Goal: Contribute content: Add original content to the website for others to see

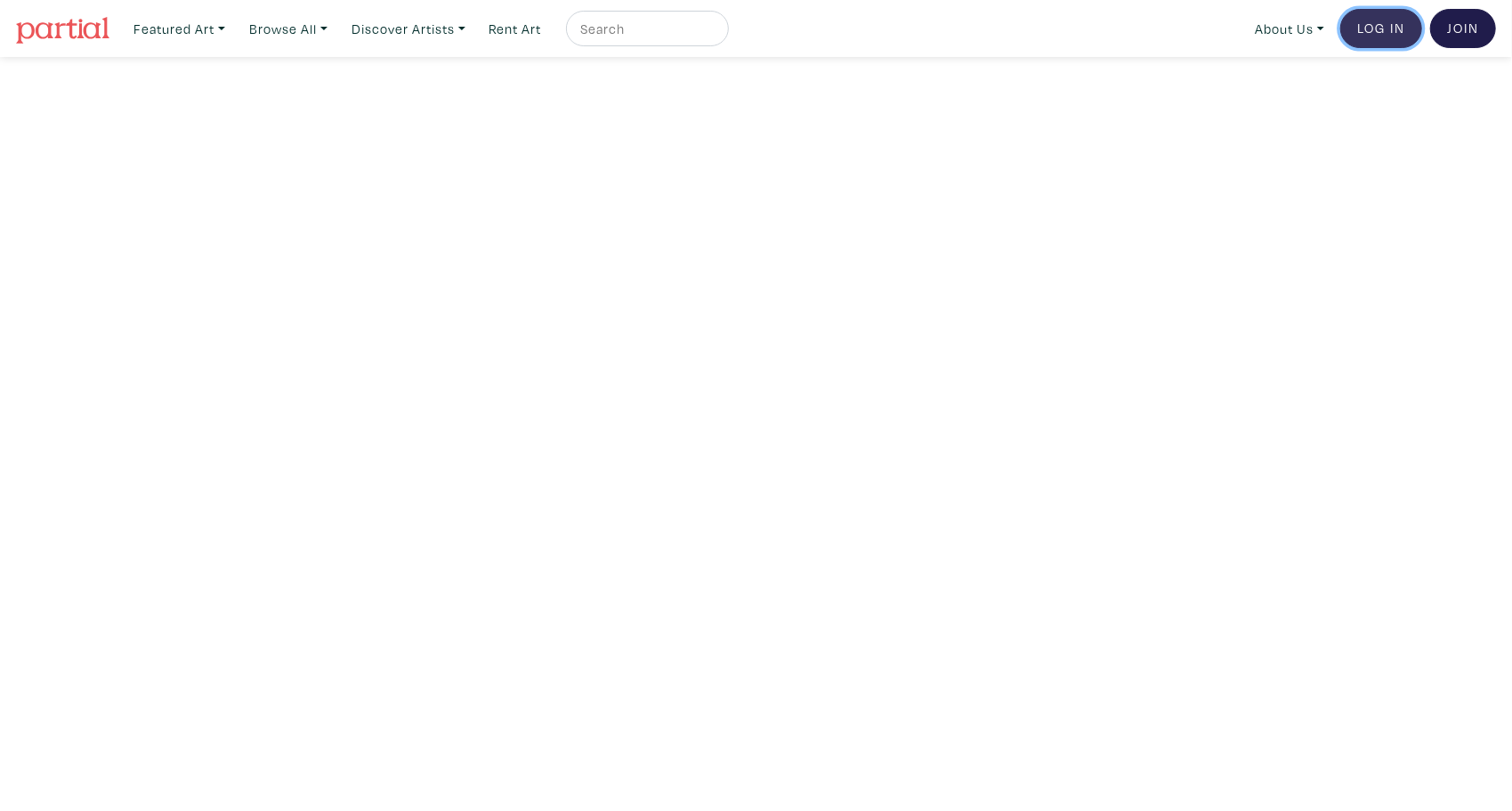
click at [1374, 32] on link "Log In" at bounding box center [1381, 29] width 82 height 39
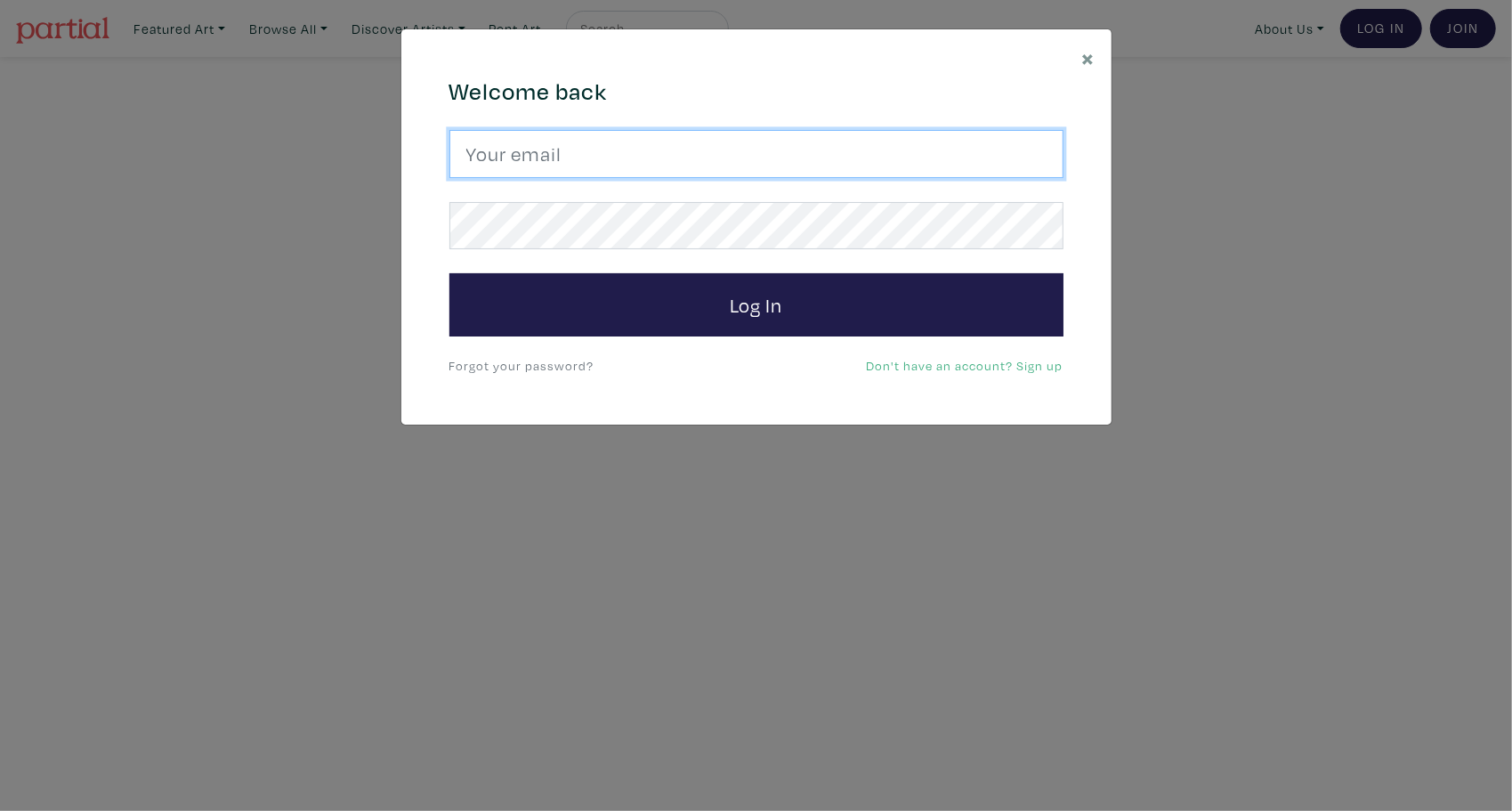
type input "gracedamart@gmail.com"
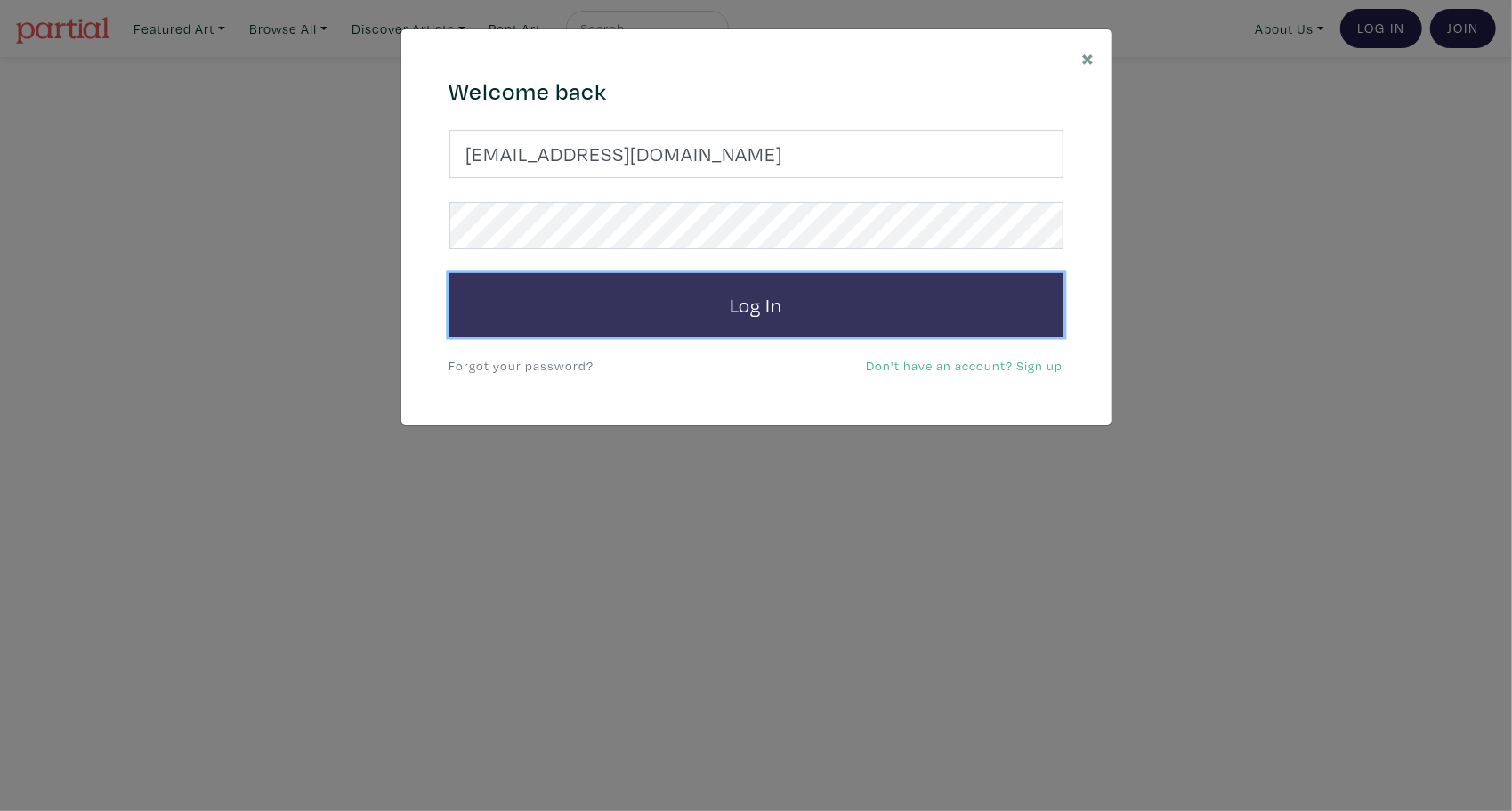
click at [764, 301] on button "Log In" at bounding box center [756, 306] width 614 height 64
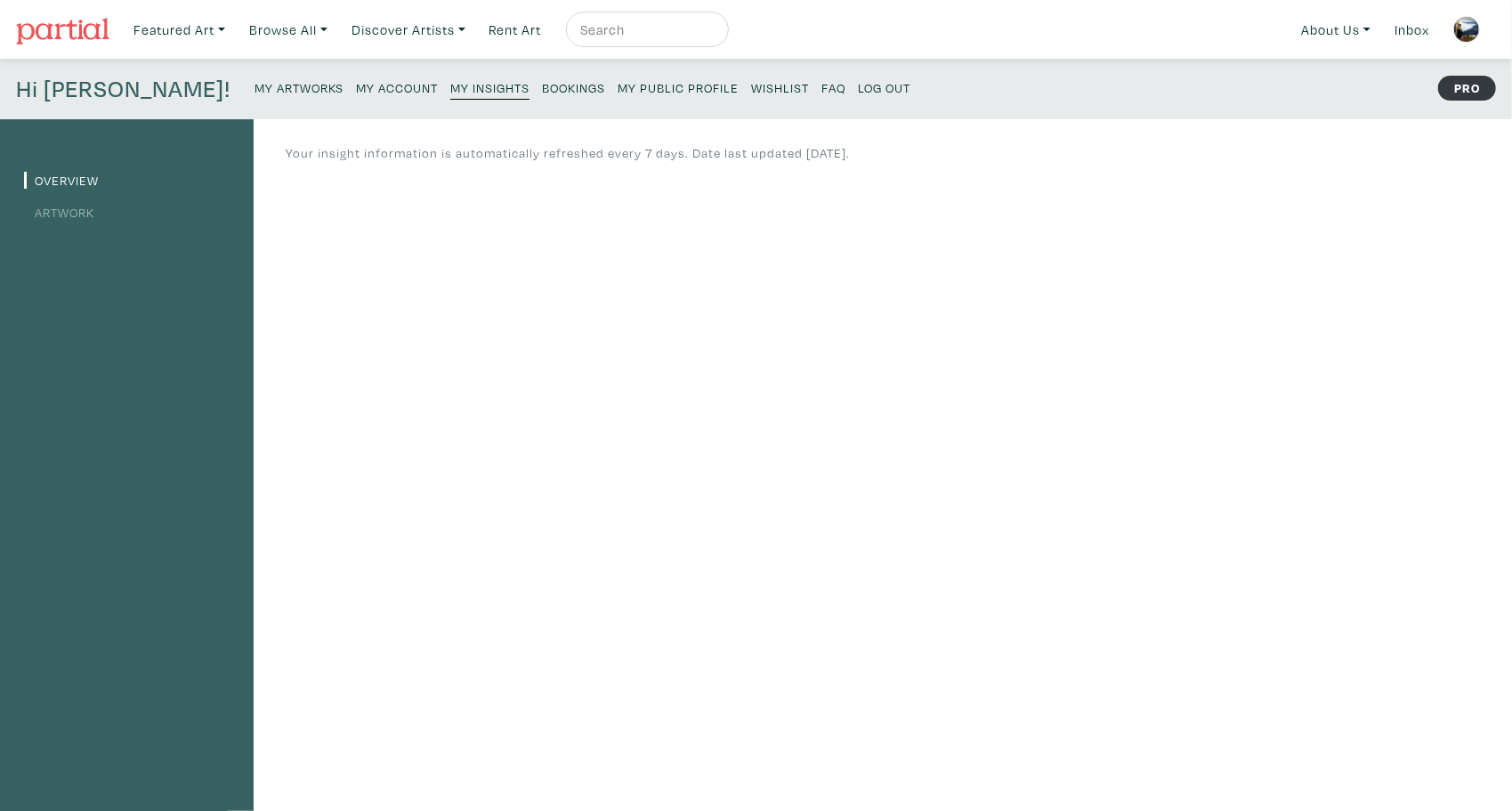
click at [255, 85] on small "My Artworks" at bounding box center [299, 88] width 89 height 17
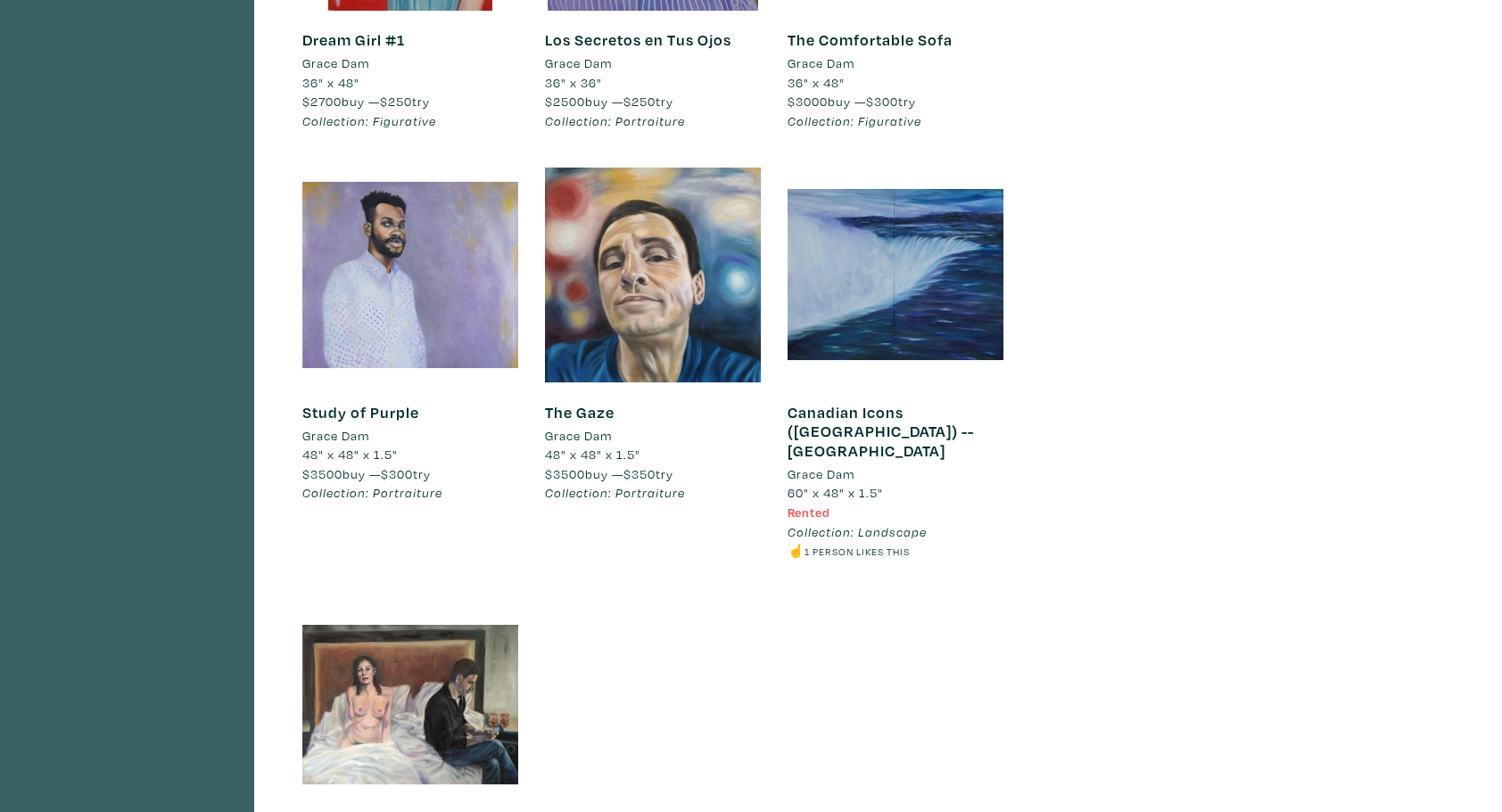
scroll to position [3476, 0]
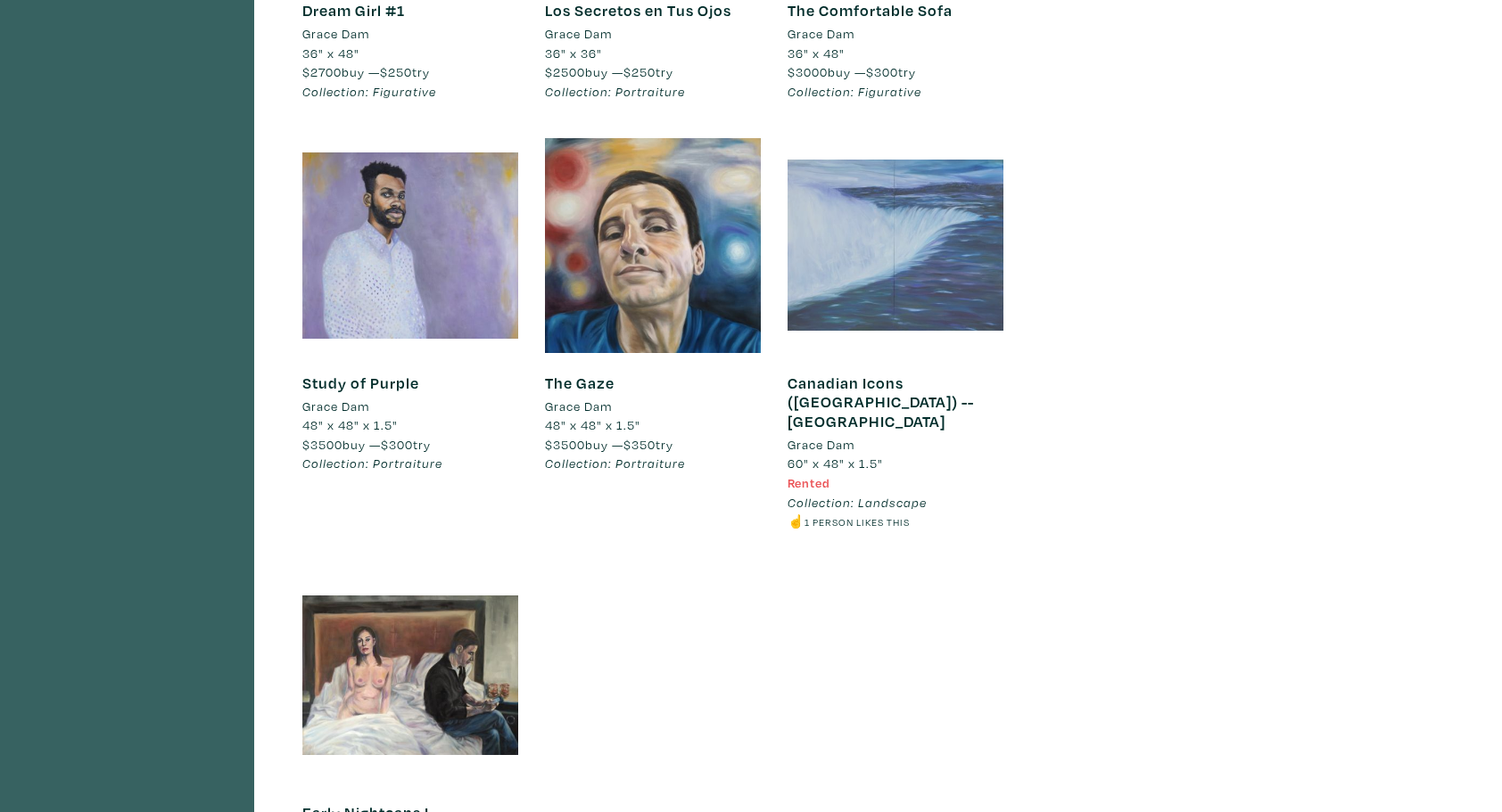
click at [889, 271] on div at bounding box center [895, 245] width 216 height 216
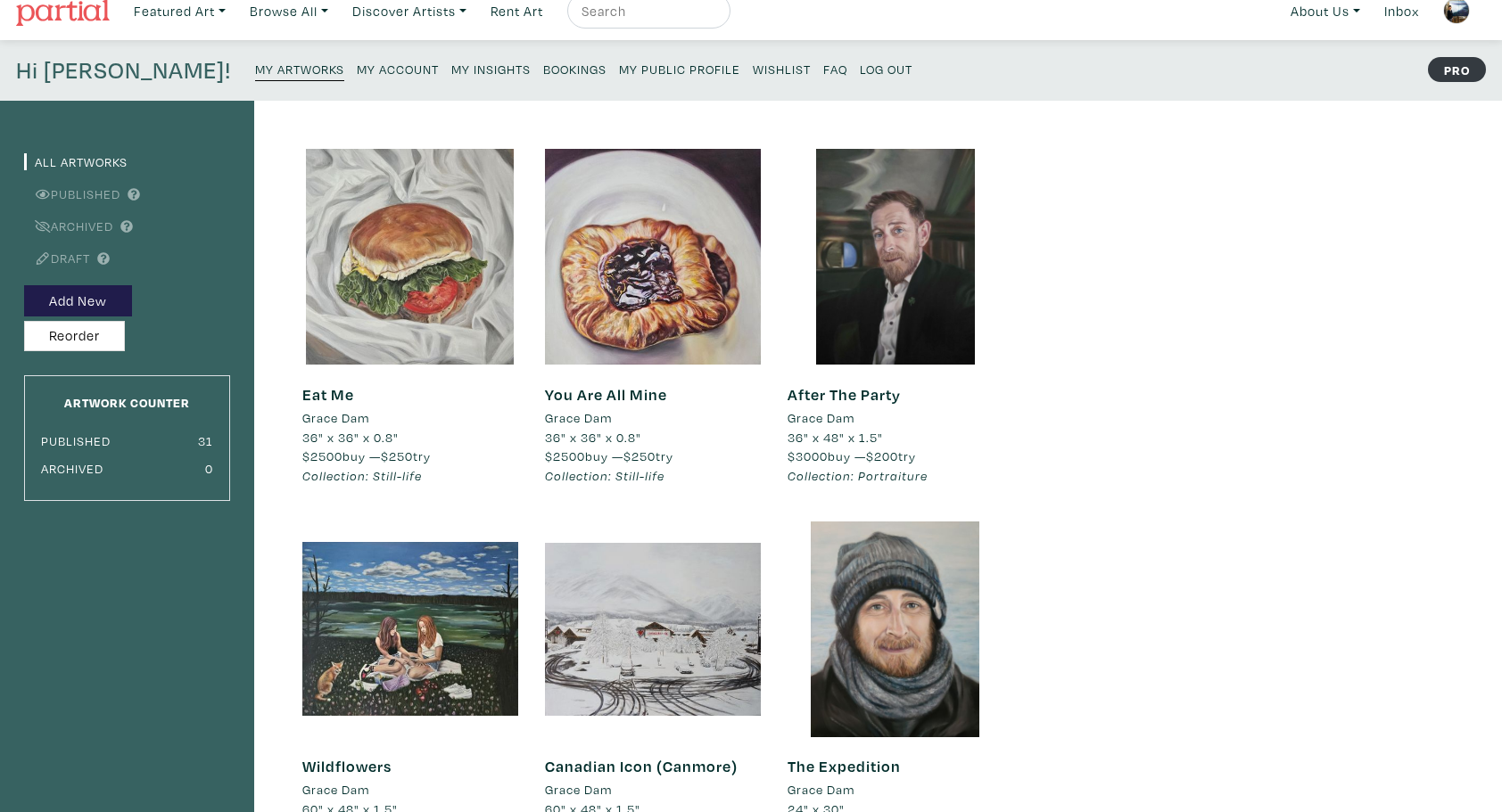
scroll to position [0, 0]
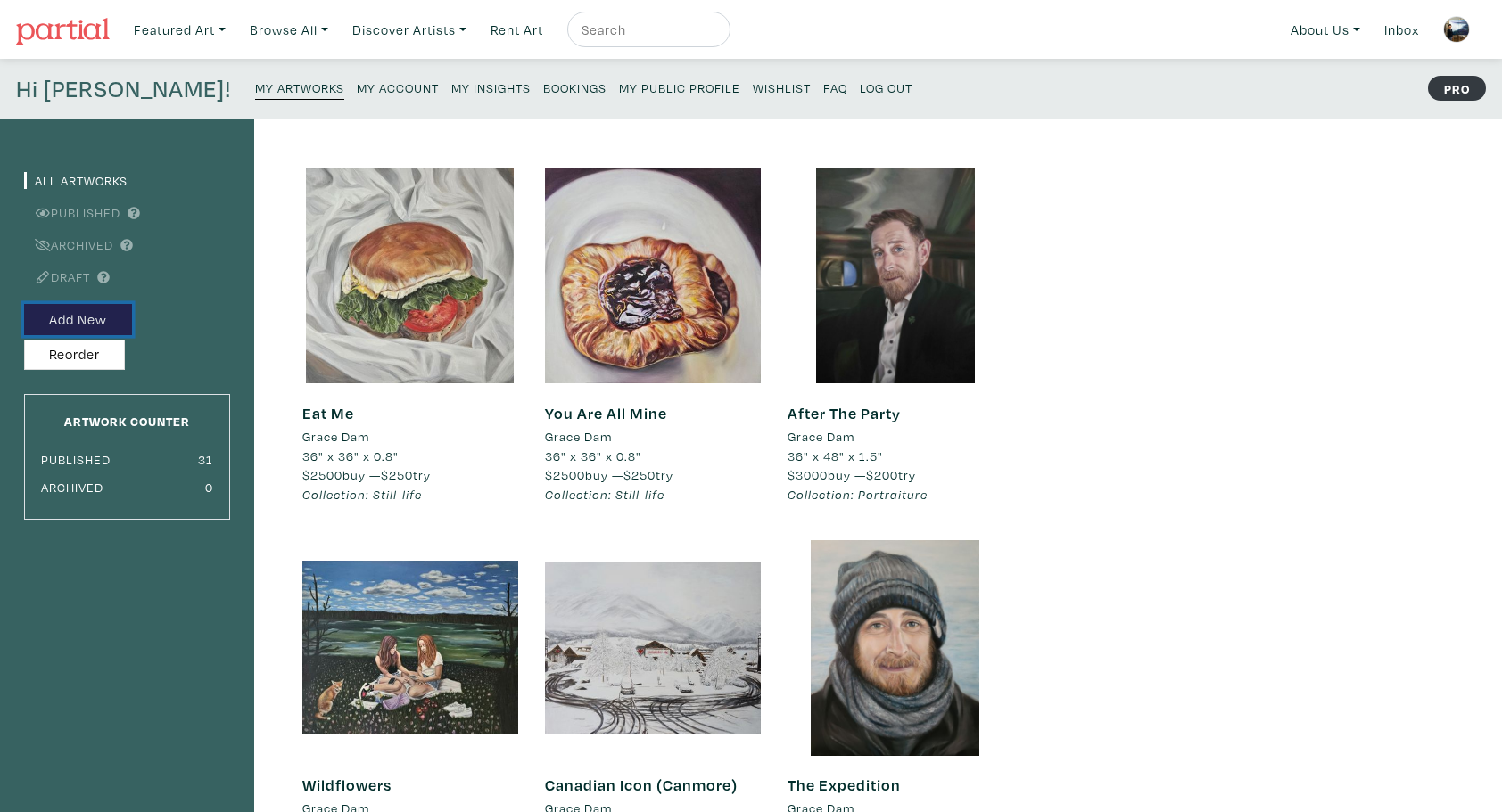
click at [82, 316] on button "Add New" at bounding box center [78, 319] width 108 height 31
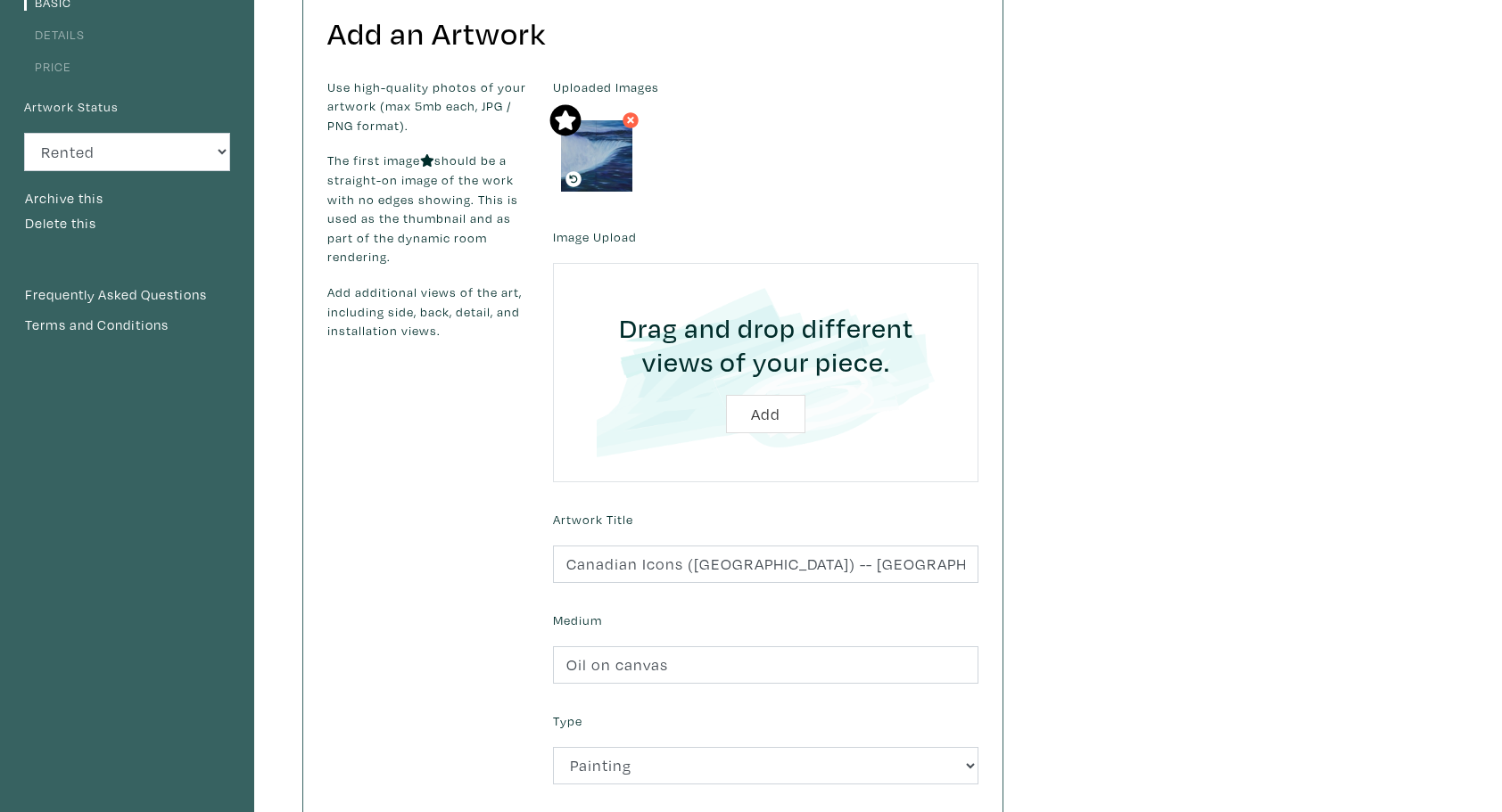
scroll to position [179, 0]
click at [138, 297] on link "Frequently Asked Questions" at bounding box center [127, 295] width 206 height 23
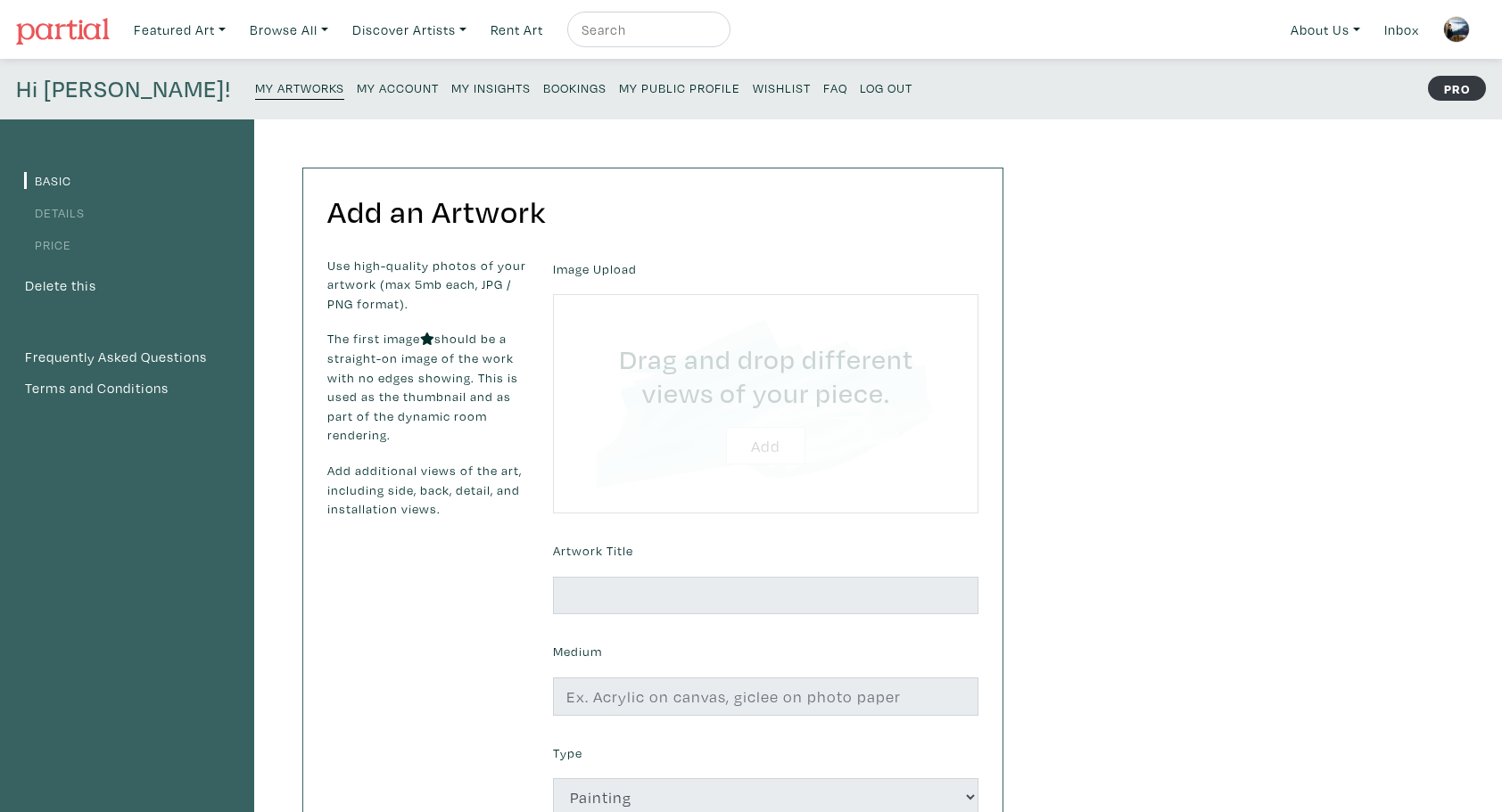
type input "C:\fakepath\20250909_111024.jpg"
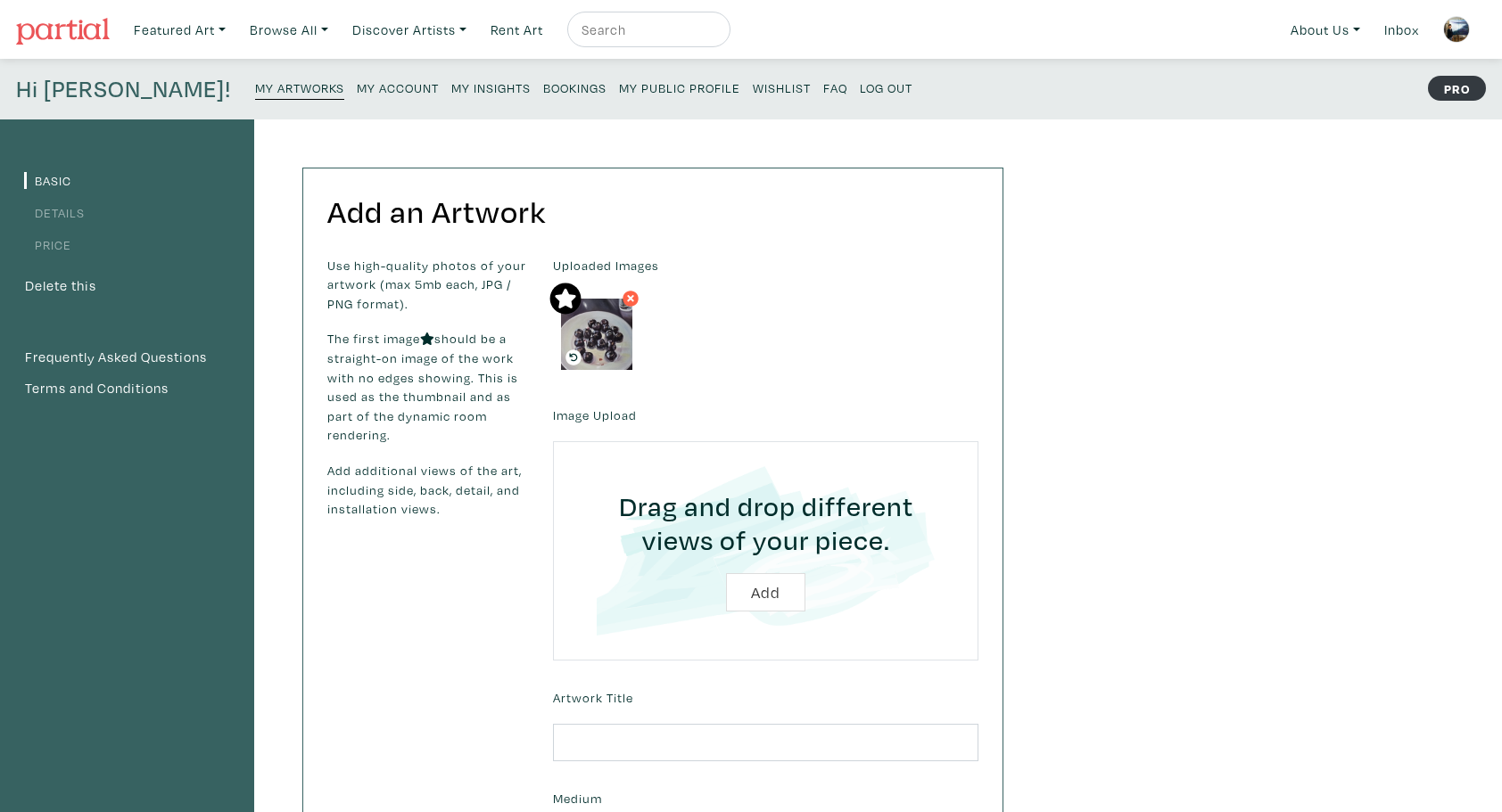
click at [629, 296] on icon at bounding box center [631, 298] width 7 height 7
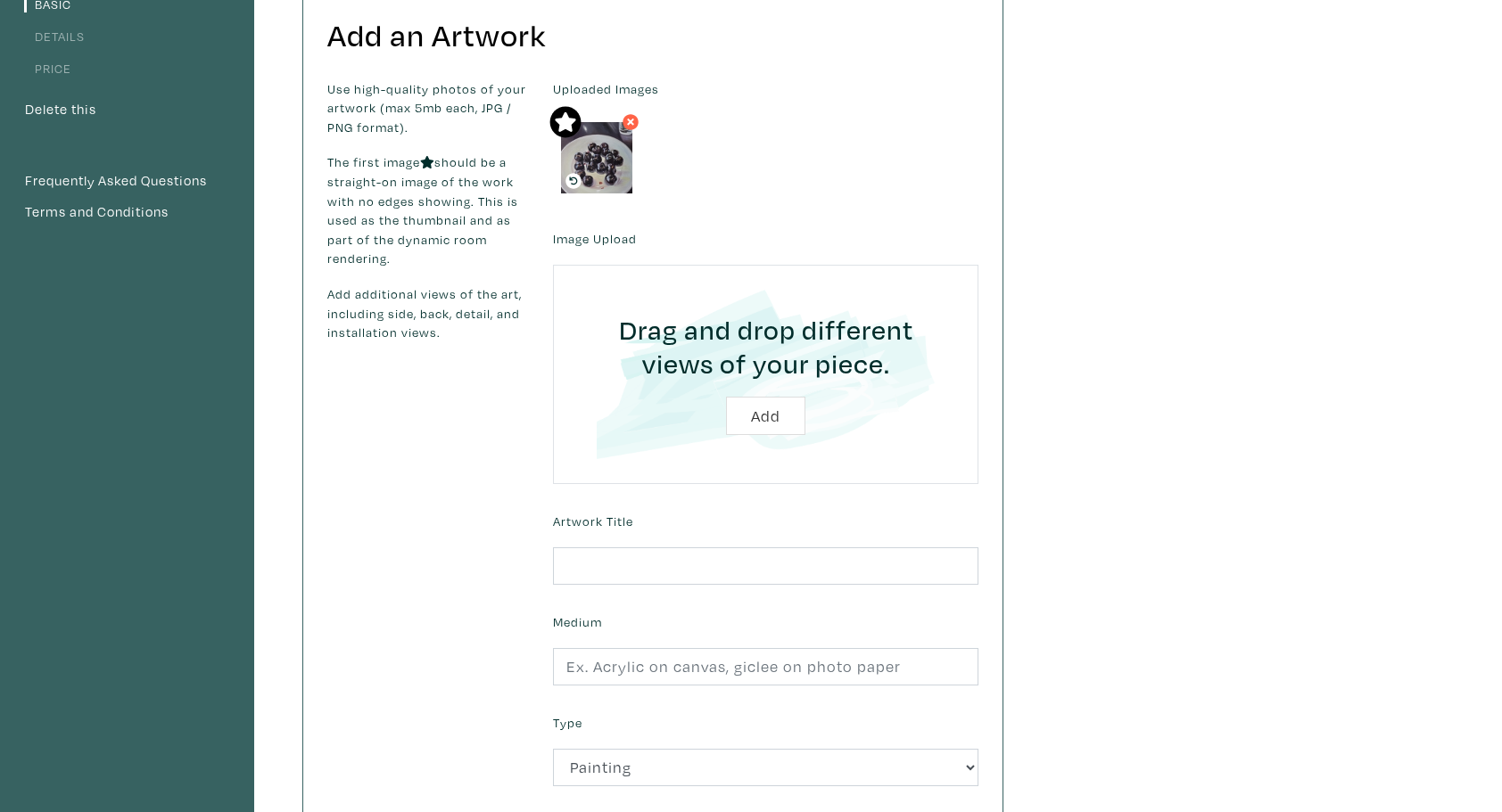
scroll to position [179, 0]
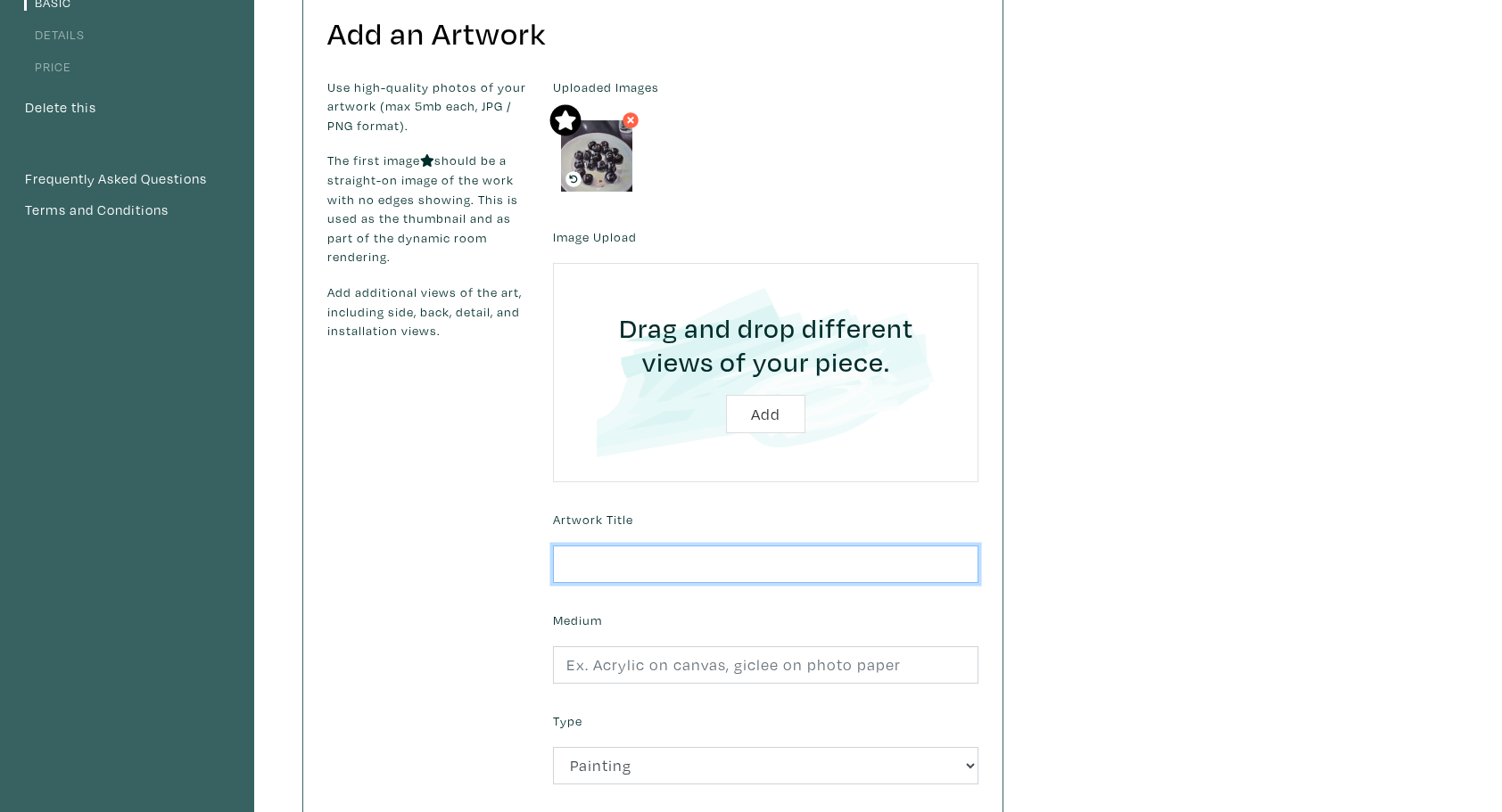
click at [642, 550] on input "text" at bounding box center [766, 564] width 425 height 38
type input "Just Between You and Me"
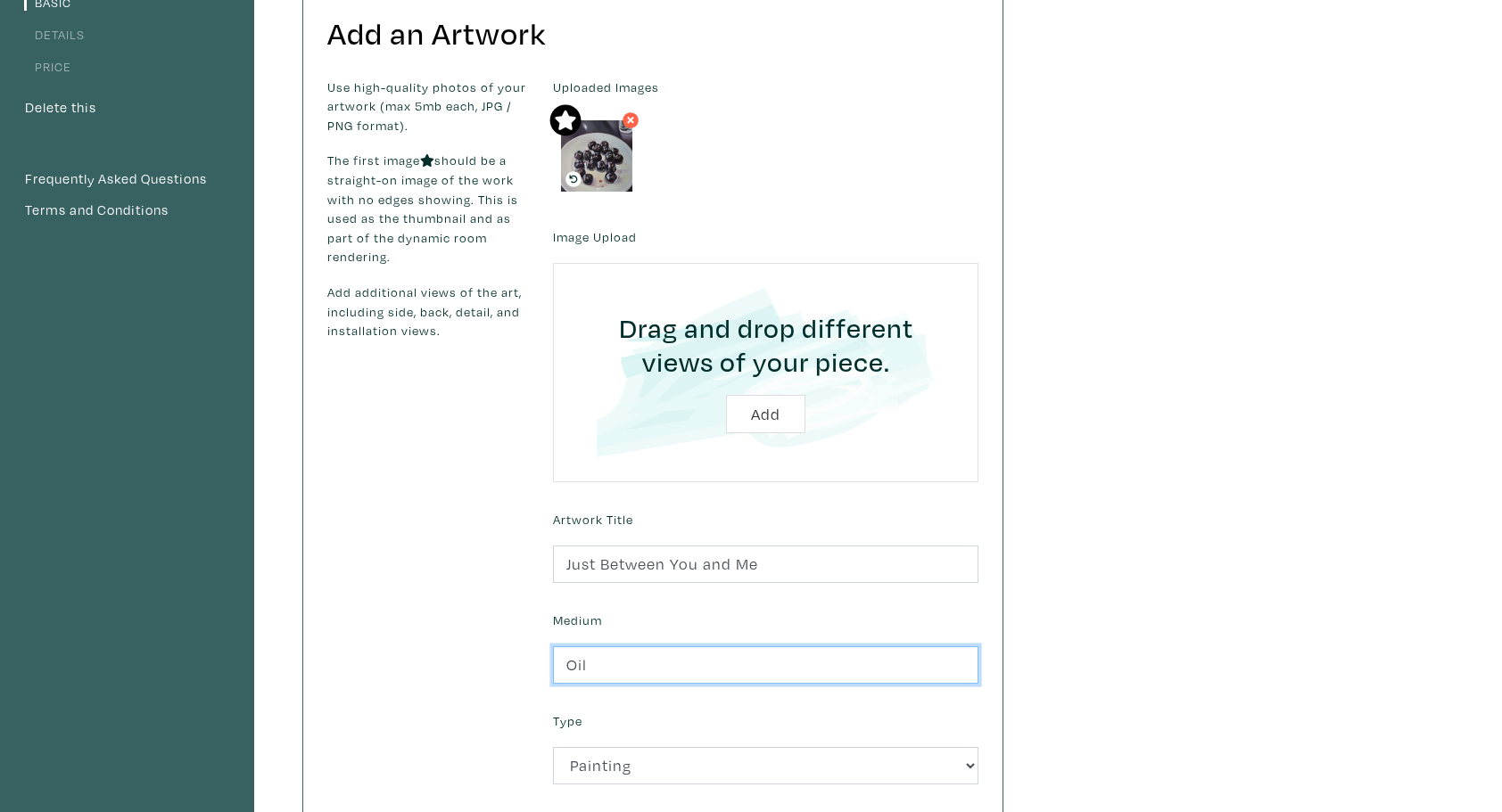
type input "Oil on canvas"
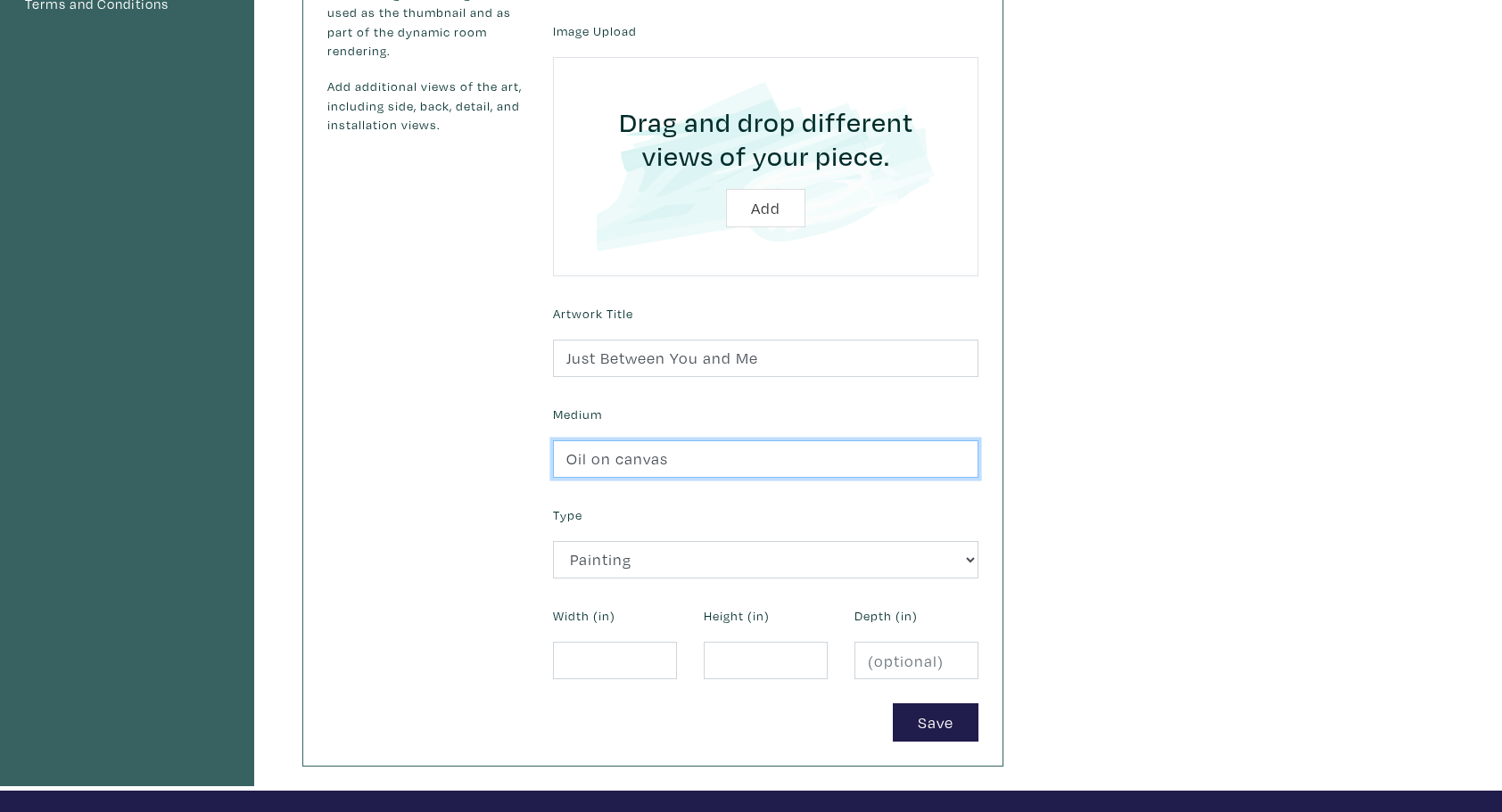
scroll to position [445, 0]
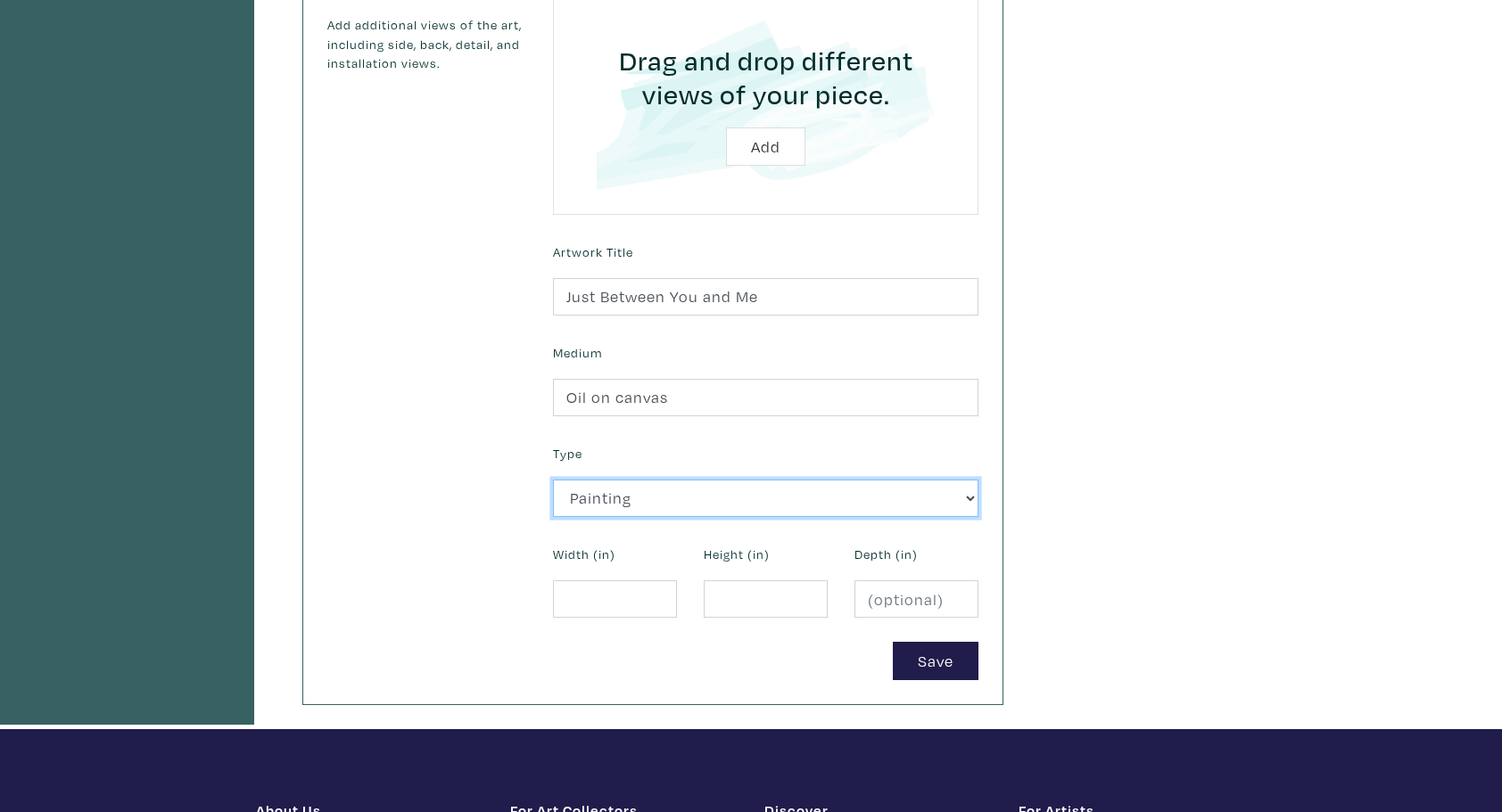
click at [969, 497] on select "2D Works Drawing / Print Painting Photography Sculpture Textile and Fibre Arts" at bounding box center [766, 499] width 425 height 38
click at [405, 524] on div "Use high-quality photos of your artwork (max 5mb each, JPG / PNG format). The f…" at bounding box center [426, 245] width 226 height 870
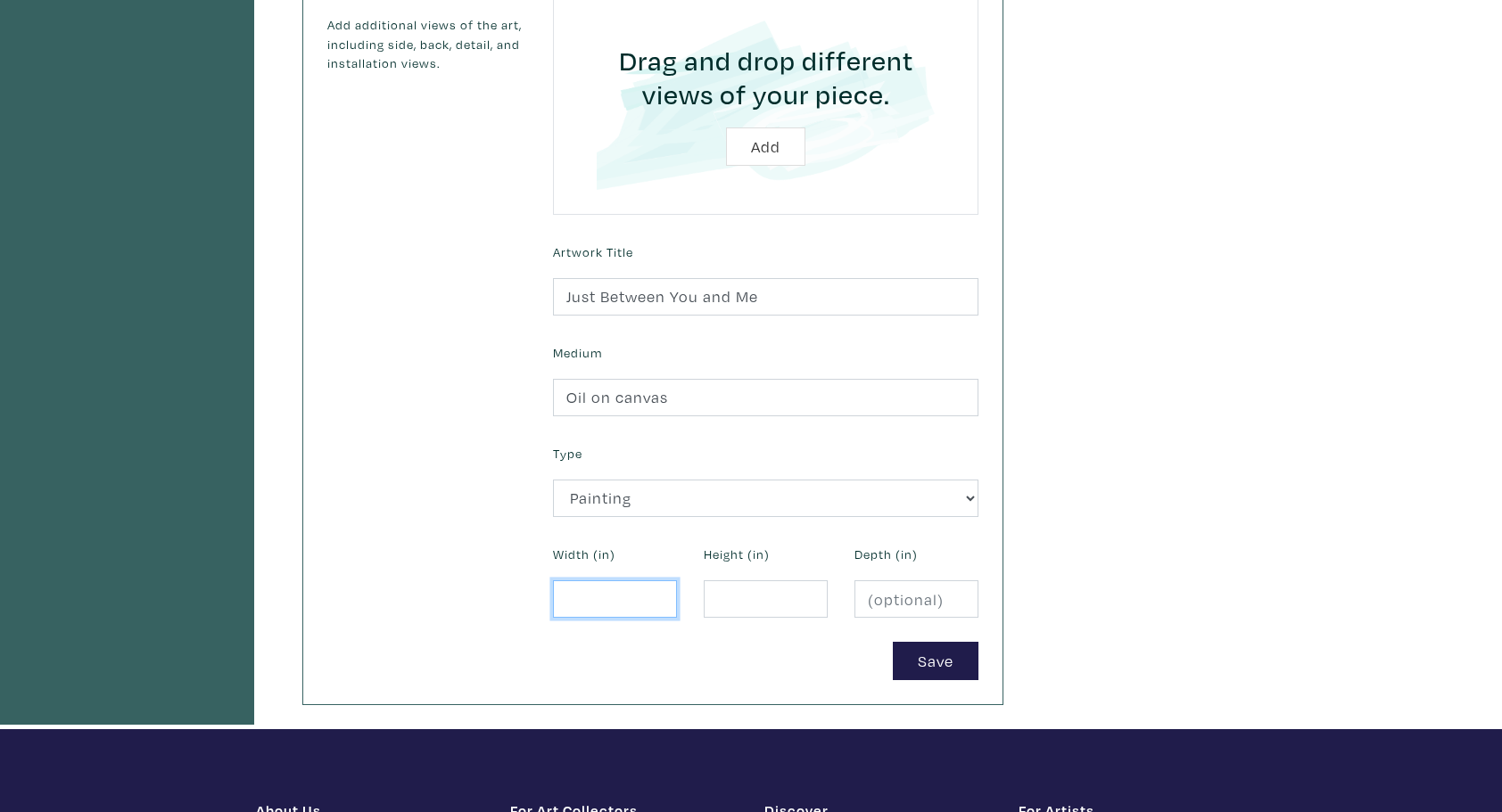
click at [585, 595] on input "number" at bounding box center [615, 599] width 124 height 38
type input "36"
type input "0"
type input "30"
type input "1.5"
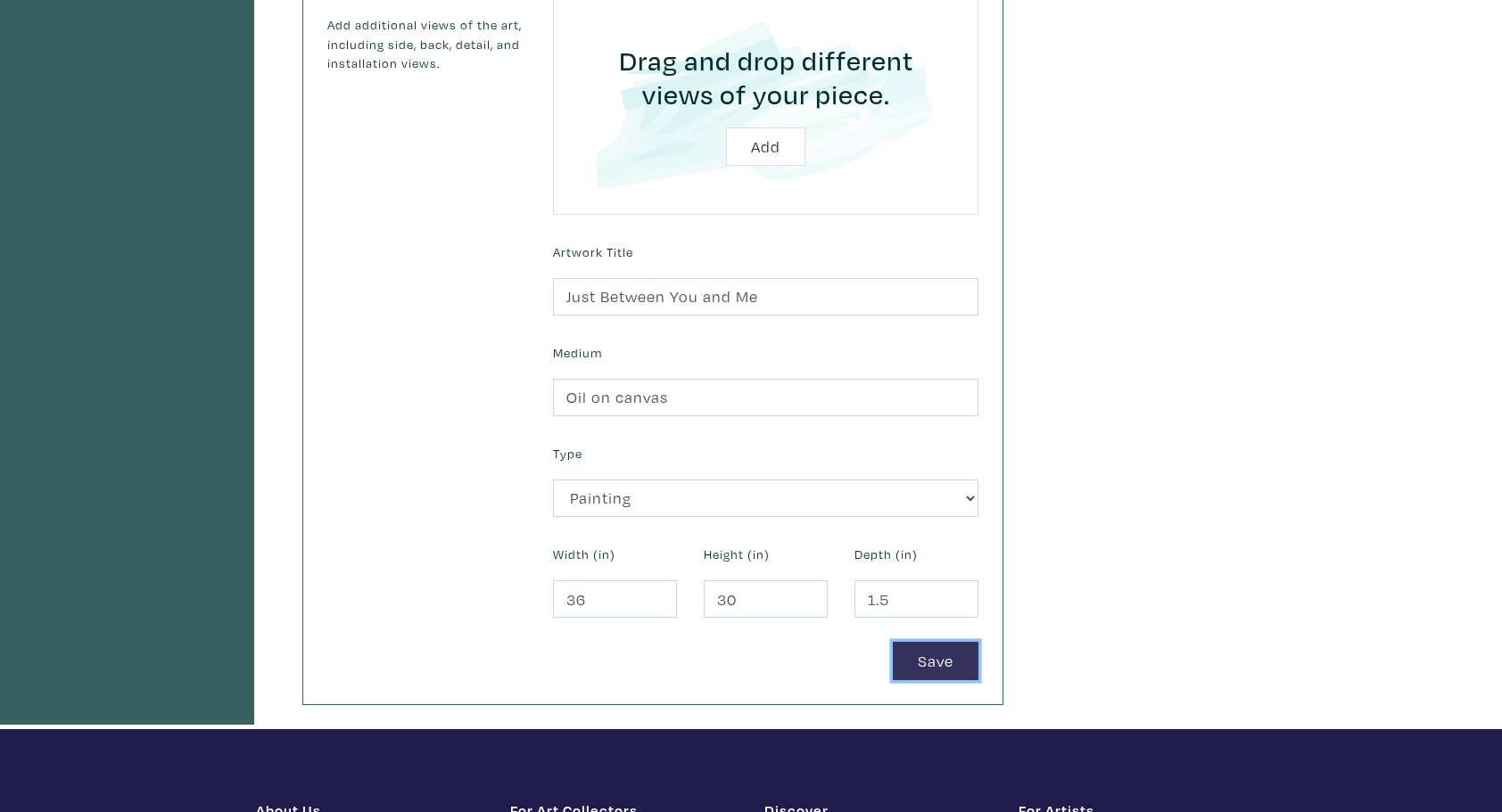
click at [914, 649] on button "Save" at bounding box center [935, 660] width 85 height 38
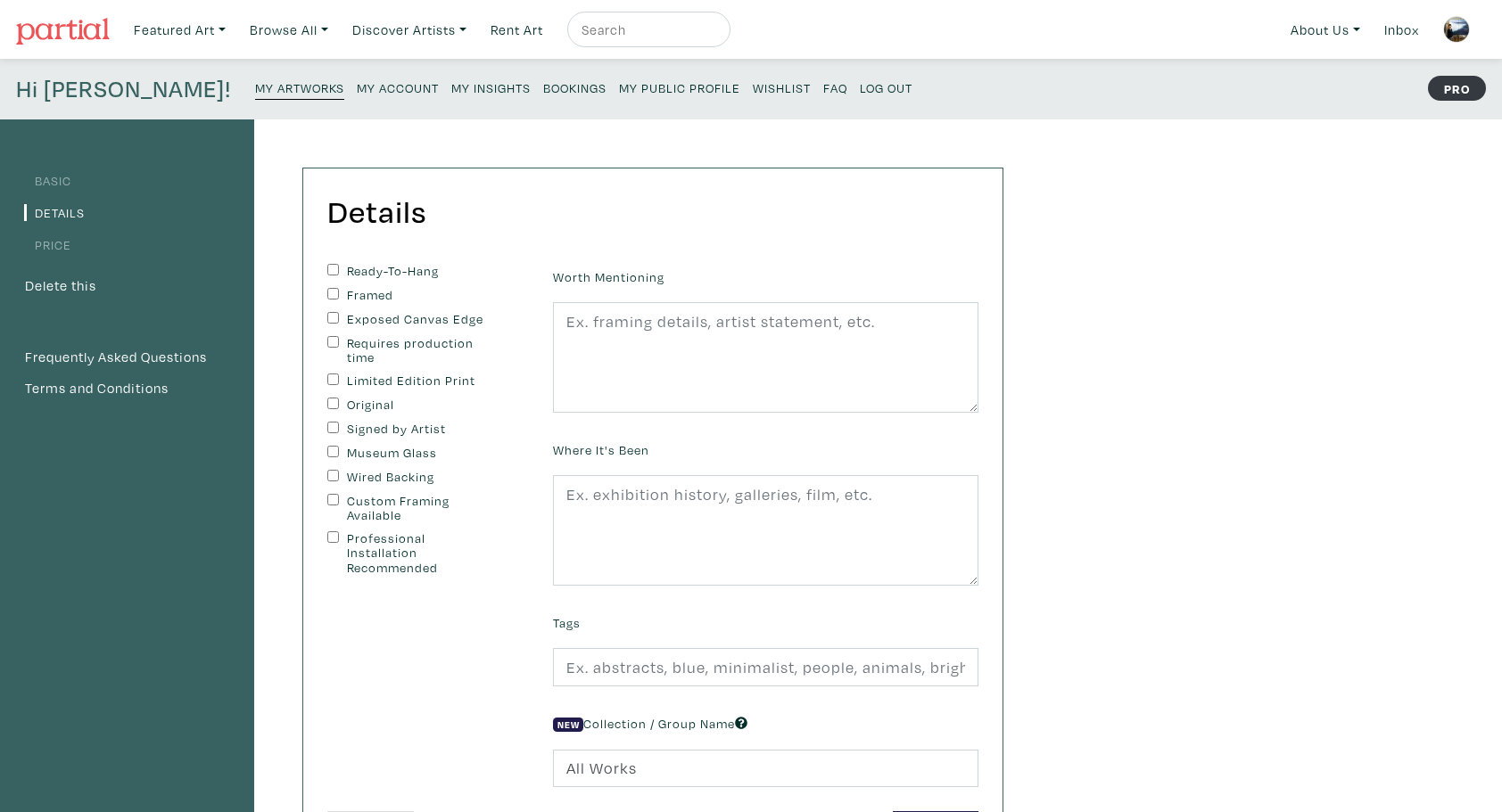
click at [333, 268] on input "Ready-To-Hang" at bounding box center [333, 269] width 11 height 11
checkbox input "true"
click at [334, 313] on input "Exposed Canvas Edge" at bounding box center [333, 317] width 11 height 11
checkbox input "true"
drag, startPoint x: 330, startPoint y: 427, endPoint x: 333, endPoint y: 417, distance: 10.4
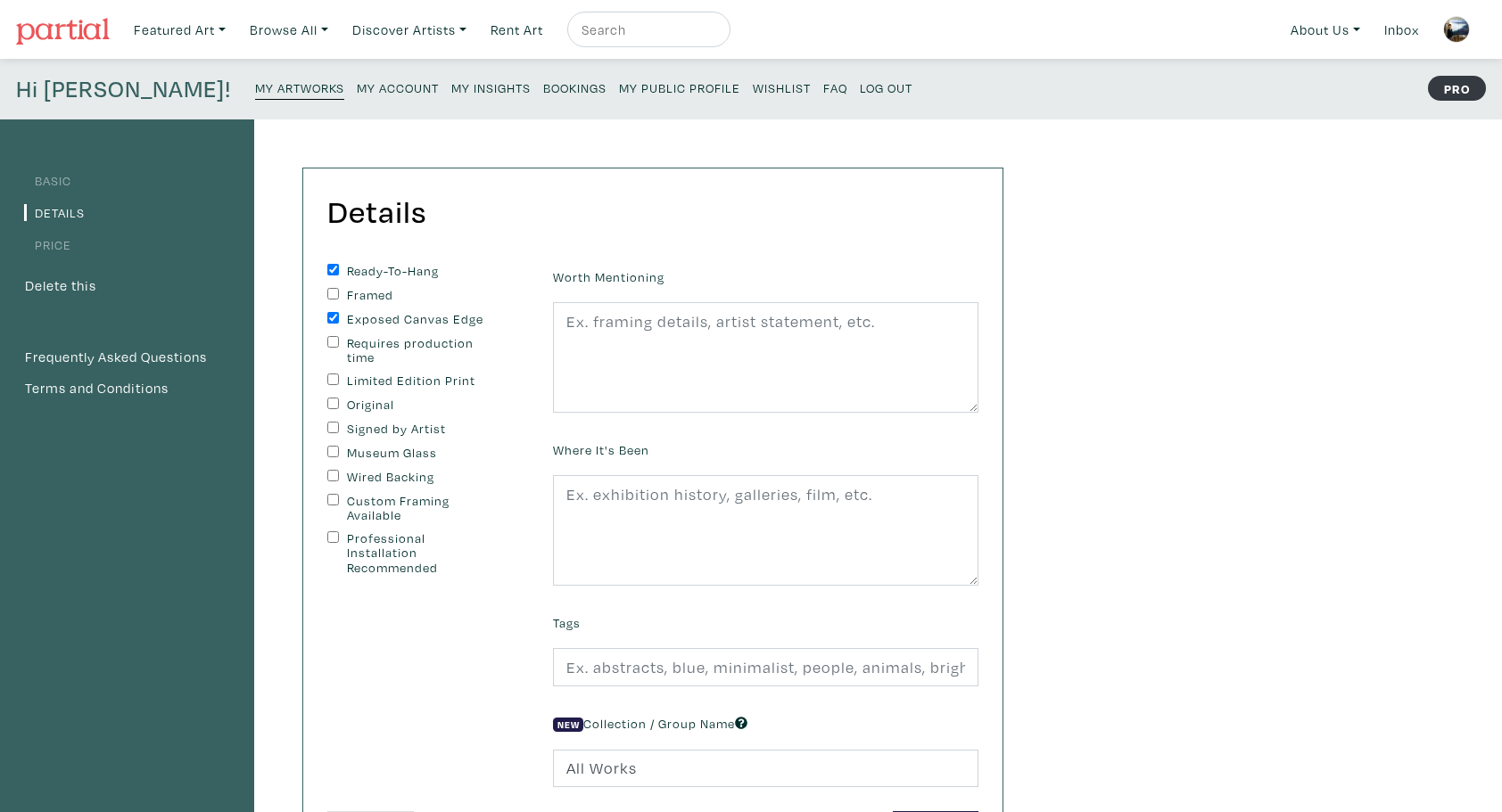
click at [331, 426] on input "Signed by Artist" at bounding box center [333, 428] width 11 height 11
checkbox input "true"
click at [334, 402] on input "Original" at bounding box center [333, 403] width 11 height 11
checkbox input "true"
click at [604, 327] on textarea at bounding box center [766, 357] width 425 height 110
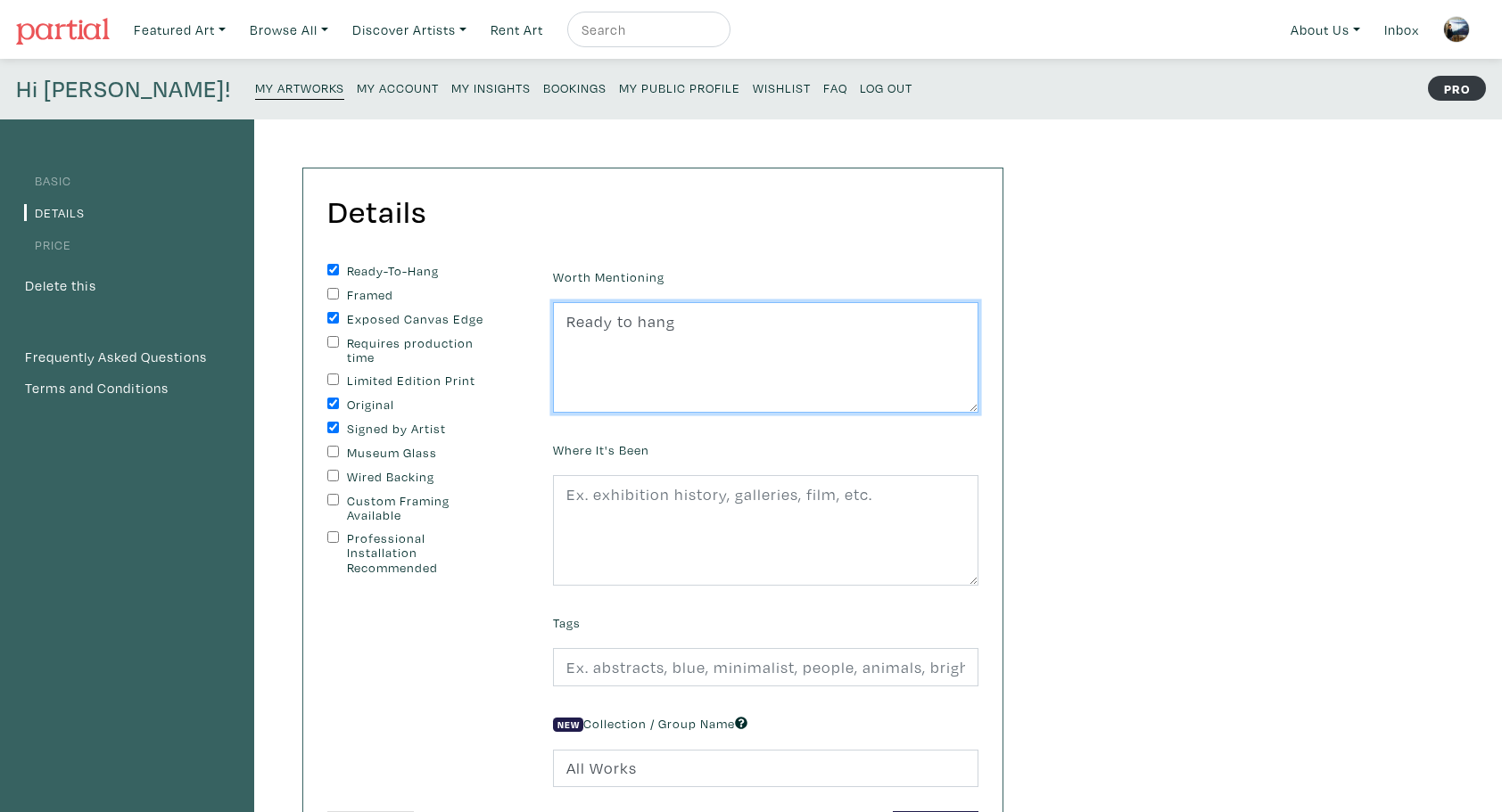
type textarea "Ready to hang"
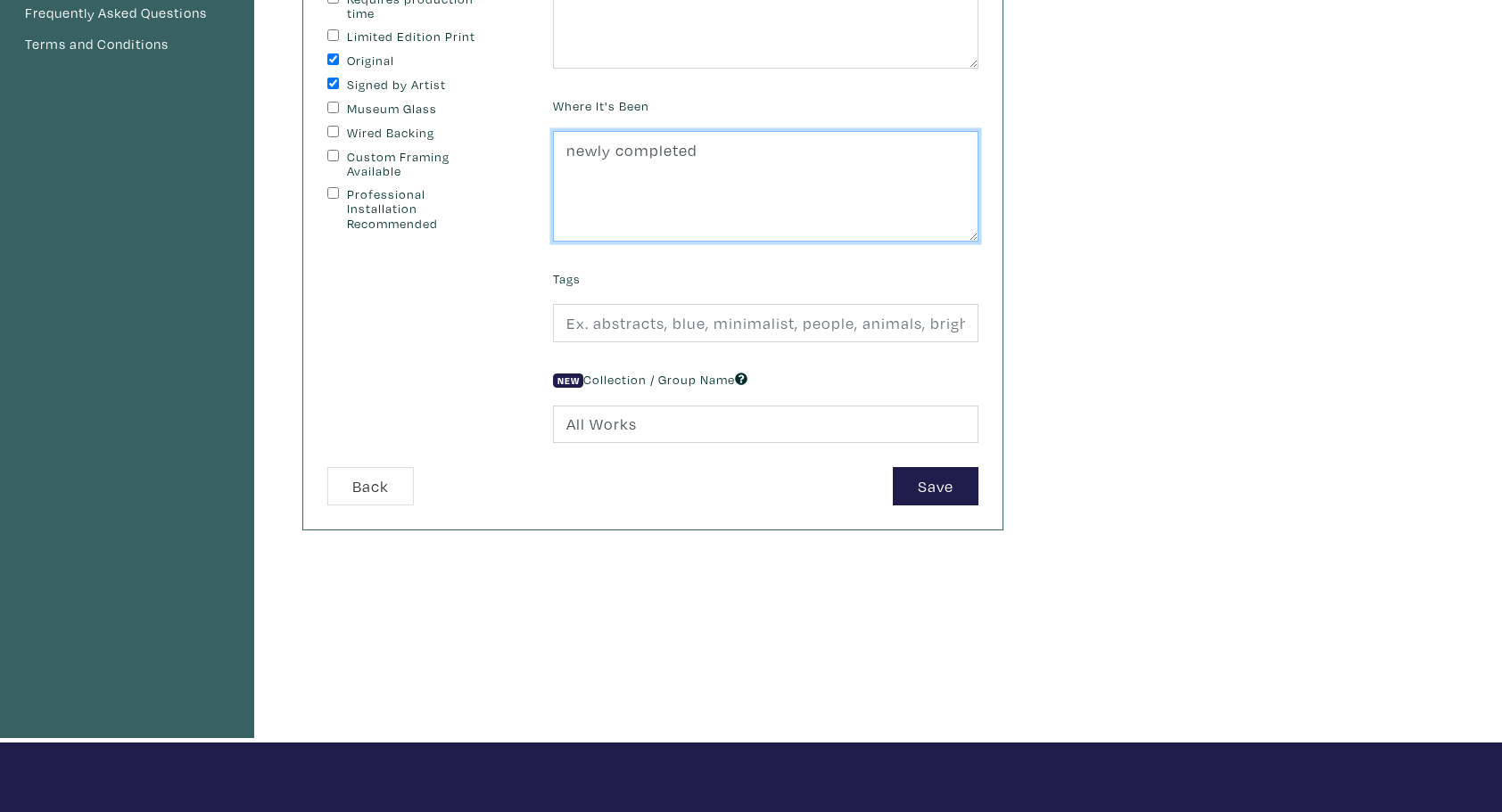
scroll to position [356, 0]
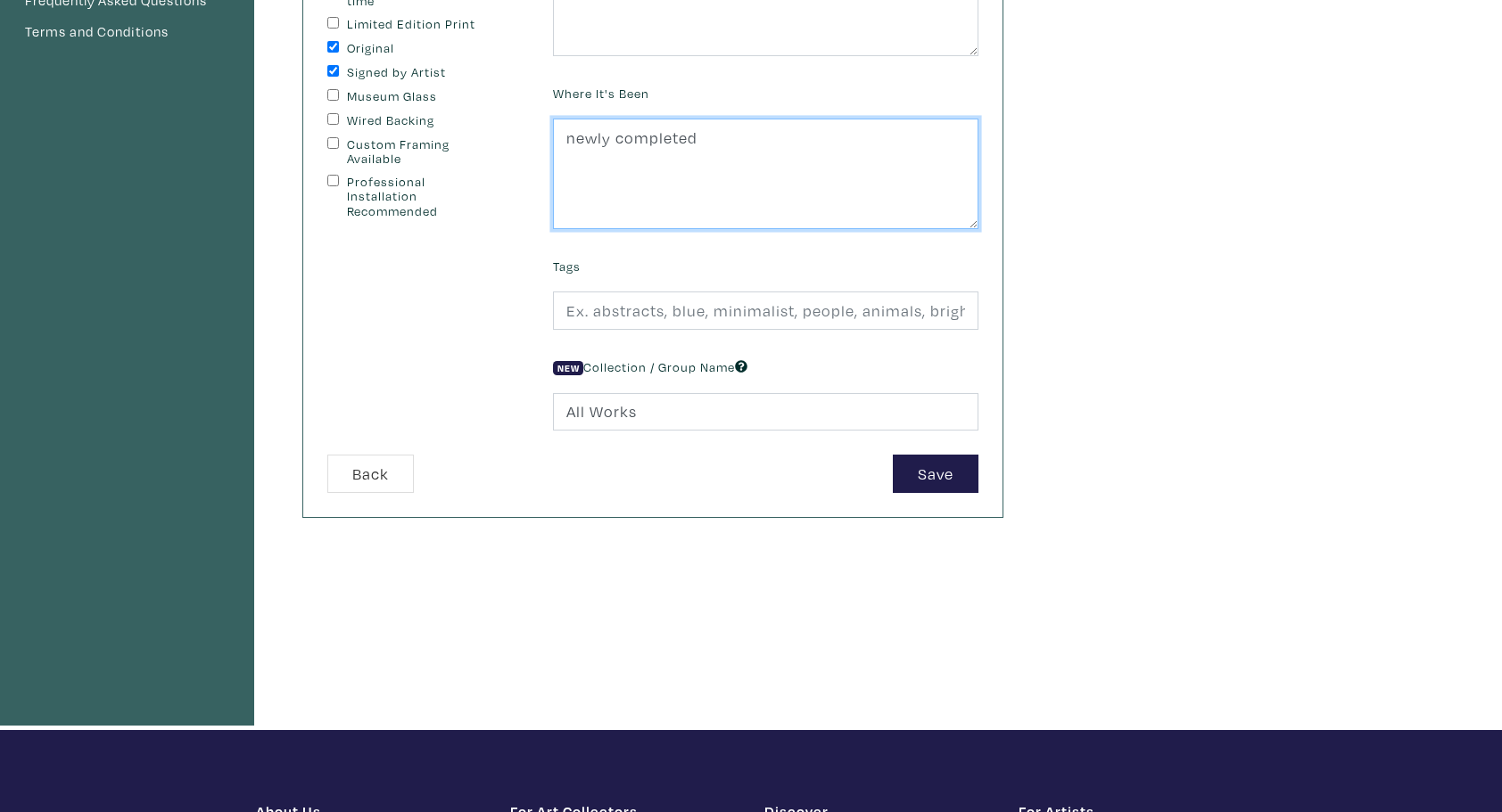
type textarea "newly completed"
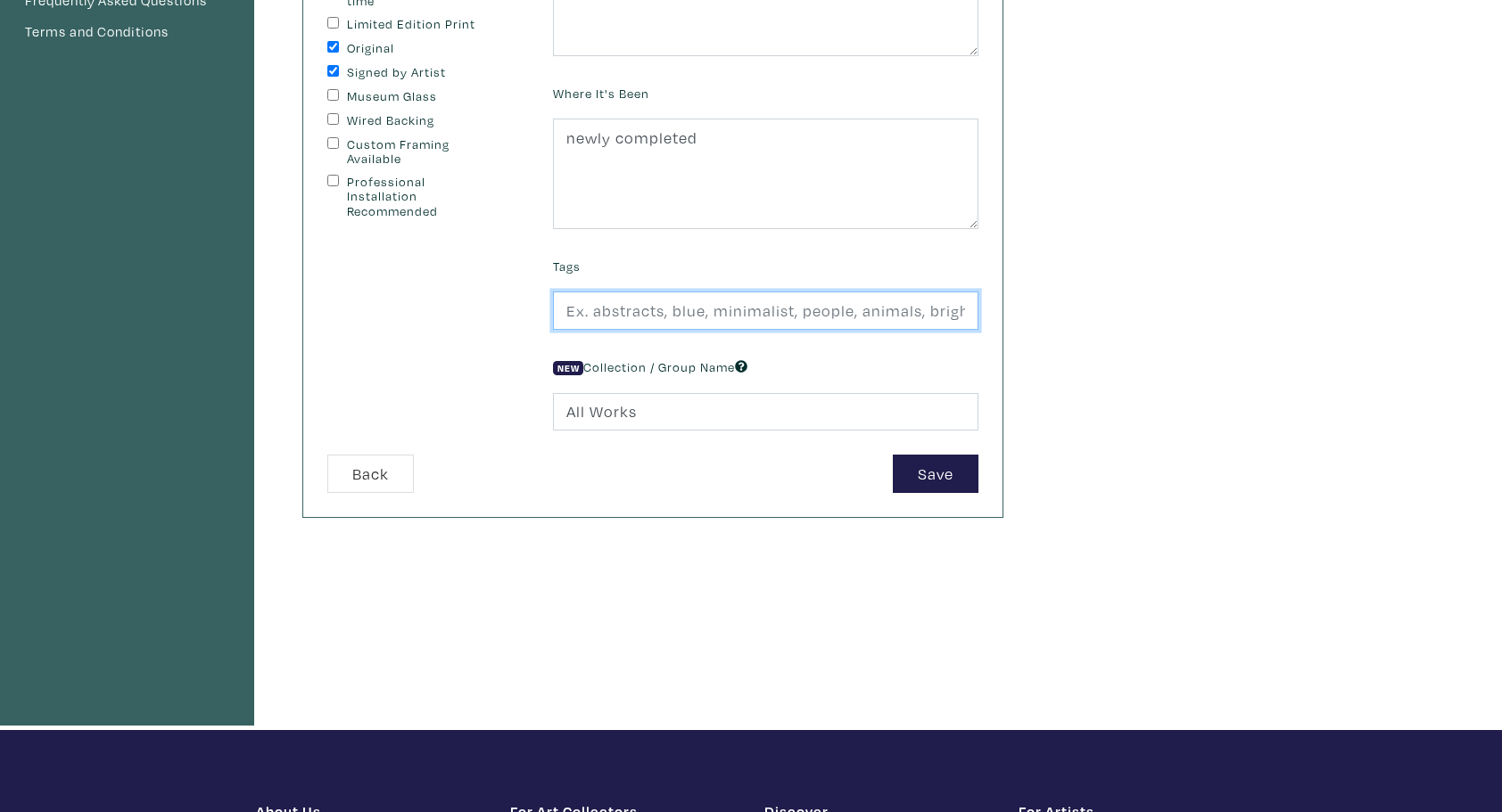
click at [622, 304] on input "text" at bounding box center [766, 311] width 425 height 38
type input "#humanity #relationships #nature #figurative #oilpainting #friendship #challeng…"
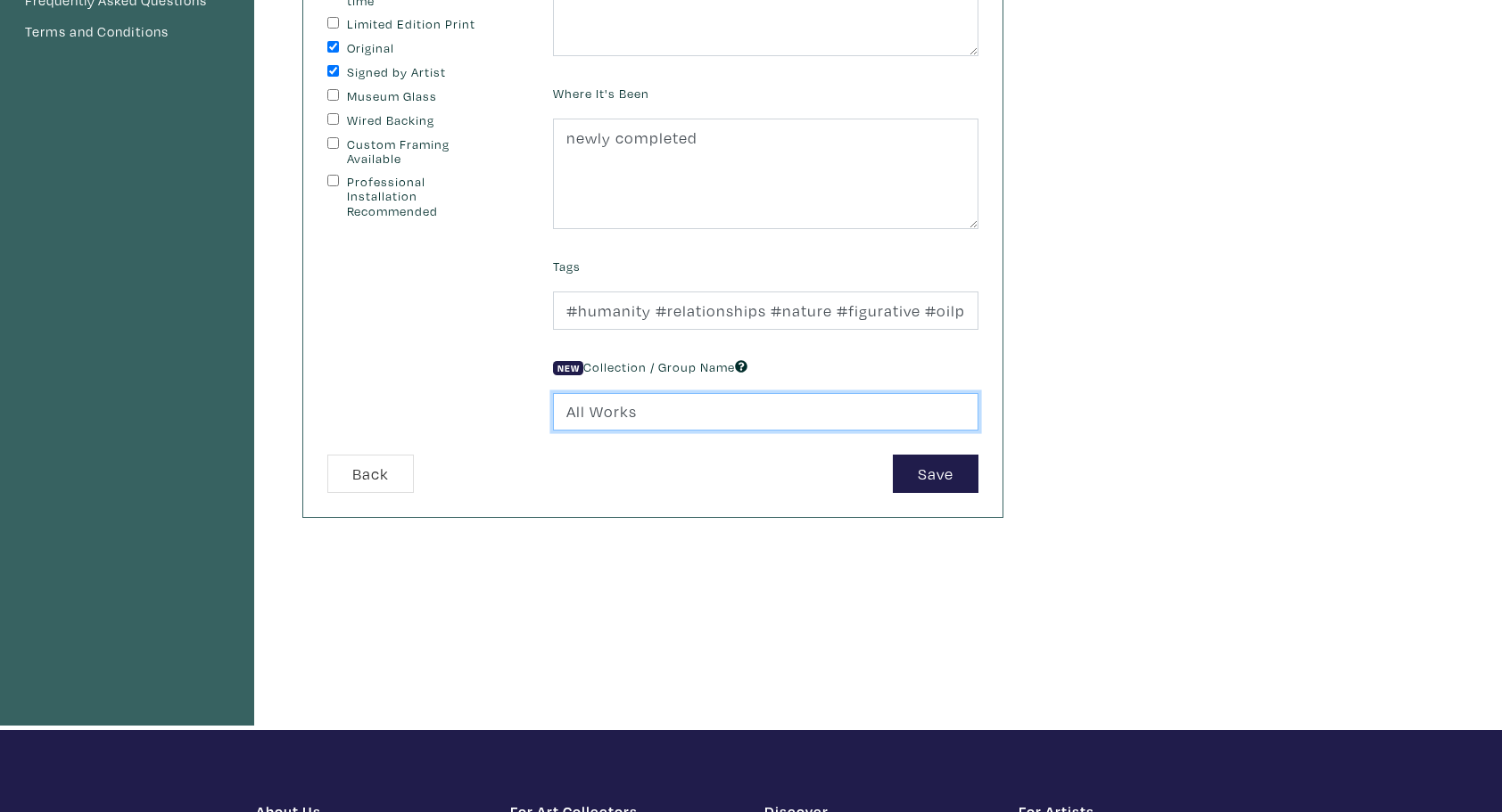
click at [594, 415] on input "All Works" at bounding box center [766, 412] width 425 height 38
drag, startPoint x: 664, startPoint y: 411, endPoint x: 534, endPoint y: 406, distance: 130.1
click at [534, 406] on form "Ready-To-Hang Framed Exposed Canvas Edge Requires production time Limited Editi…" at bounding box center [652, 200] width 678 height 586
type input "still life"
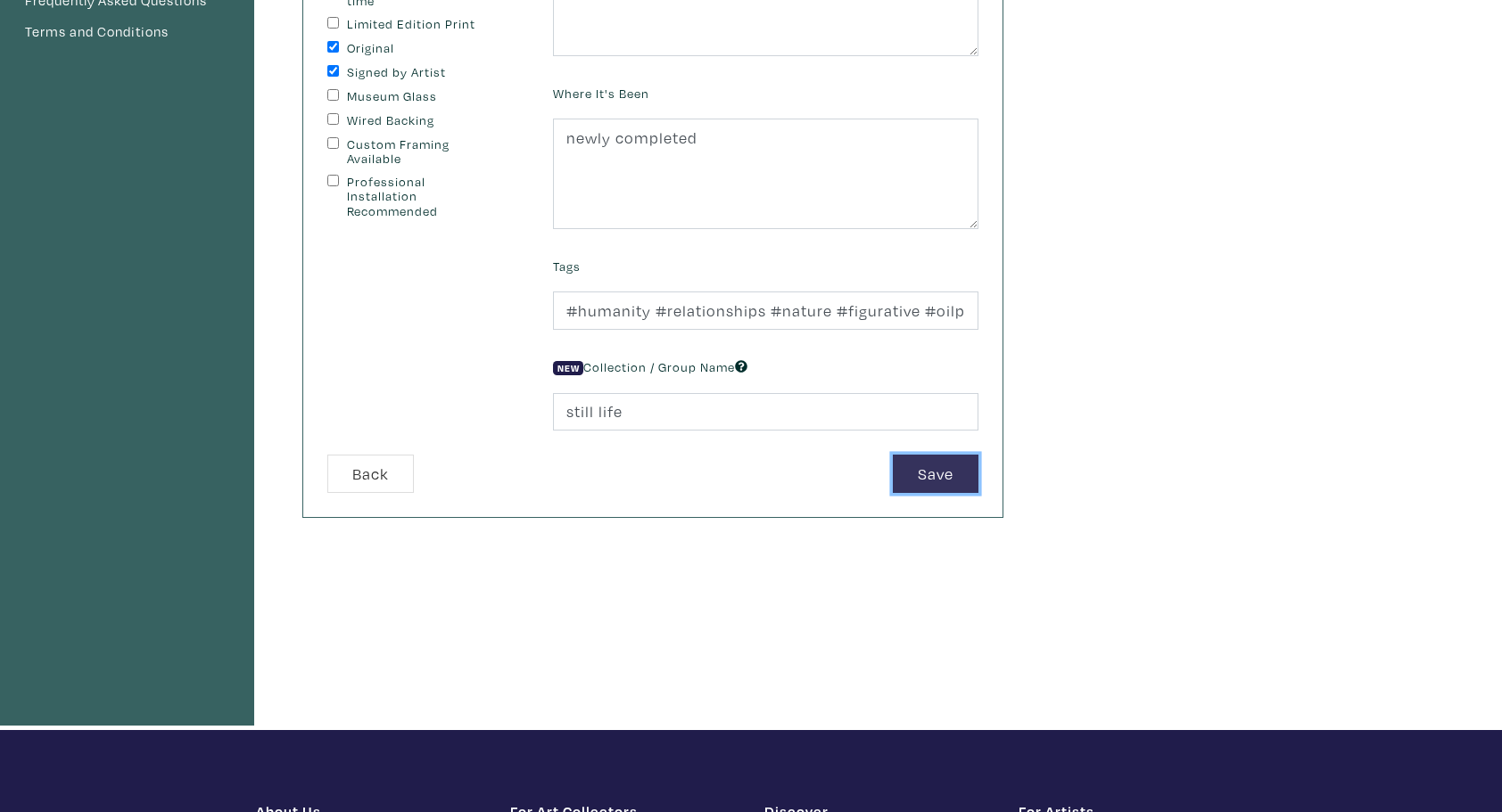
click at [933, 463] on button "Save" at bounding box center [935, 473] width 85 height 38
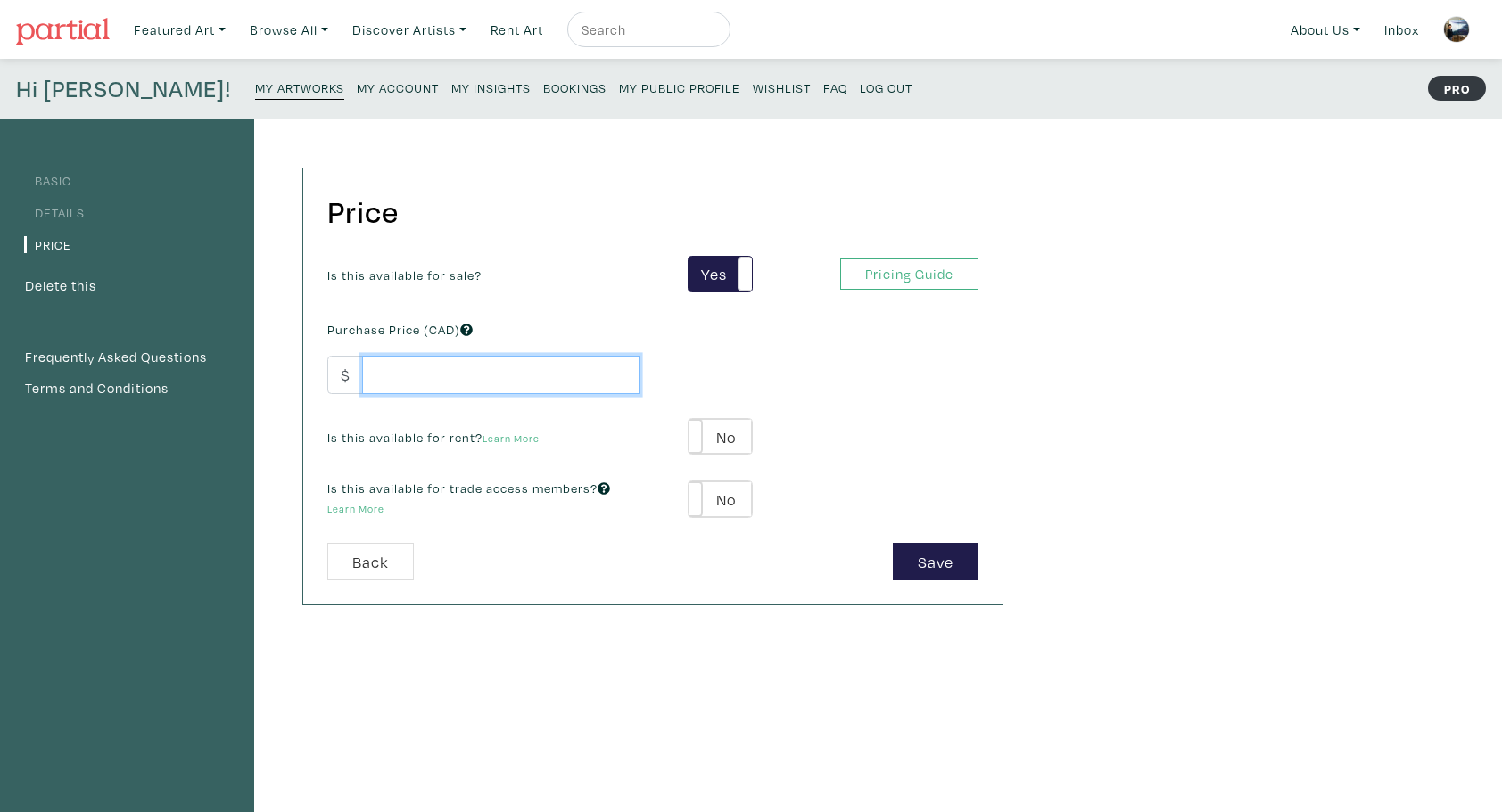
click at [404, 365] on input "number" at bounding box center [501, 374] width 277 height 38
type input "2000"
click at [713, 439] on label "No" at bounding box center [721, 437] width 64 height 36
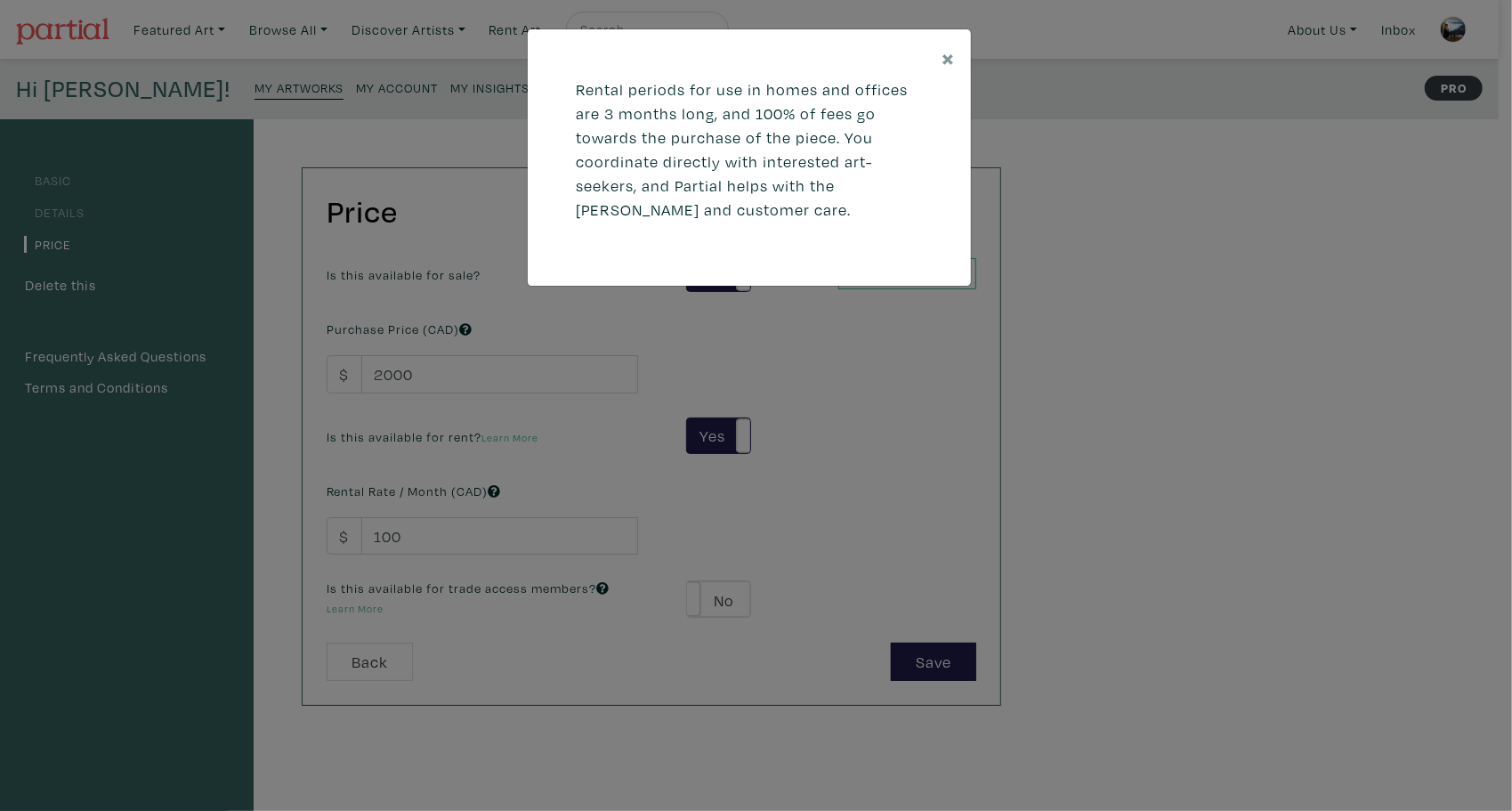
click at [706, 438] on div "× Rental periods for use in homes and offices are 3 months long, and 100% of fe…" at bounding box center [756, 406] width 1512 height 811
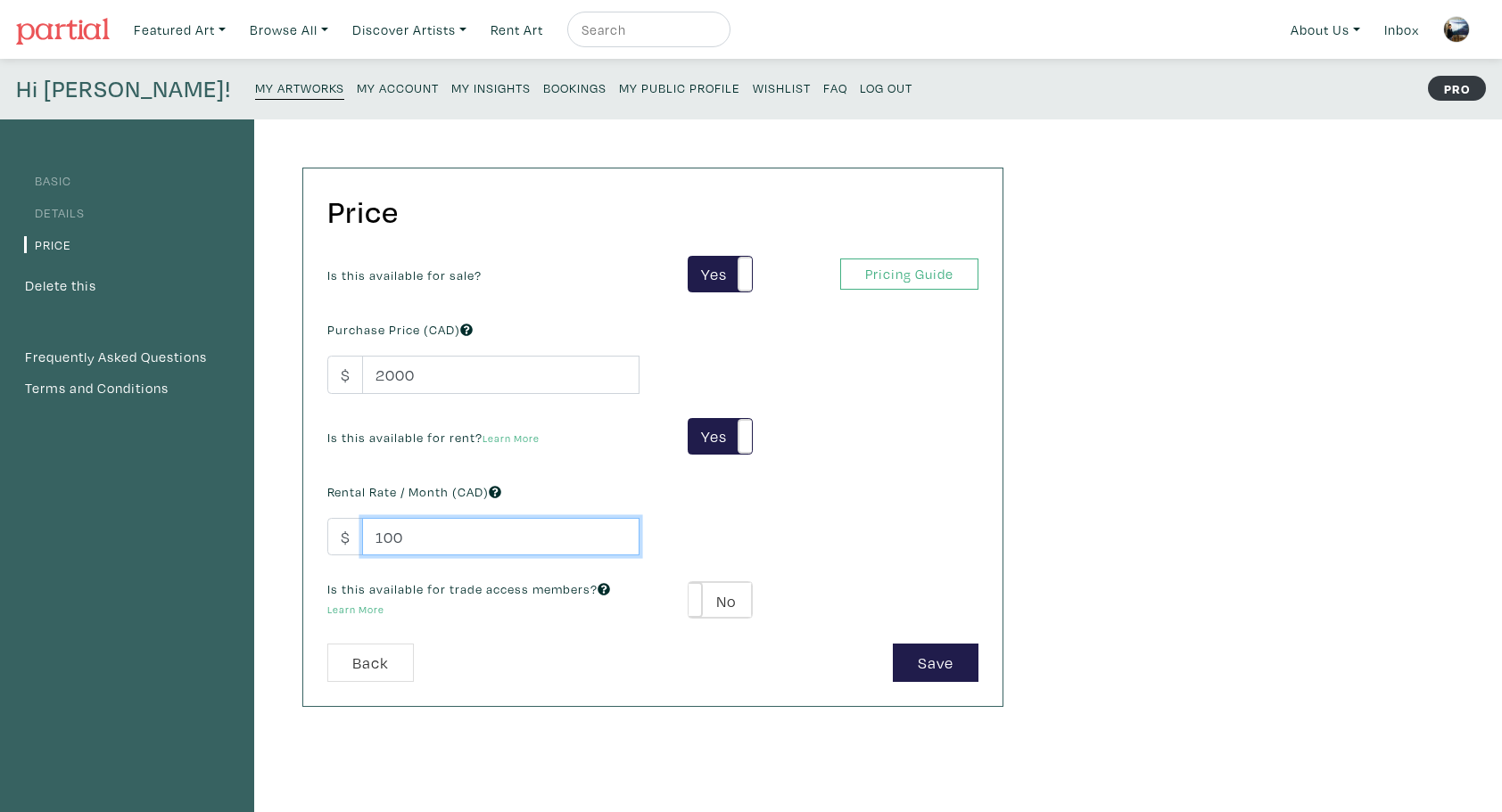
click at [485, 543] on input "100" at bounding box center [501, 537] width 277 height 38
type input "1"
type input "200"
drag, startPoint x: 919, startPoint y: 657, endPoint x: 892, endPoint y: 642, distance: 30.9
click at [920, 654] on button "Save" at bounding box center [935, 662] width 85 height 38
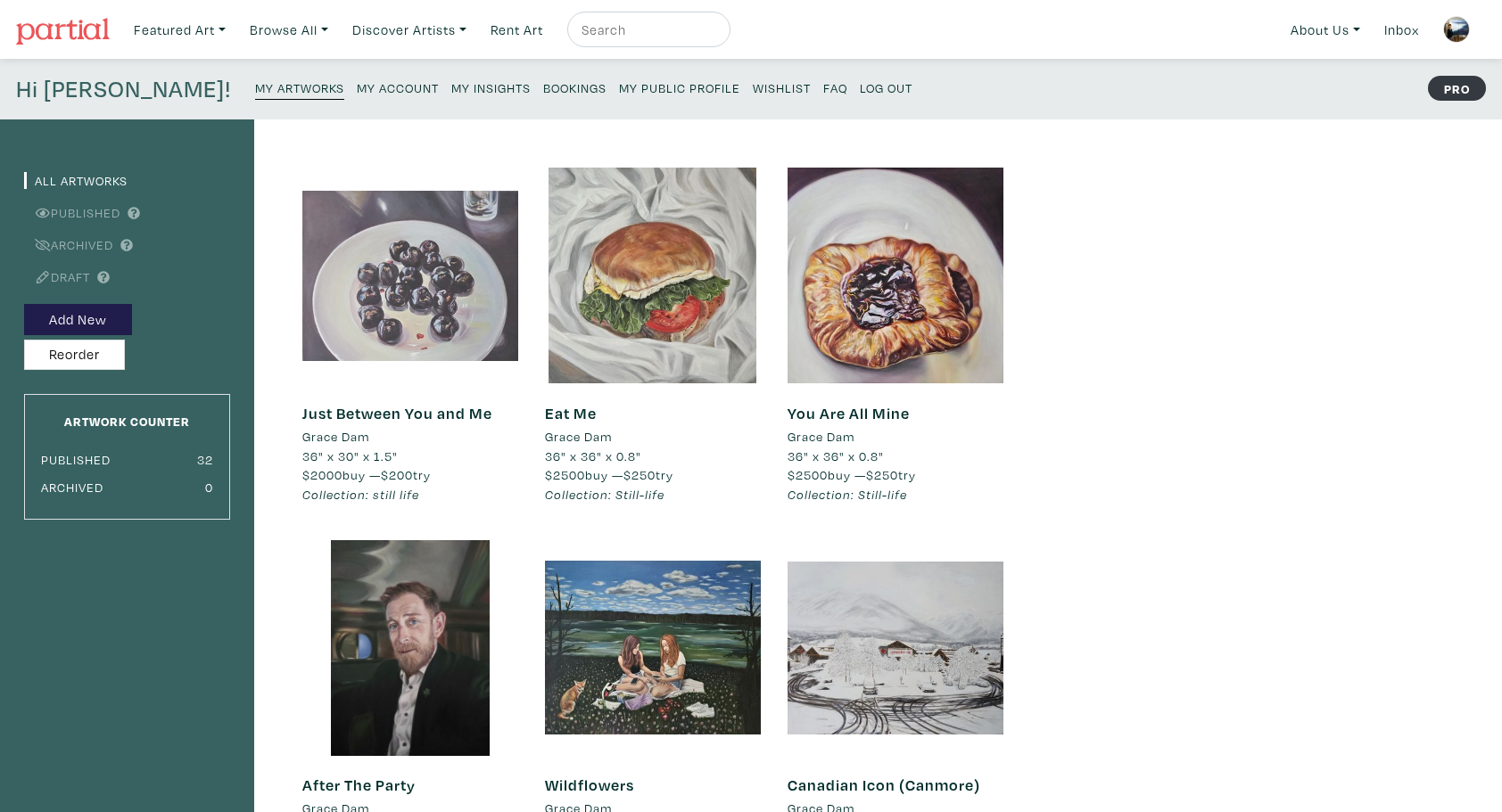
click at [360, 304] on div at bounding box center [410, 275] width 216 height 216
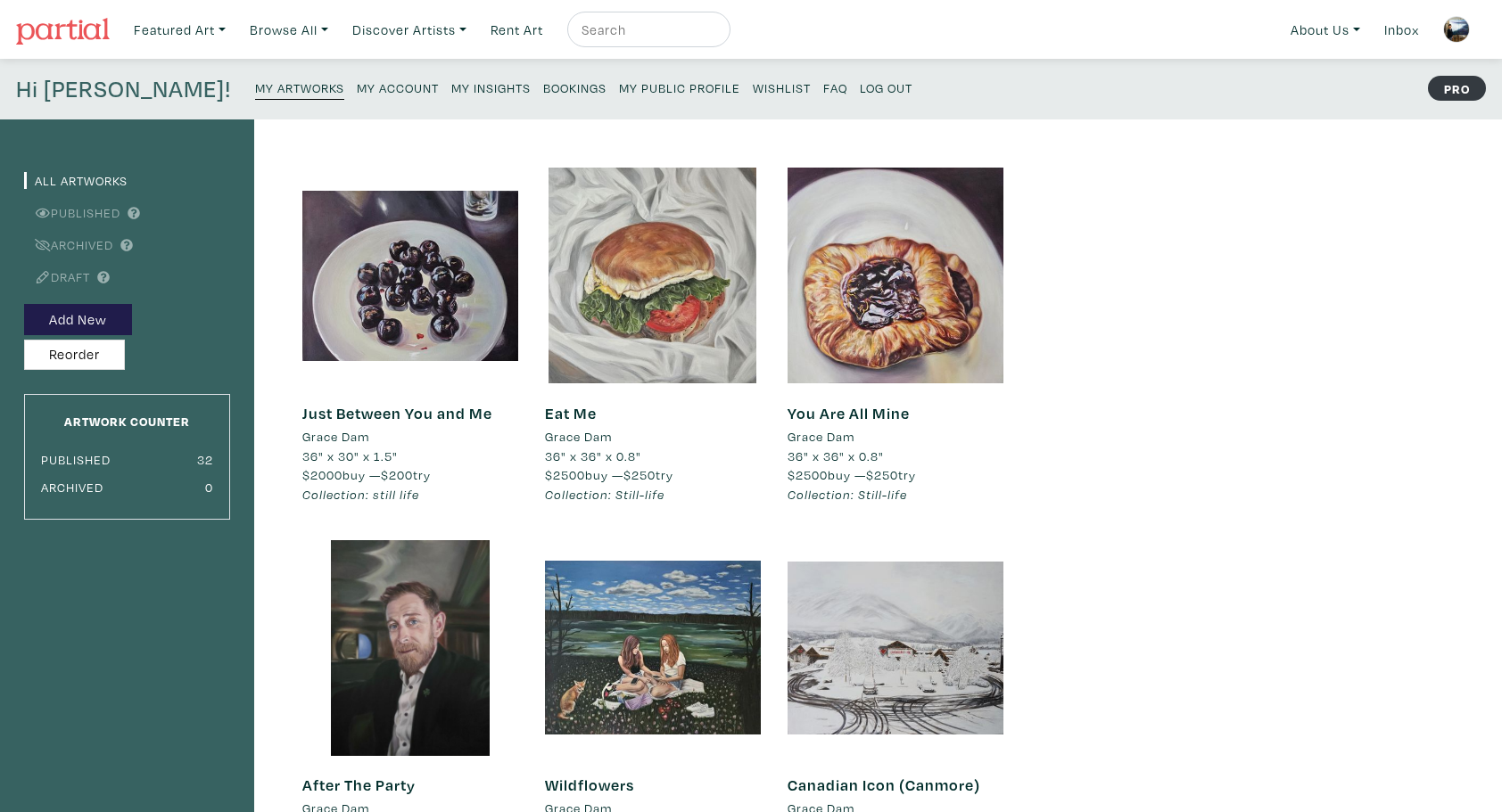
click at [859, 83] on small "Log Out" at bounding box center [885, 88] width 52 height 17
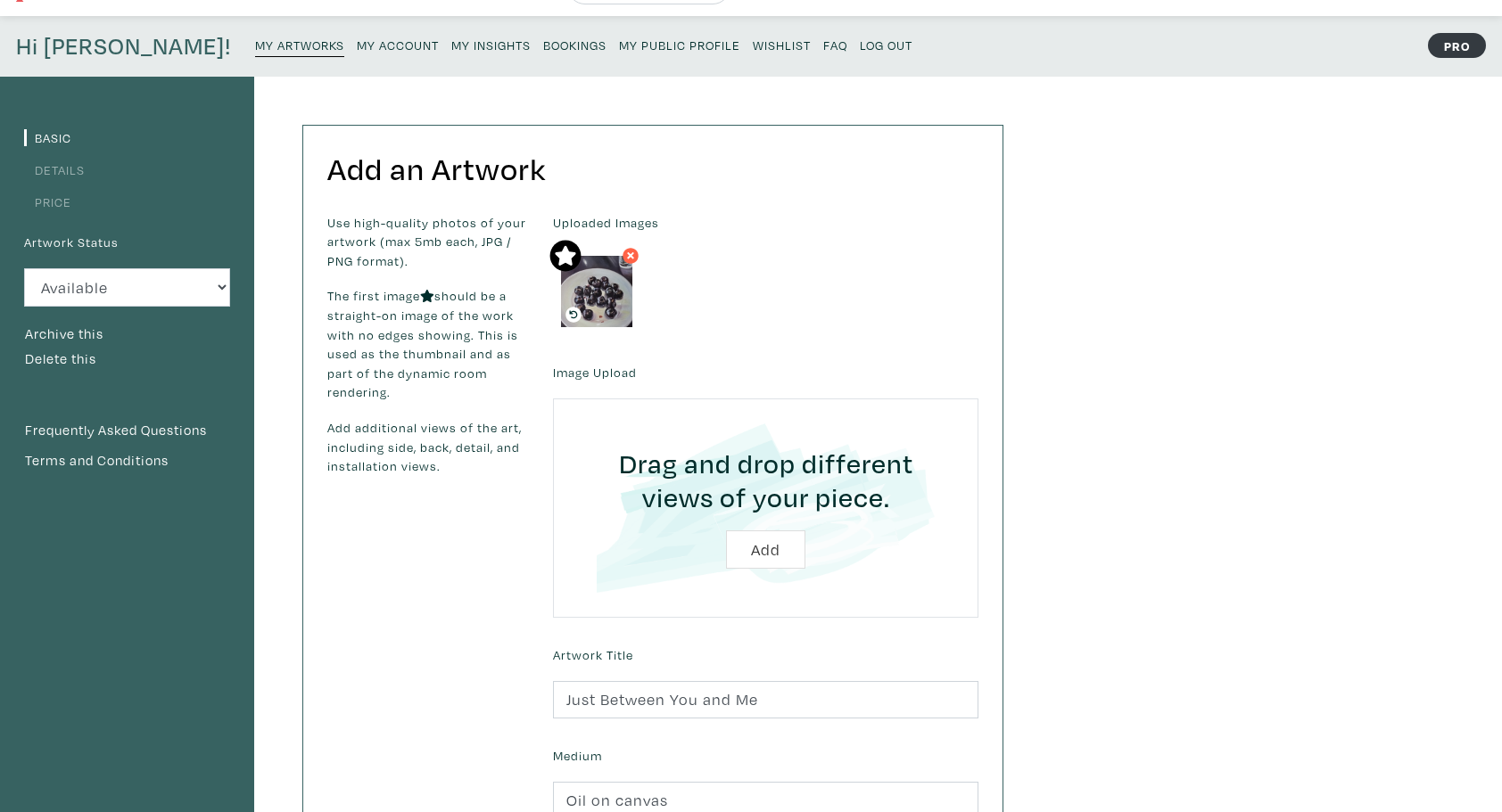
scroll to position [37, 0]
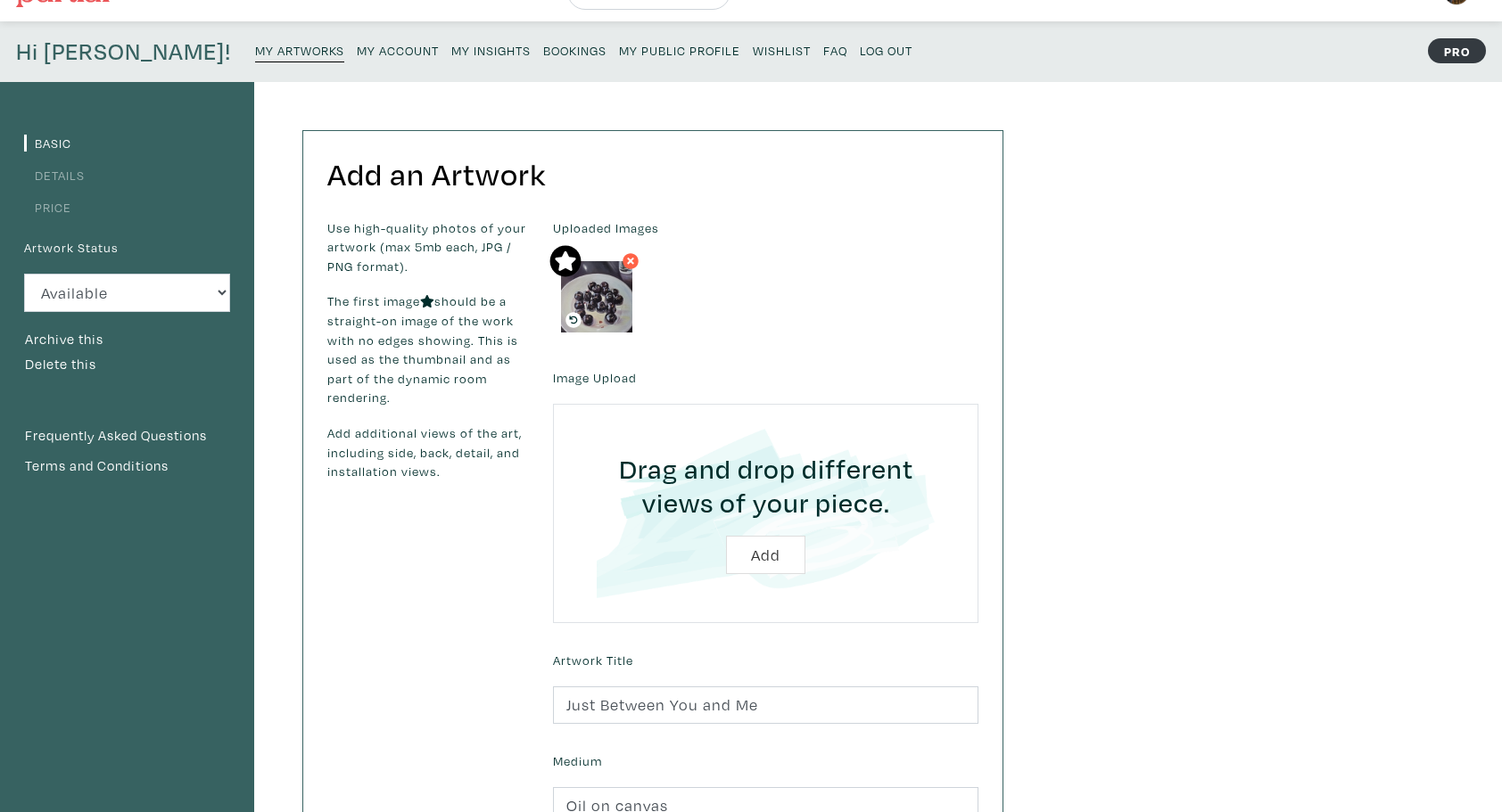
click at [59, 169] on link "Details" at bounding box center [54, 175] width 61 height 17
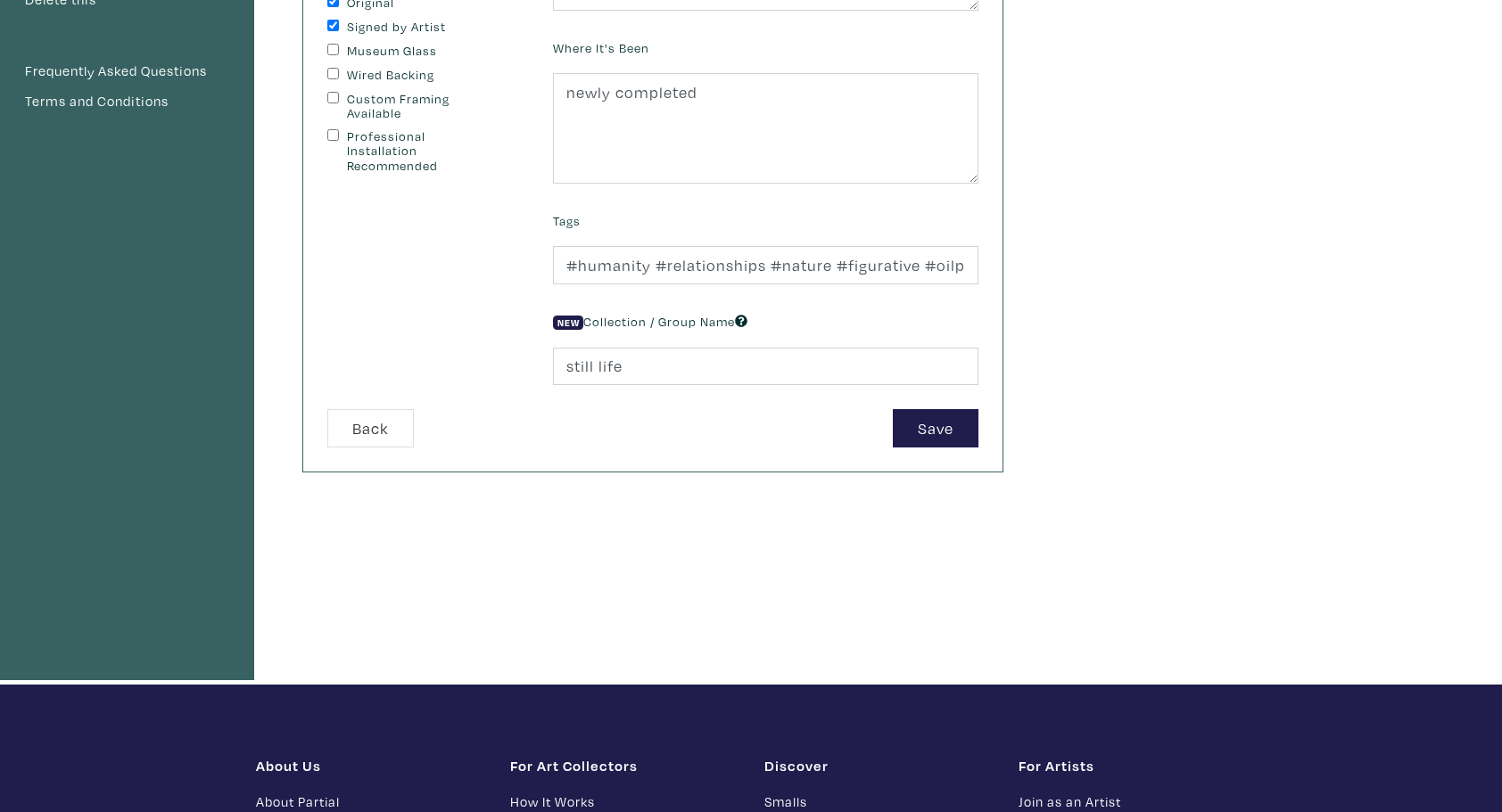
scroll to position [403, 0]
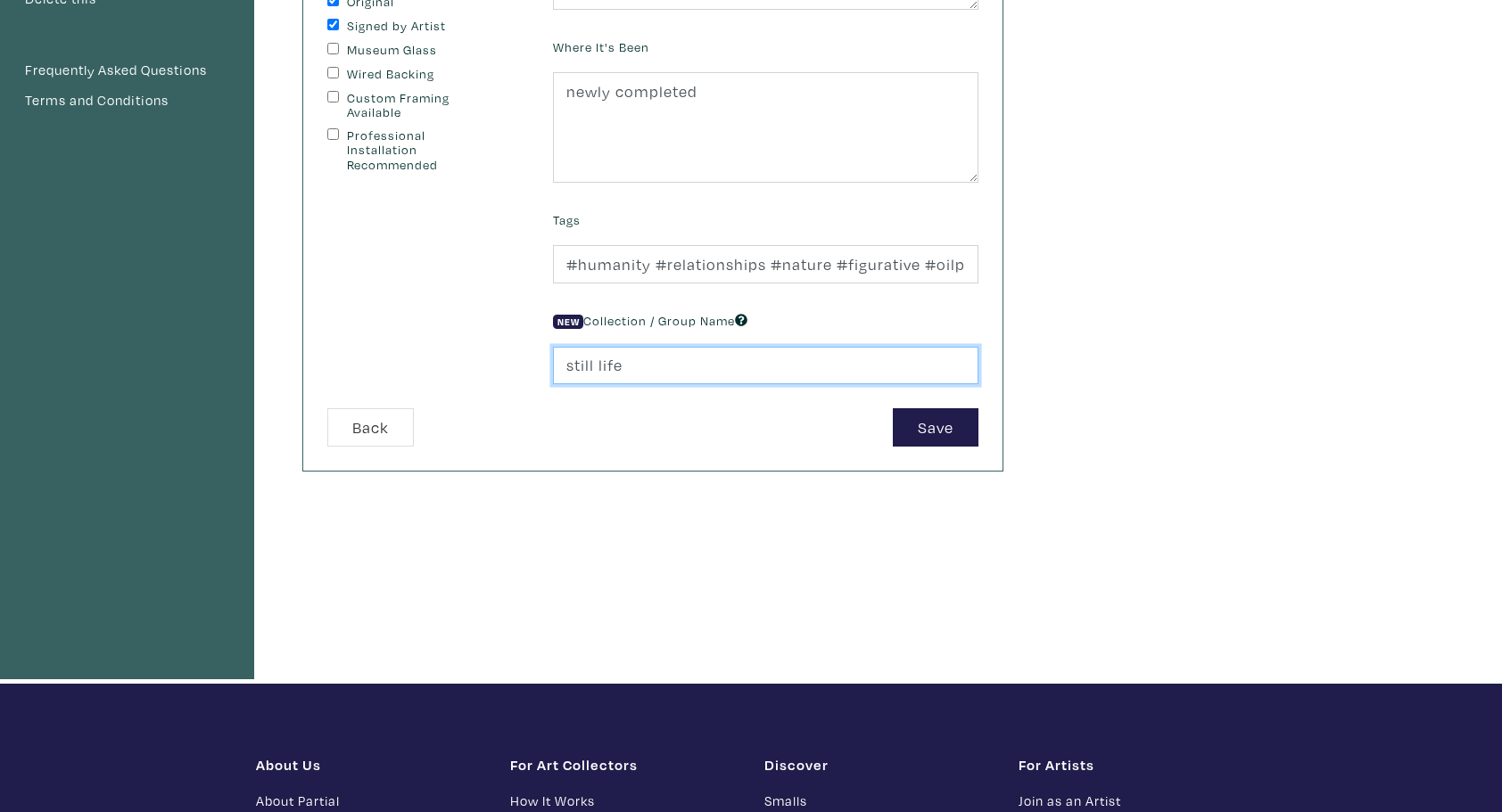
click at [599, 359] on input "still life" at bounding box center [766, 366] width 425 height 38
type input "still-life"
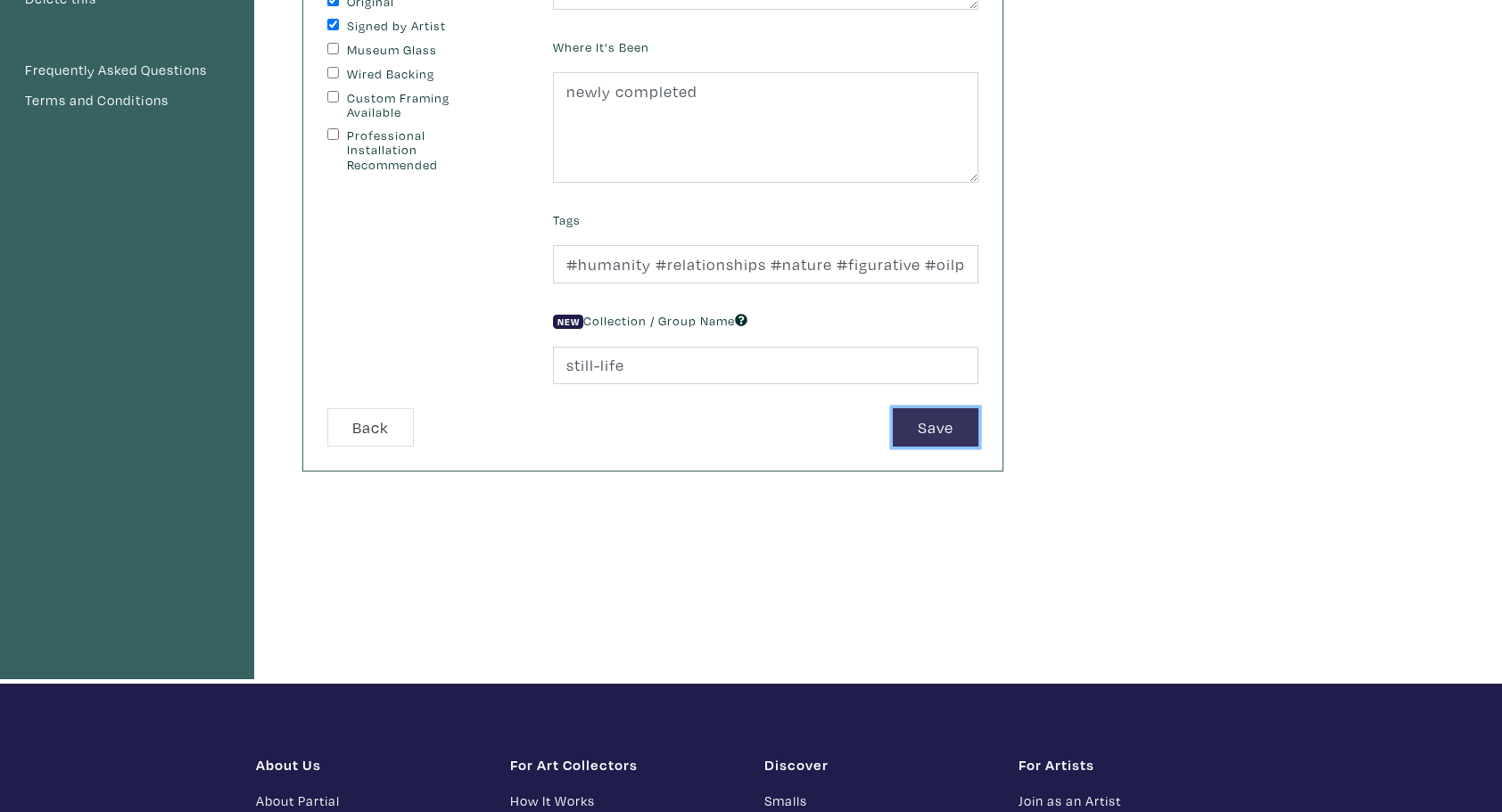
click at [929, 428] on button "Save" at bounding box center [935, 427] width 85 height 38
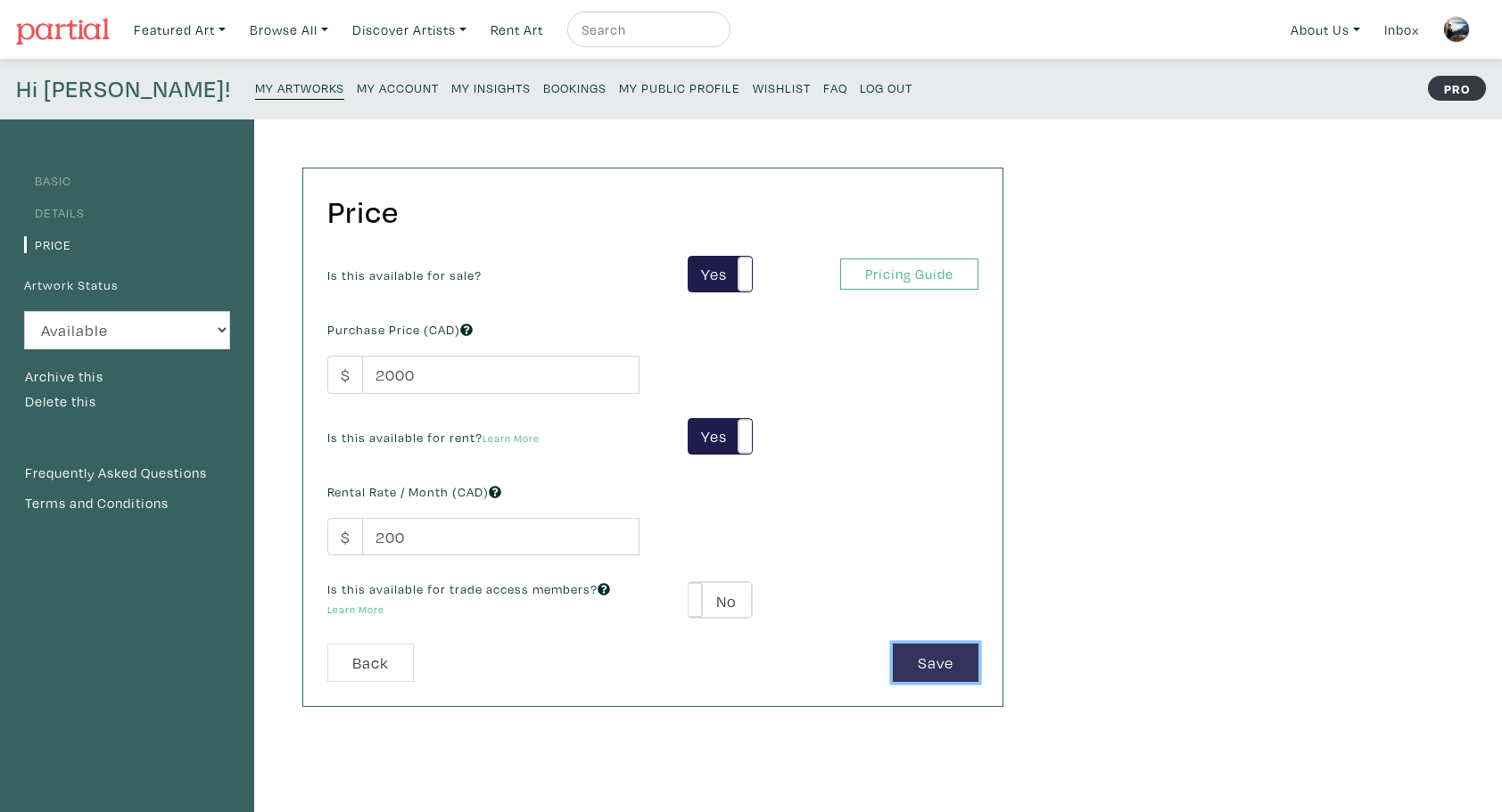
drag, startPoint x: 934, startPoint y: 670, endPoint x: 928, endPoint y: 659, distance: 12.5
click at [934, 671] on button "Save" at bounding box center [935, 662] width 85 height 38
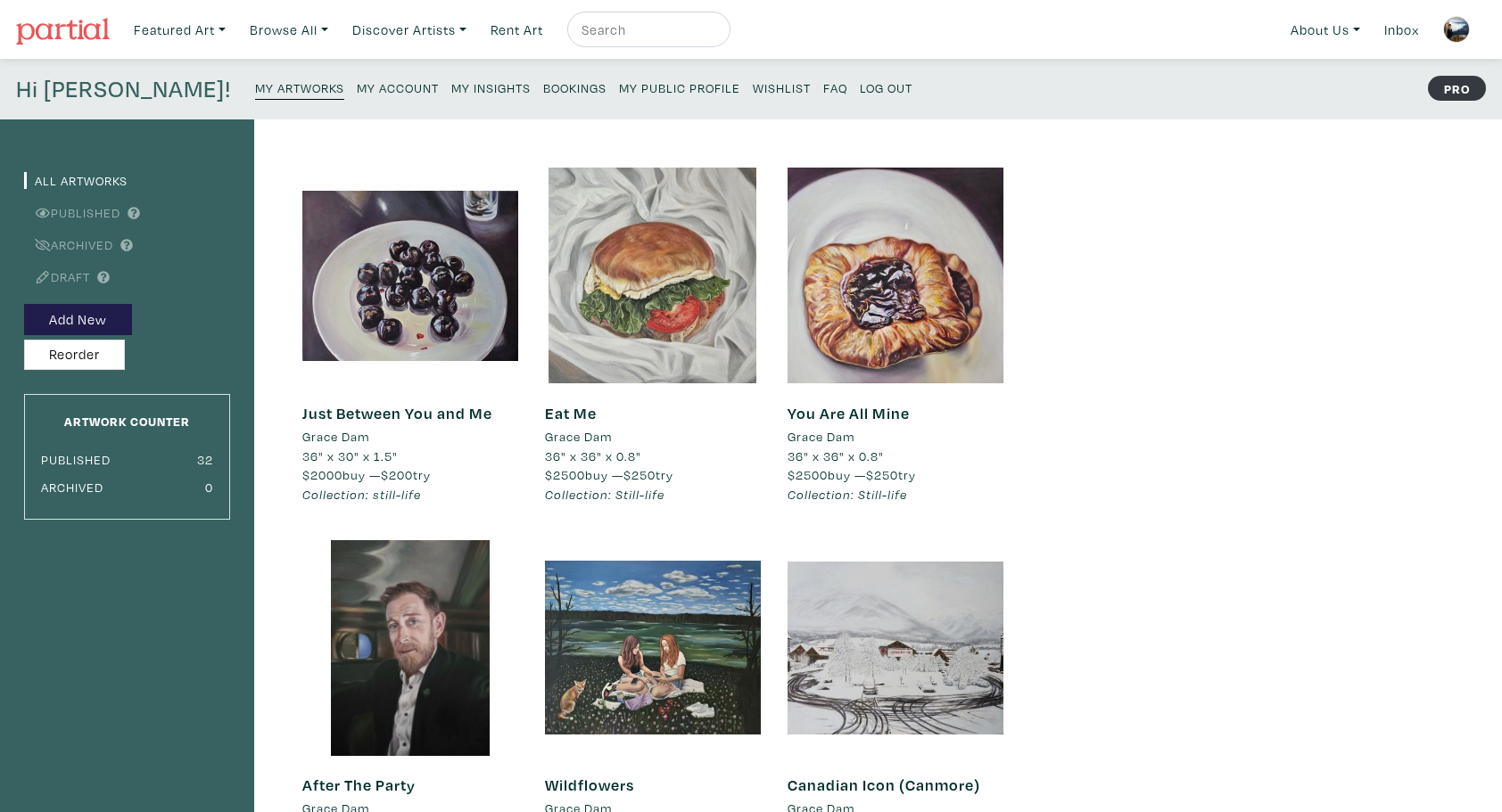
click at [1460, 27] on img at bounding box center [1456, 29] width 27 height 27
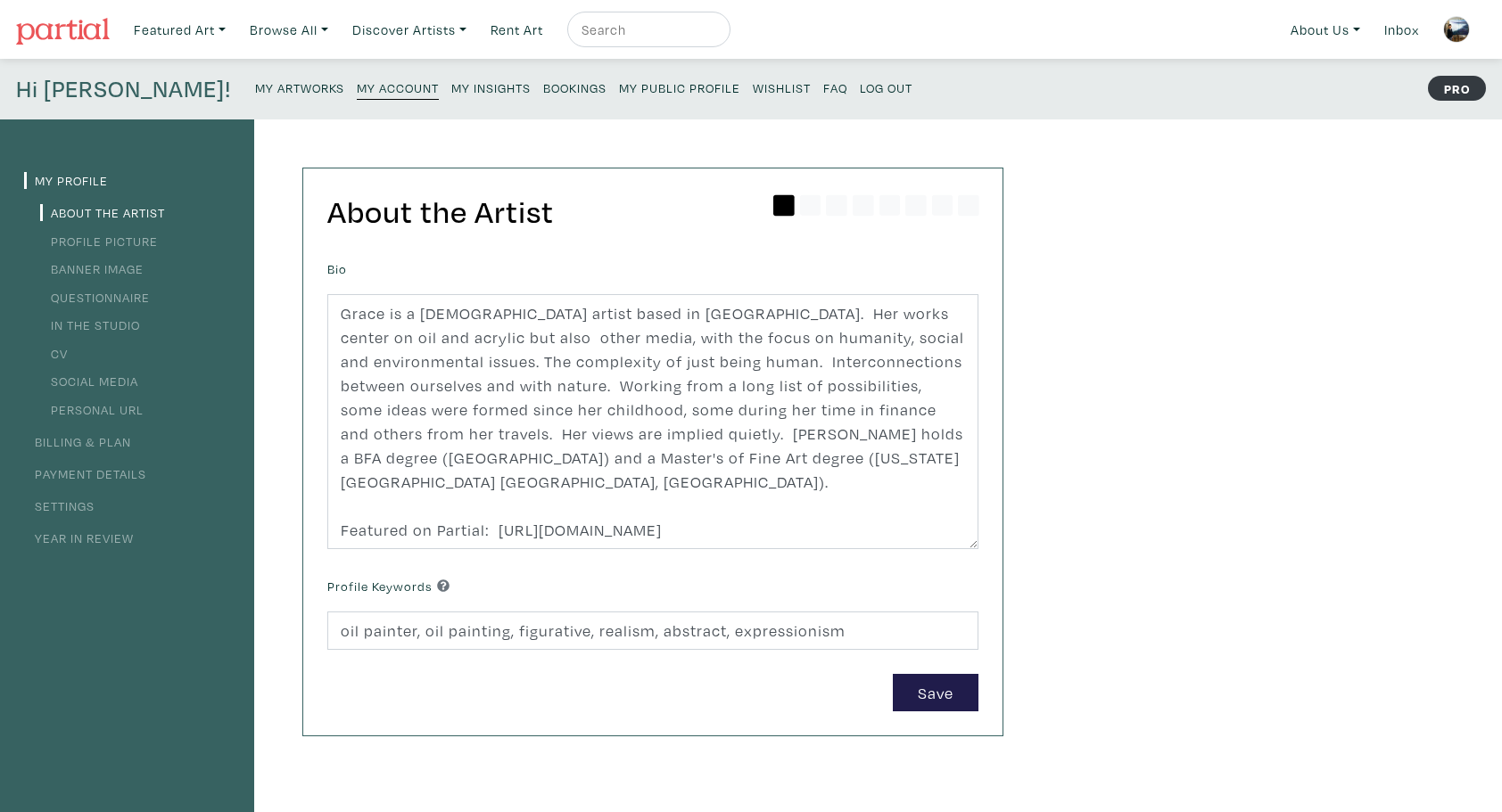
click at [619, 87] on small "My Public Profile" at bounding box center [679, 88] width 122 height 17
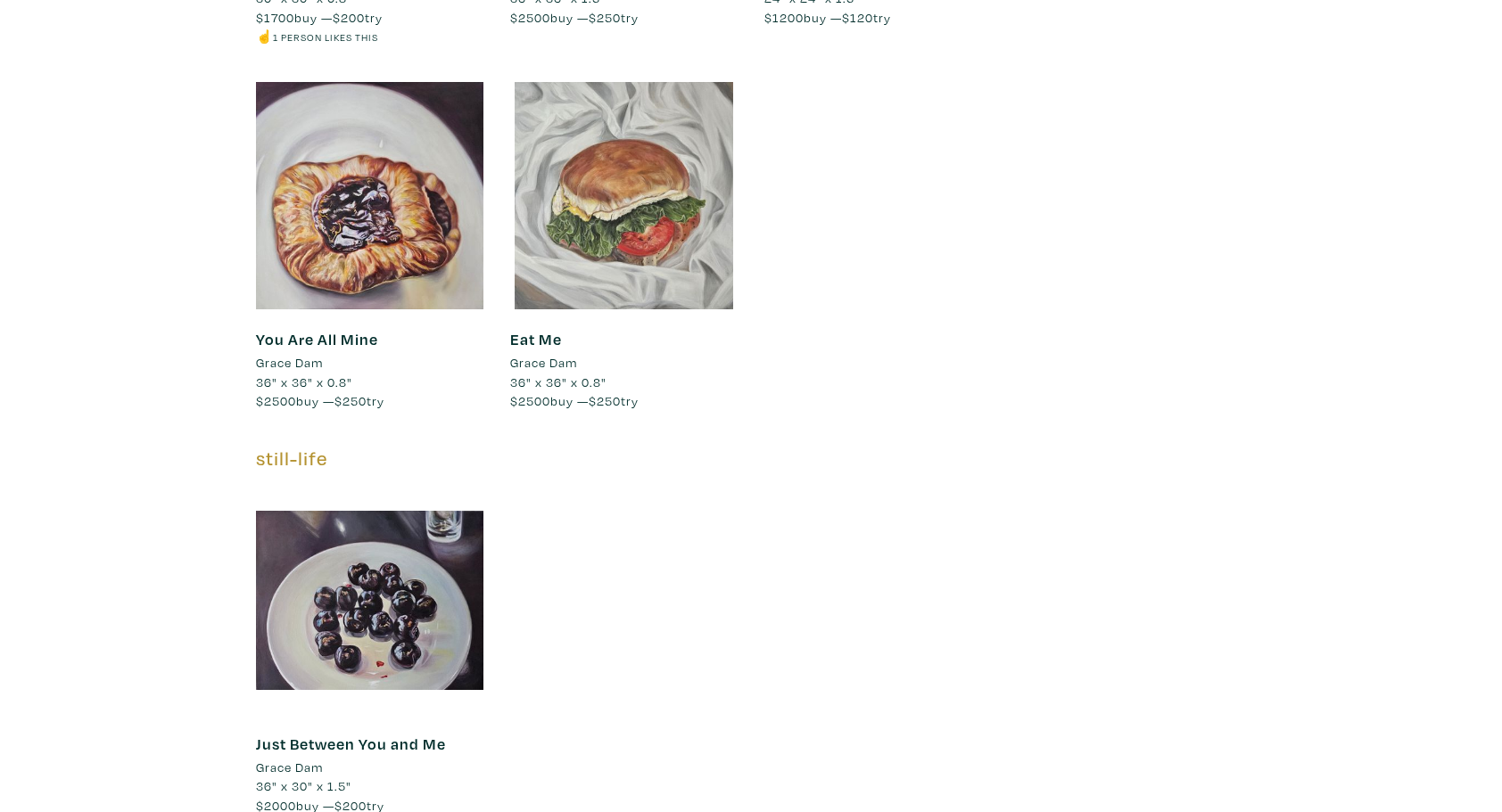
scroll to position [5211, 0]
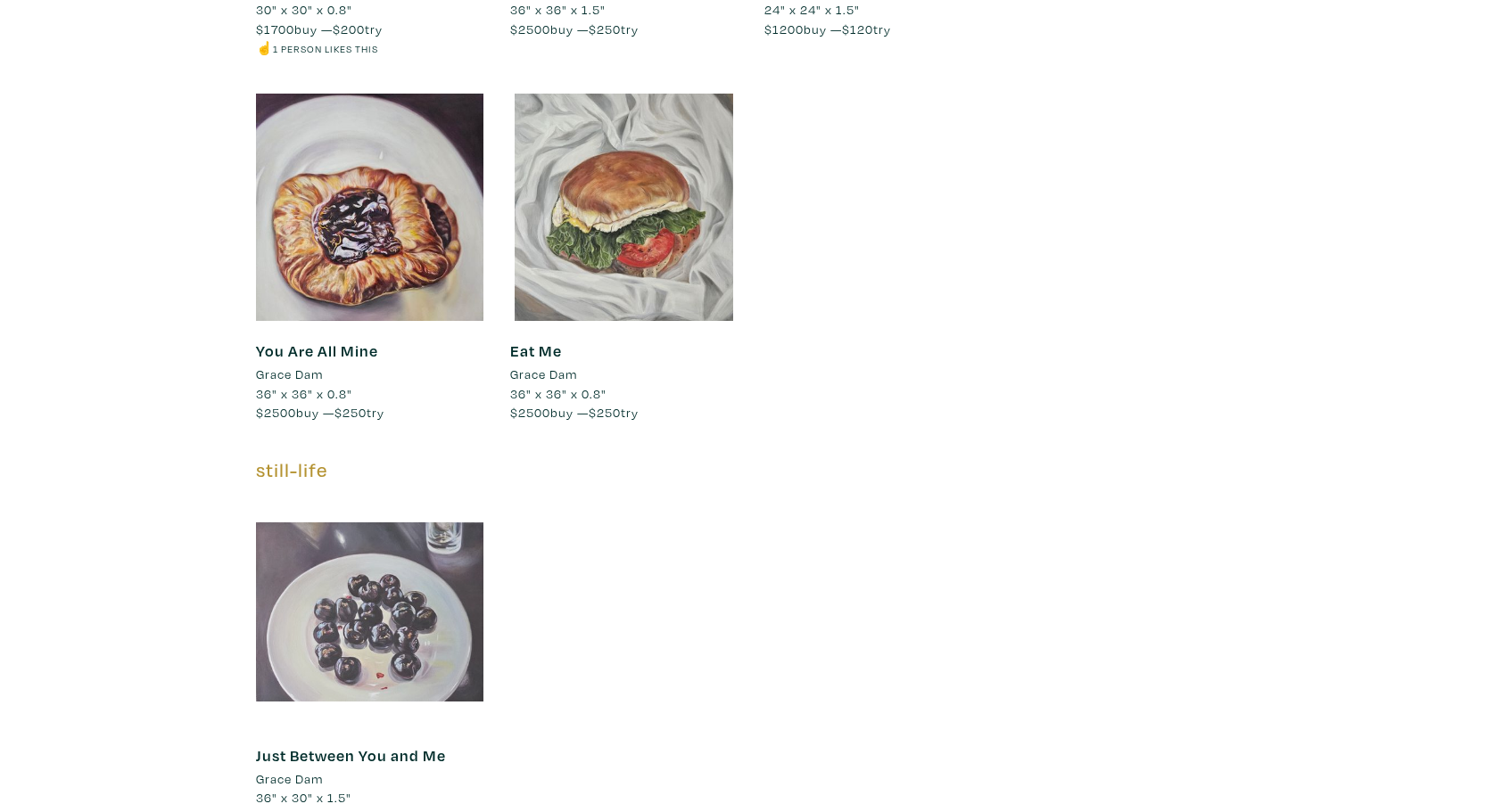
click at [362, 564] on div at bounding box center [369, 612] width 227 height 227
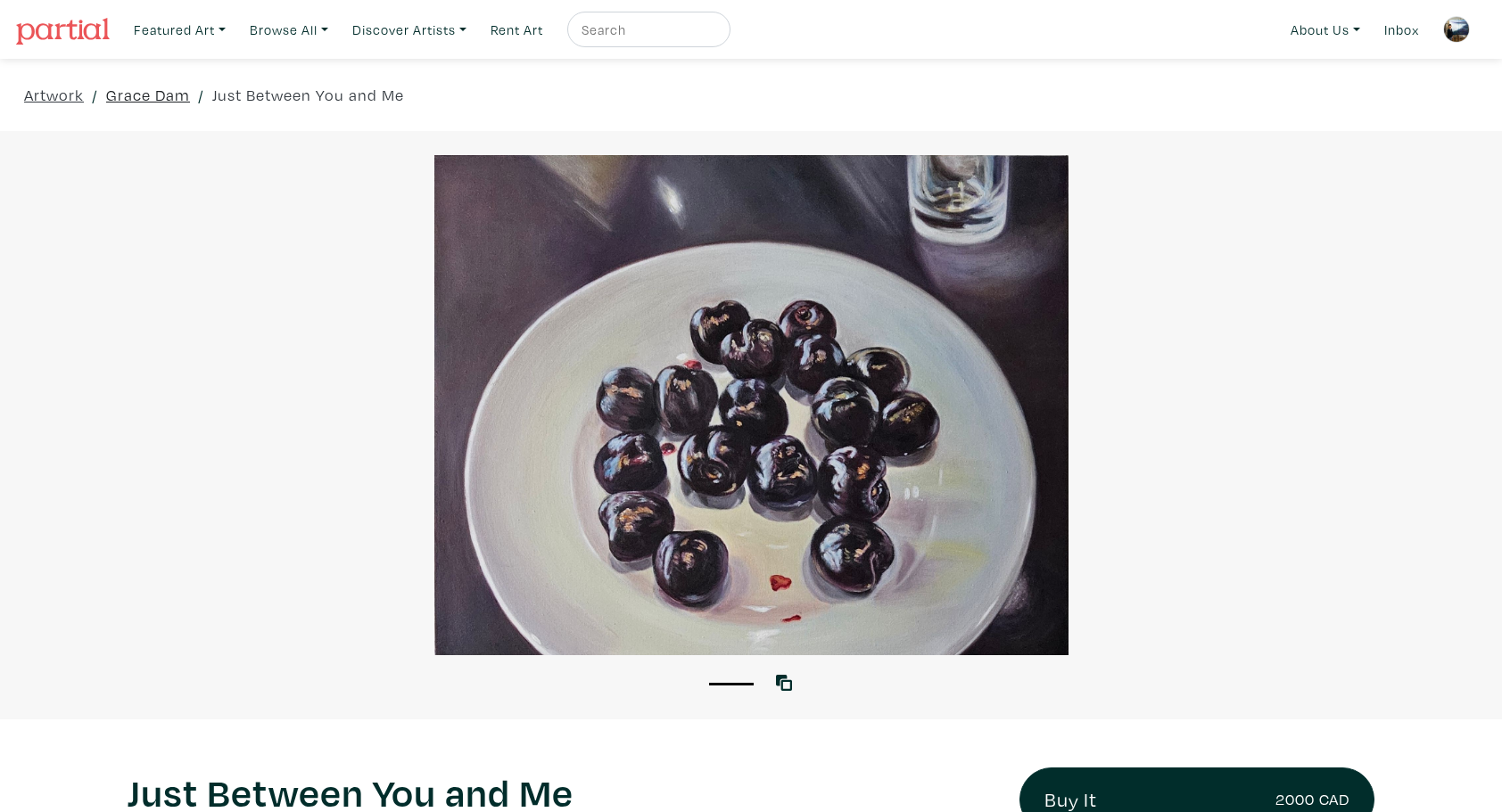
click at [160, 97] on link "Grace Dam" at bounding box center [148, 95] width 84 height 24
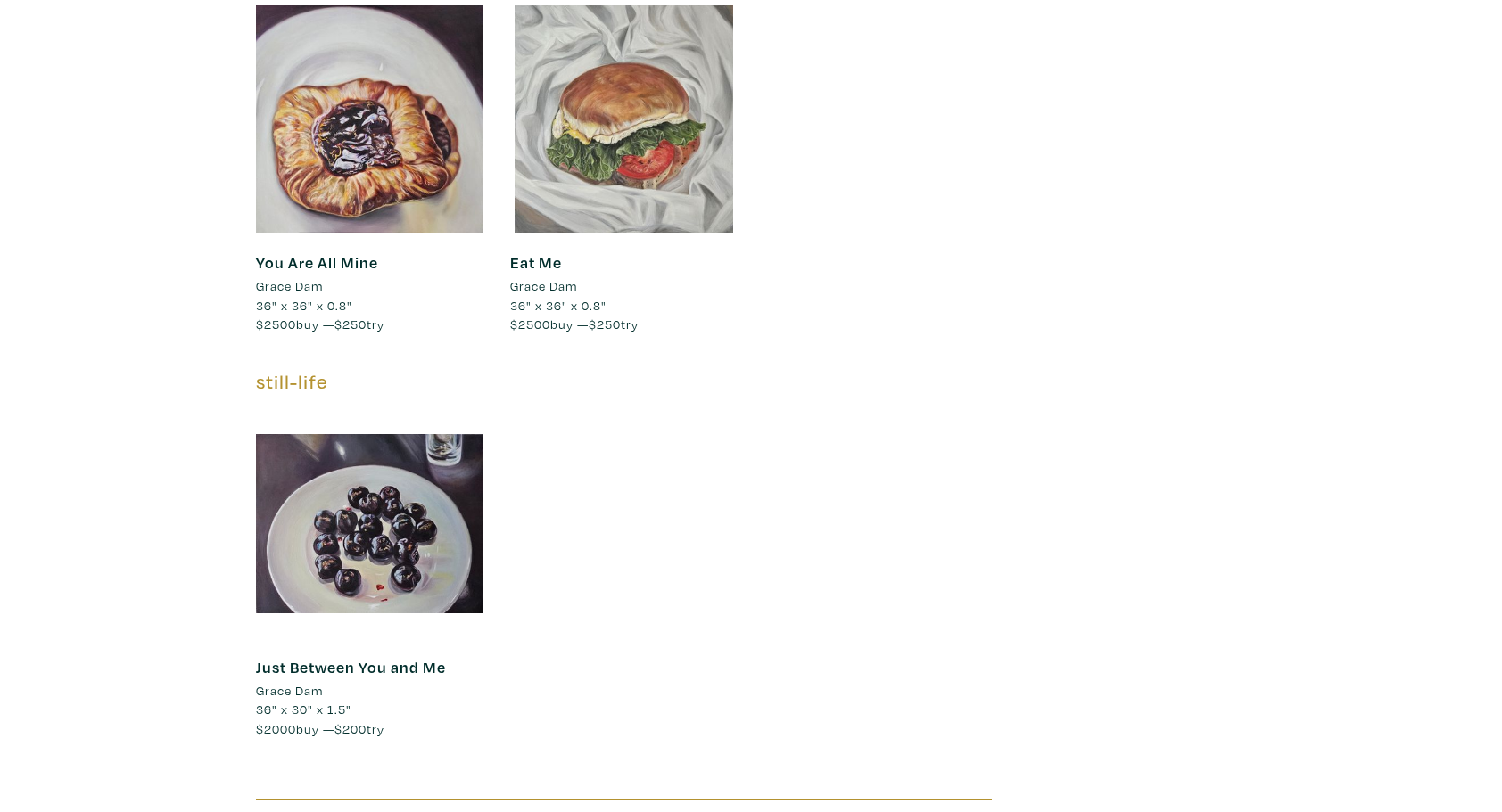
scroll to position [5378, 0]
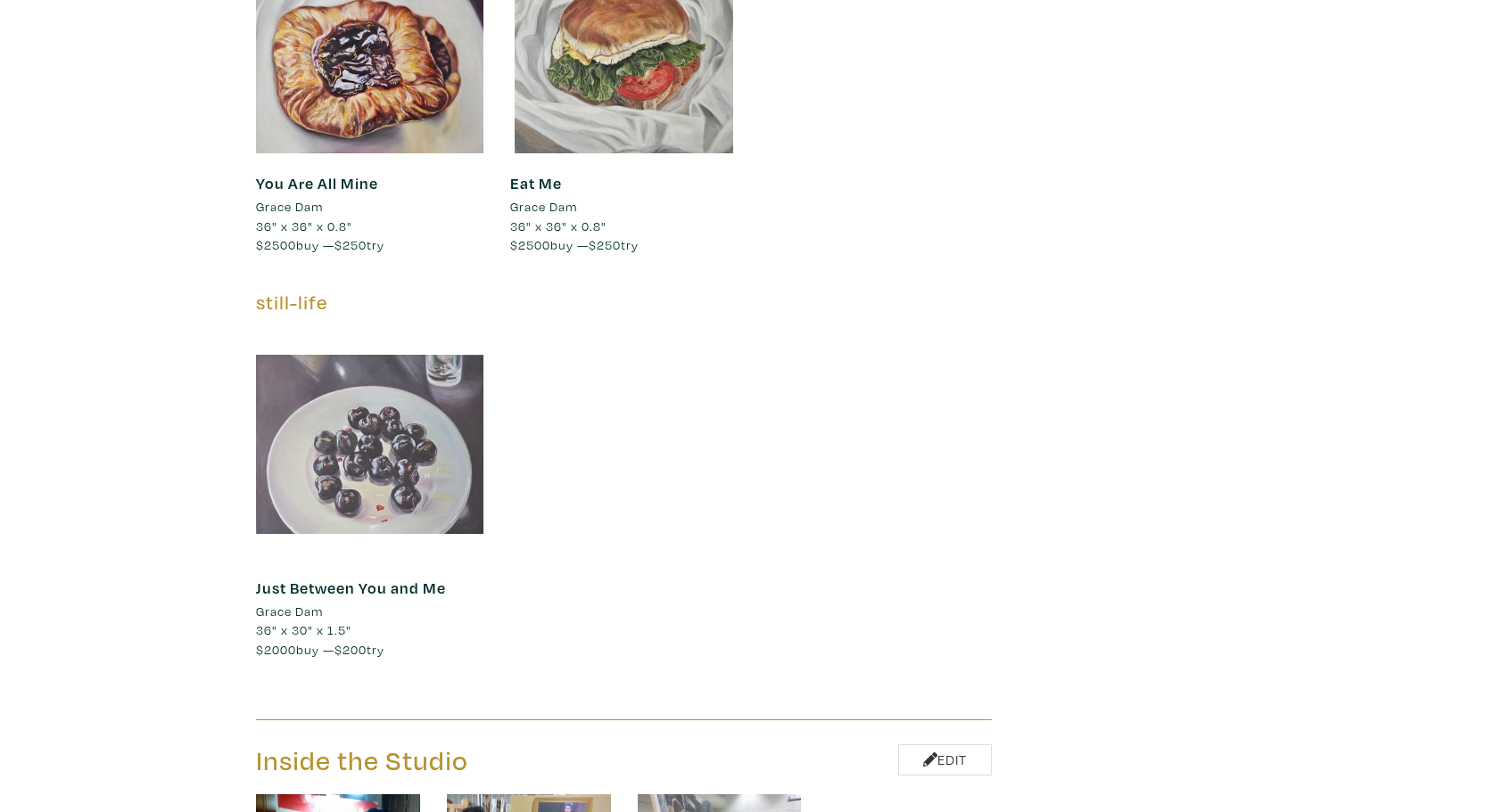
click at [429, 377] on div at bounding box center [369, 443] width 227 height 227
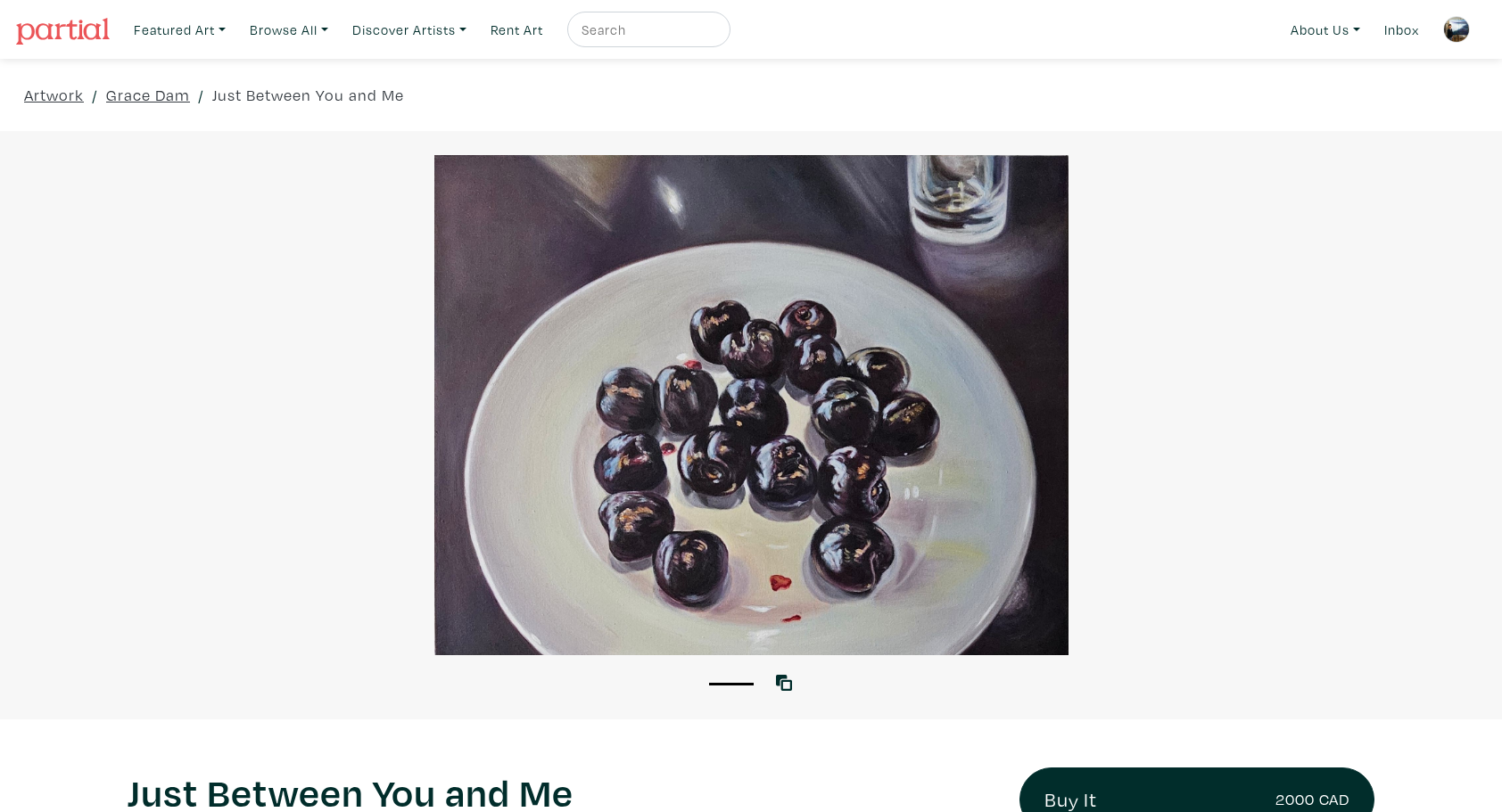
click at [1461, 31] on img at bounding box center [1456, 29] width 27 height 27
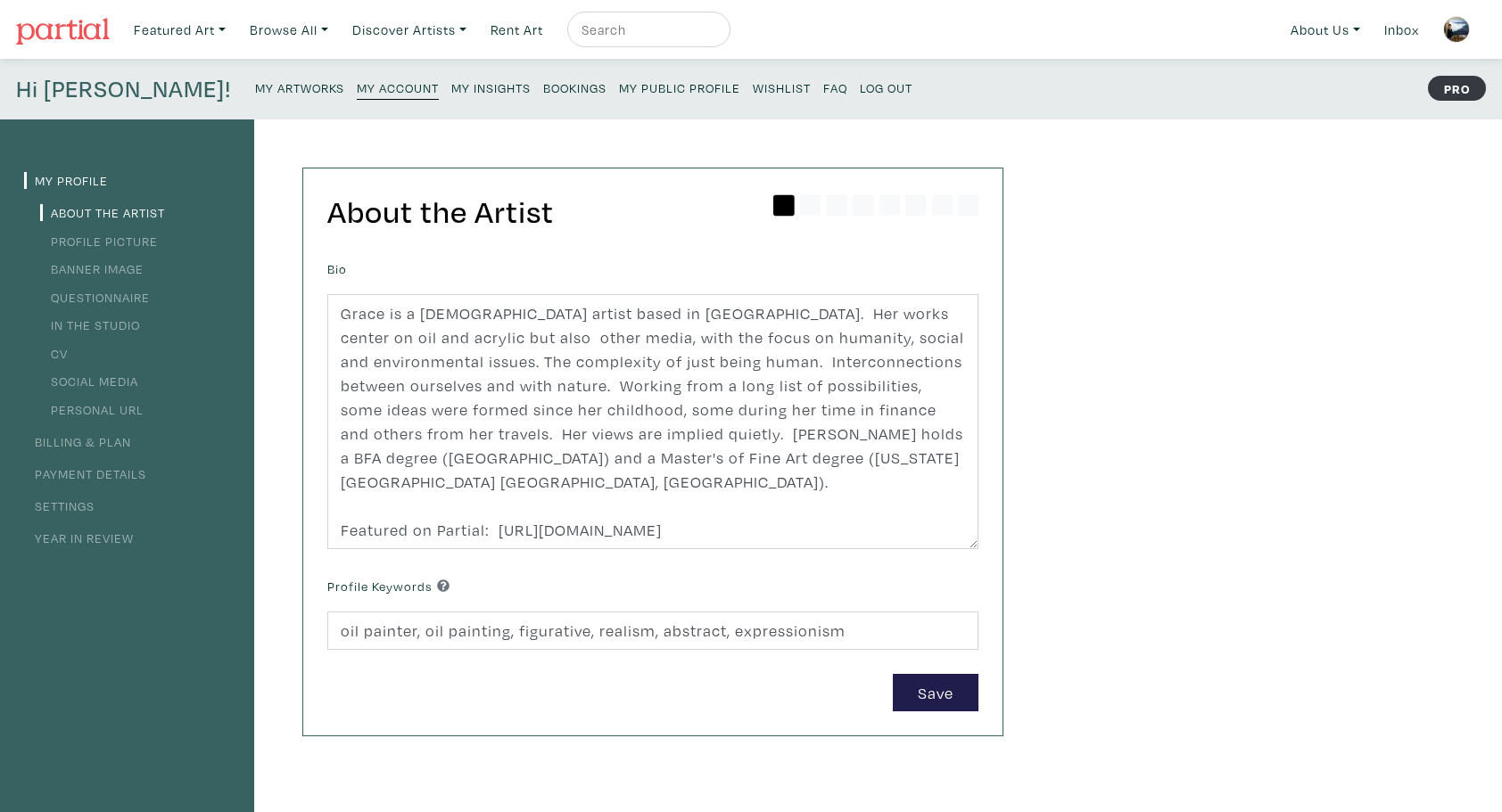
click at [255, 86] on small "My Artworks" at bounding box center [299, 88] width 89 height 17
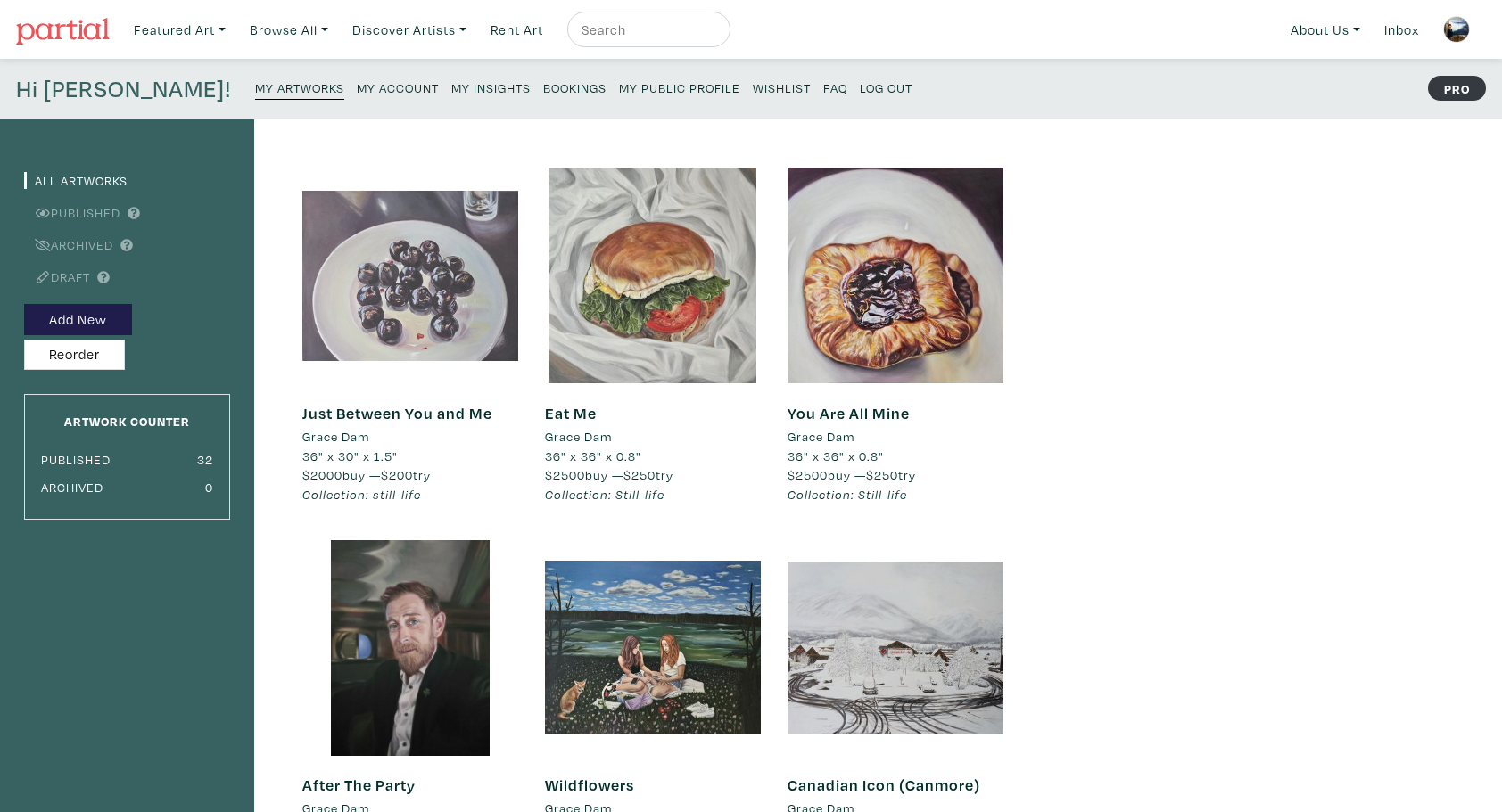
click at [368, 326] on div at bounding box center [410, 275] width 216 height 216
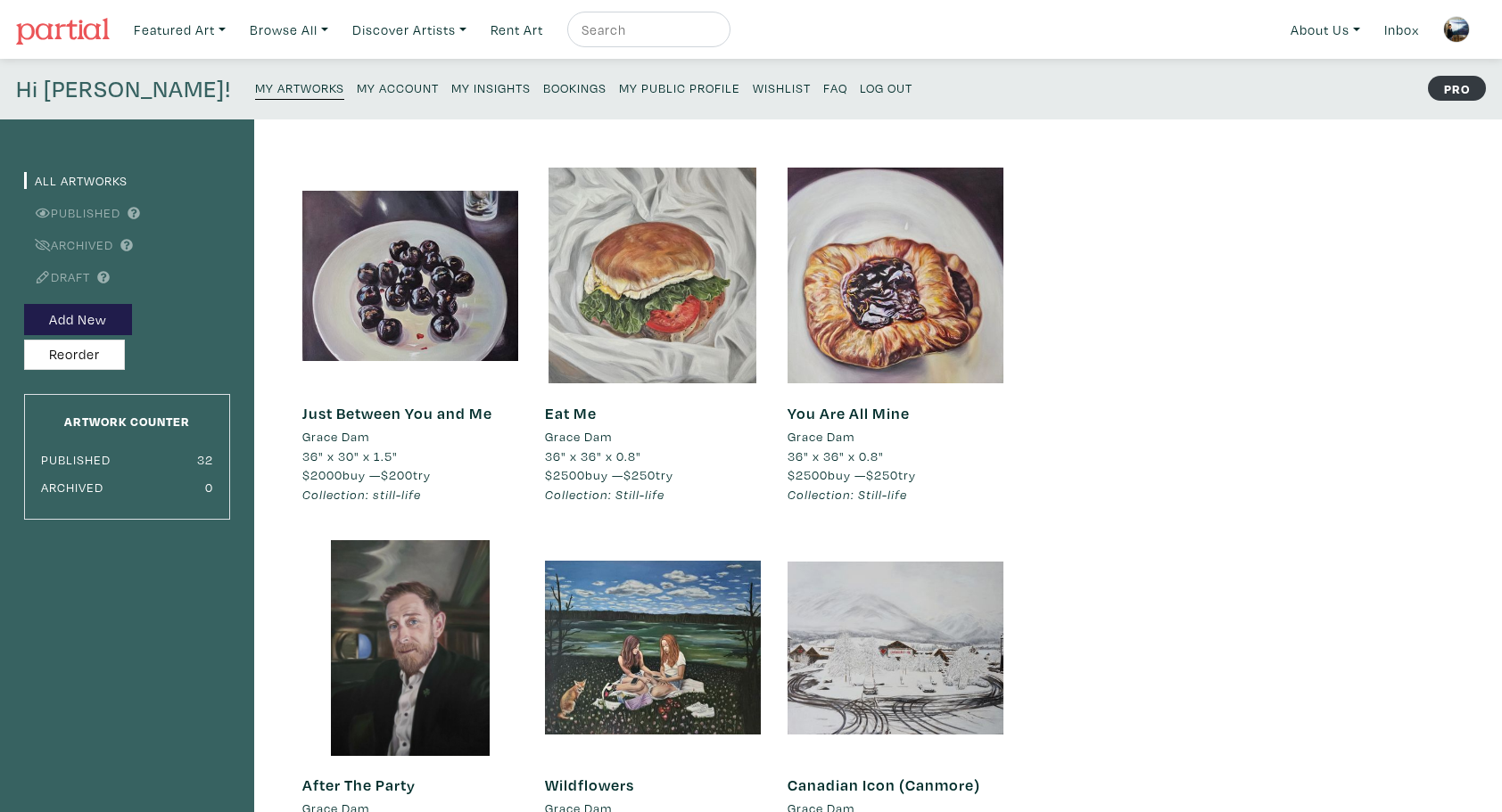
click at [1459, 28] on img at bounding box center [1456, 29] width 27 height 27
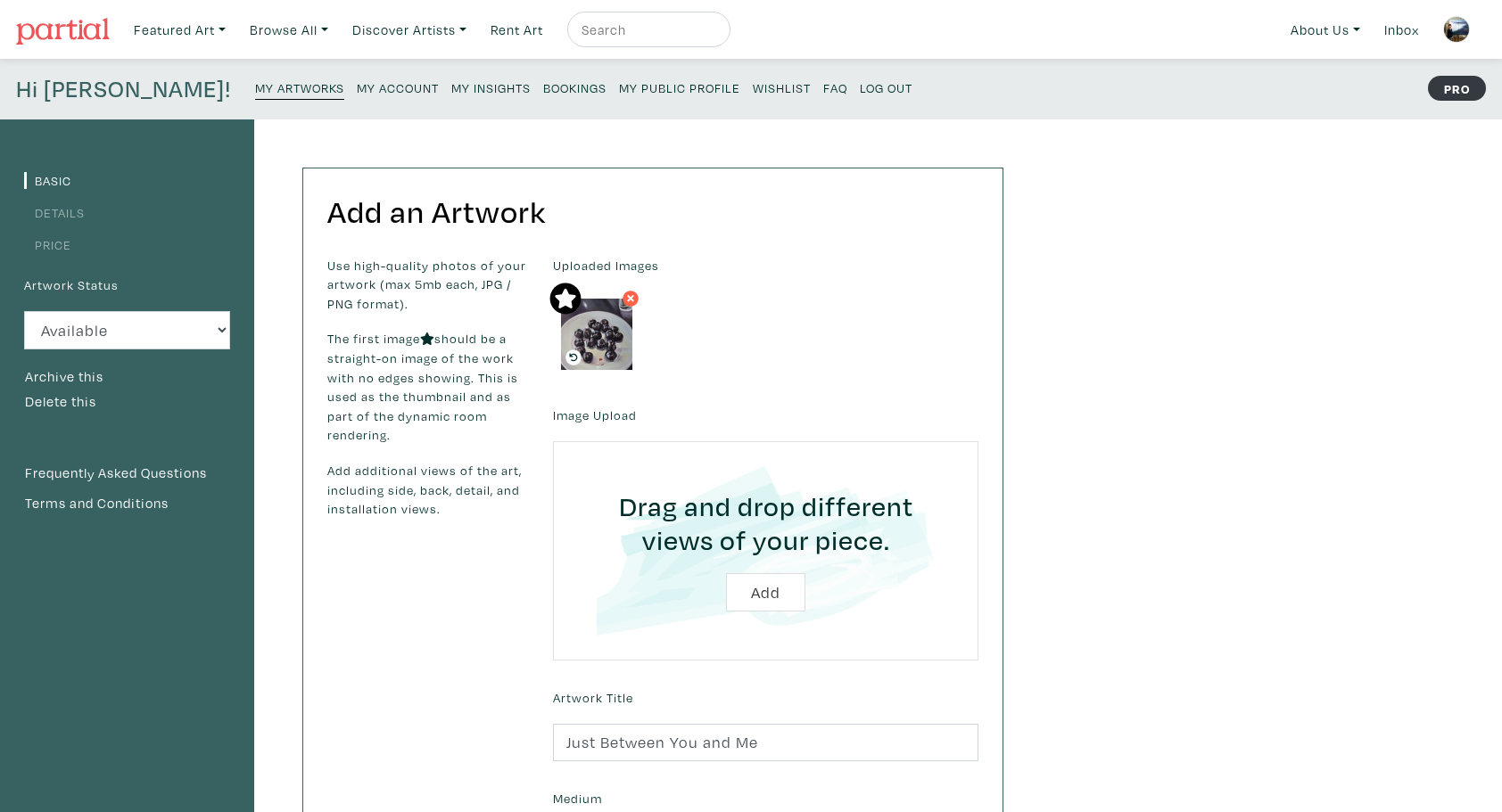
click at [69, 211] on link "Details" at bounding box center [54, 212] width 61 height 17
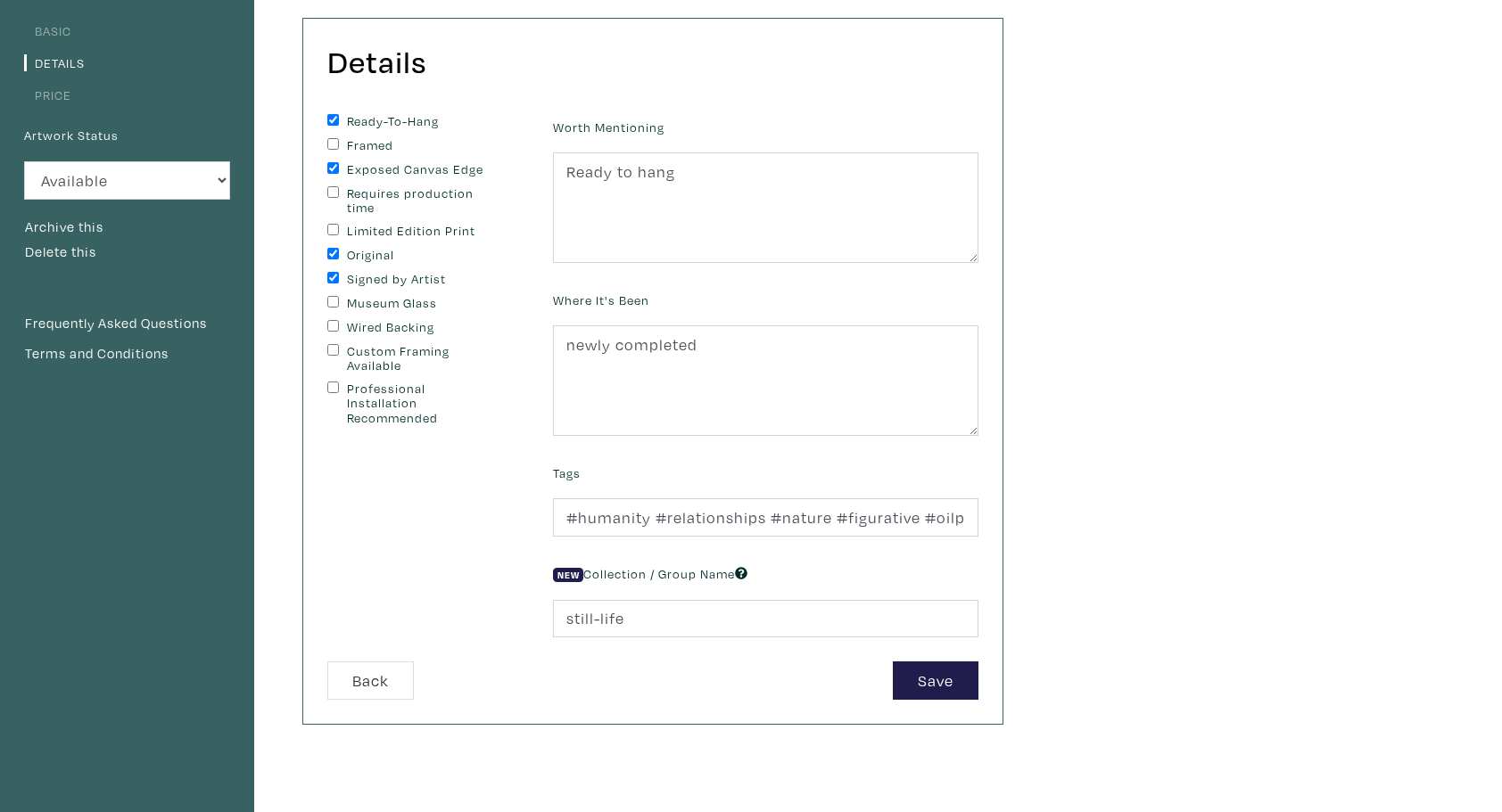
scroll to position [356, 0]
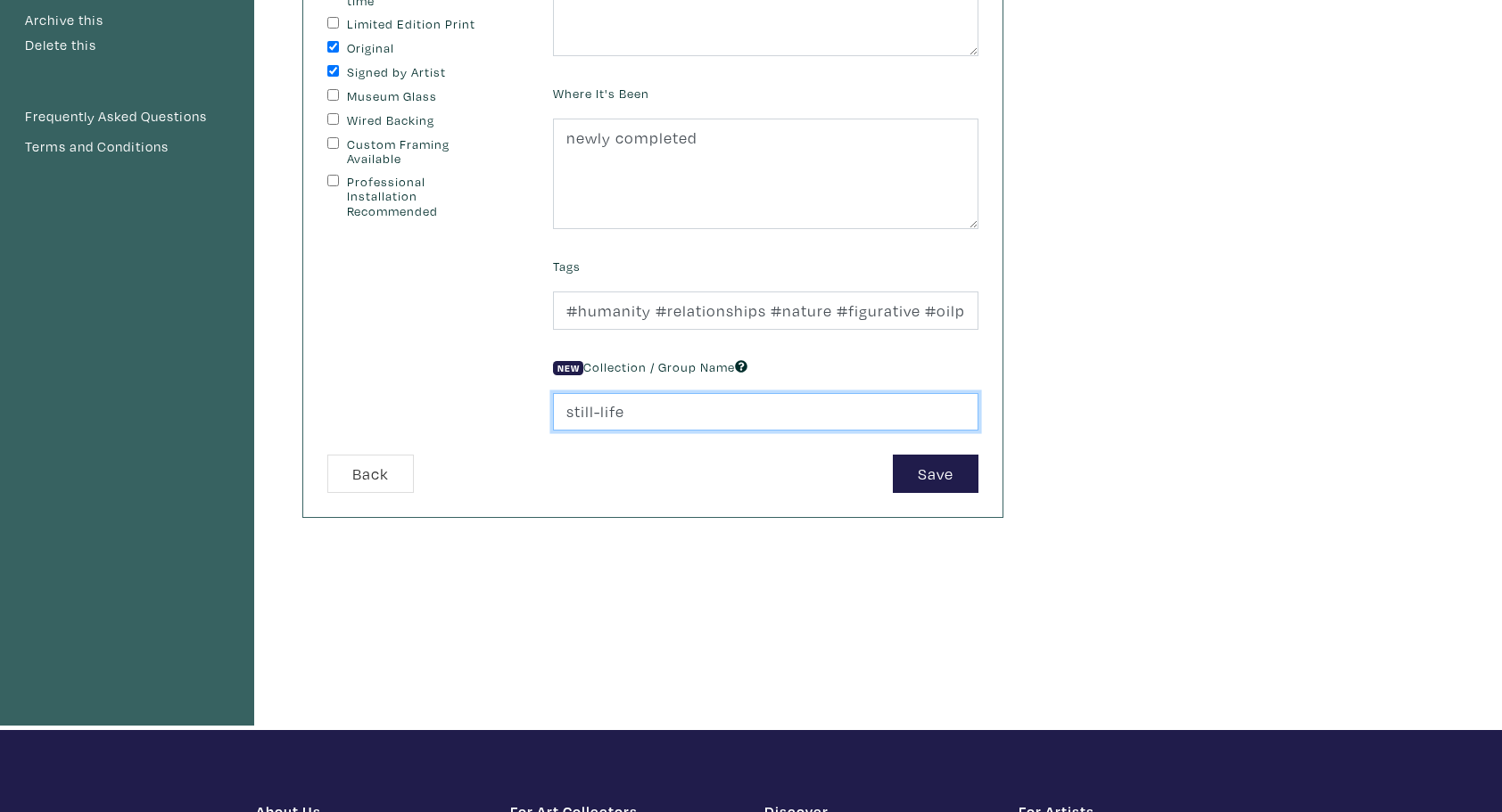
click at [572, 408] on input "still-life" at bounding box center [766, 412] width 425 height 38
type input "Still-life"
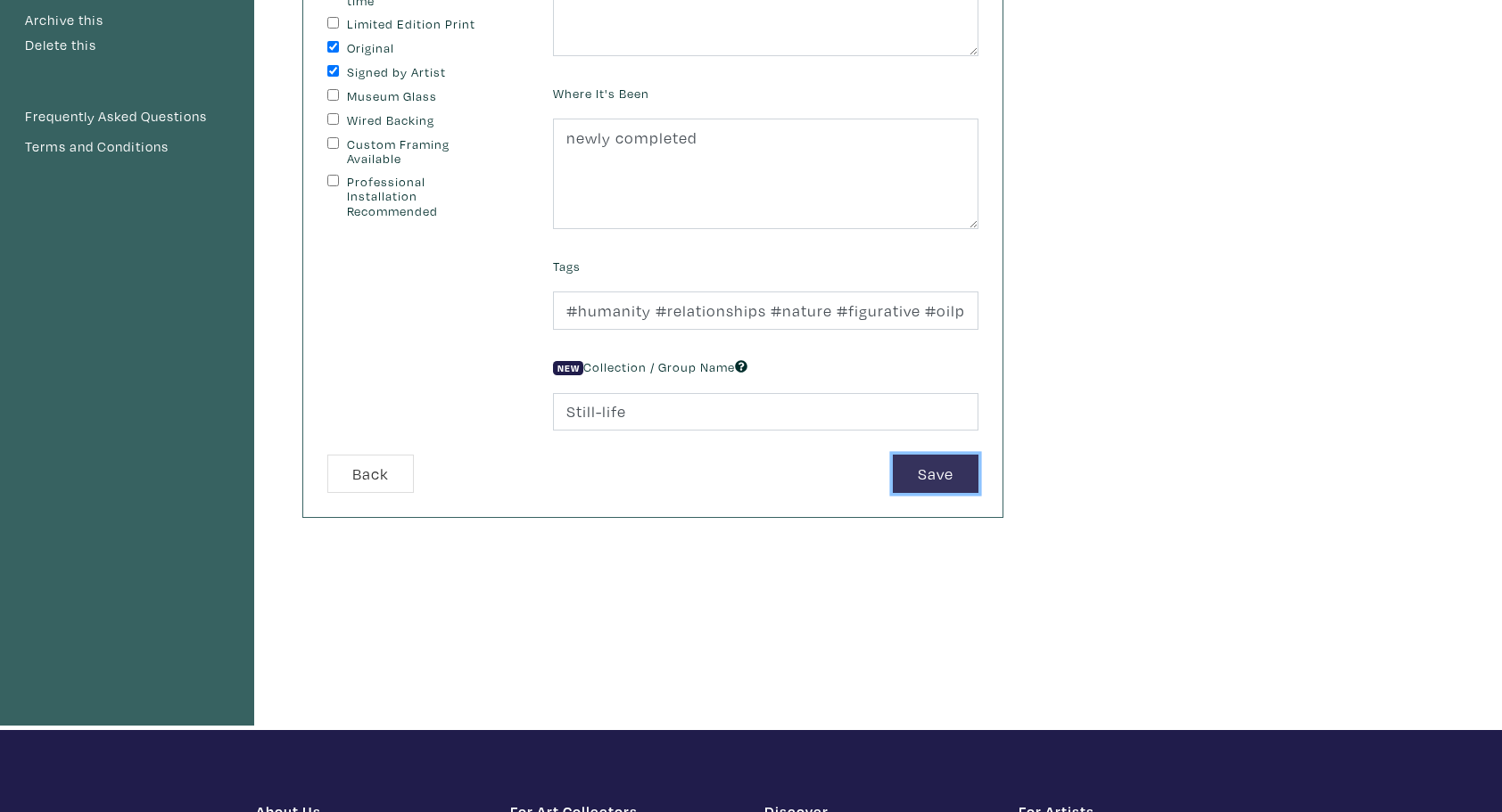
click at [945, 480] on button "Save" at bounding box center [935, 473] width 85 height 38
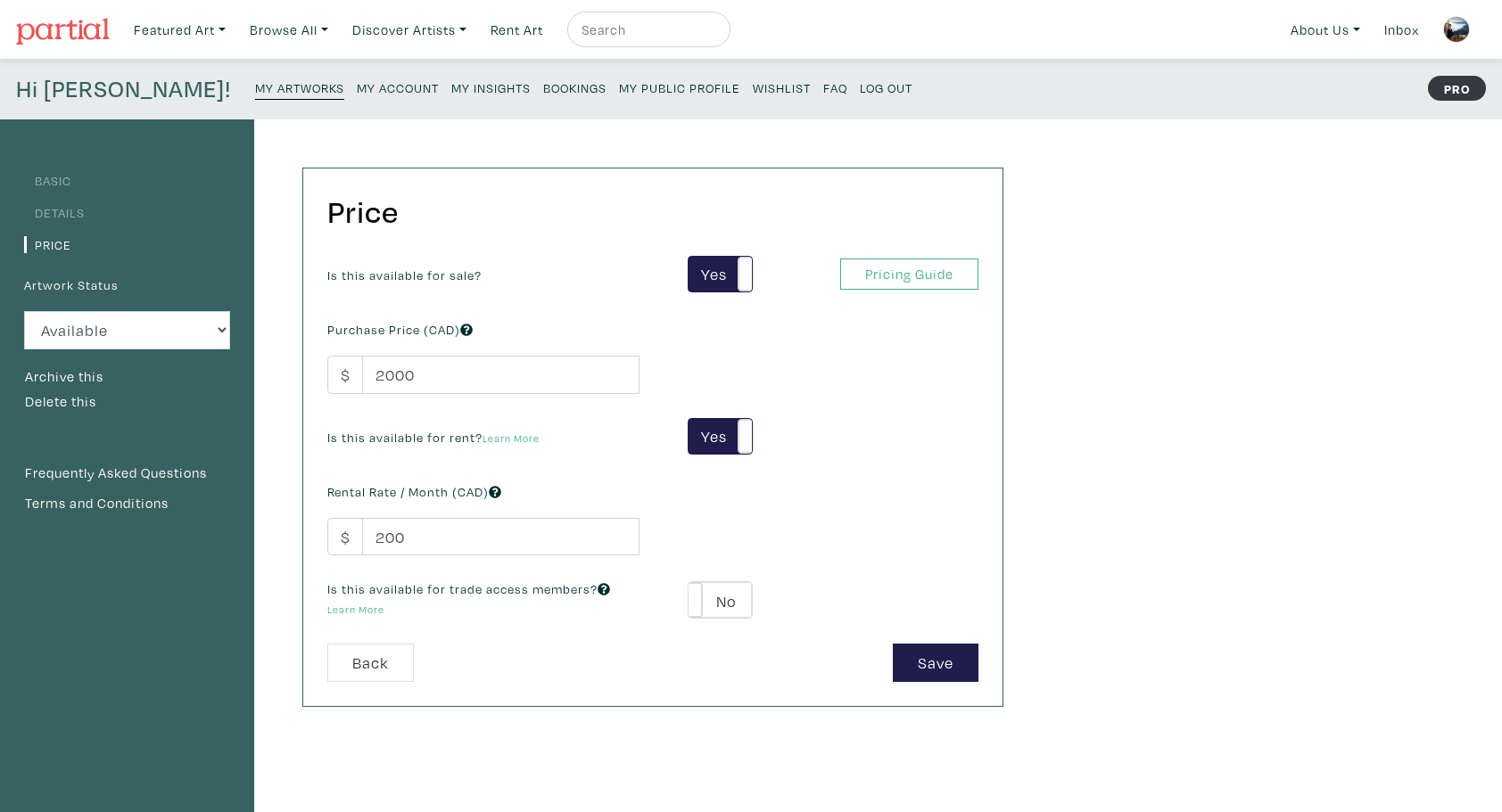
click at [619, 87] on small "My Public Profile" at bounding box center [679, 88] width 122 height 17
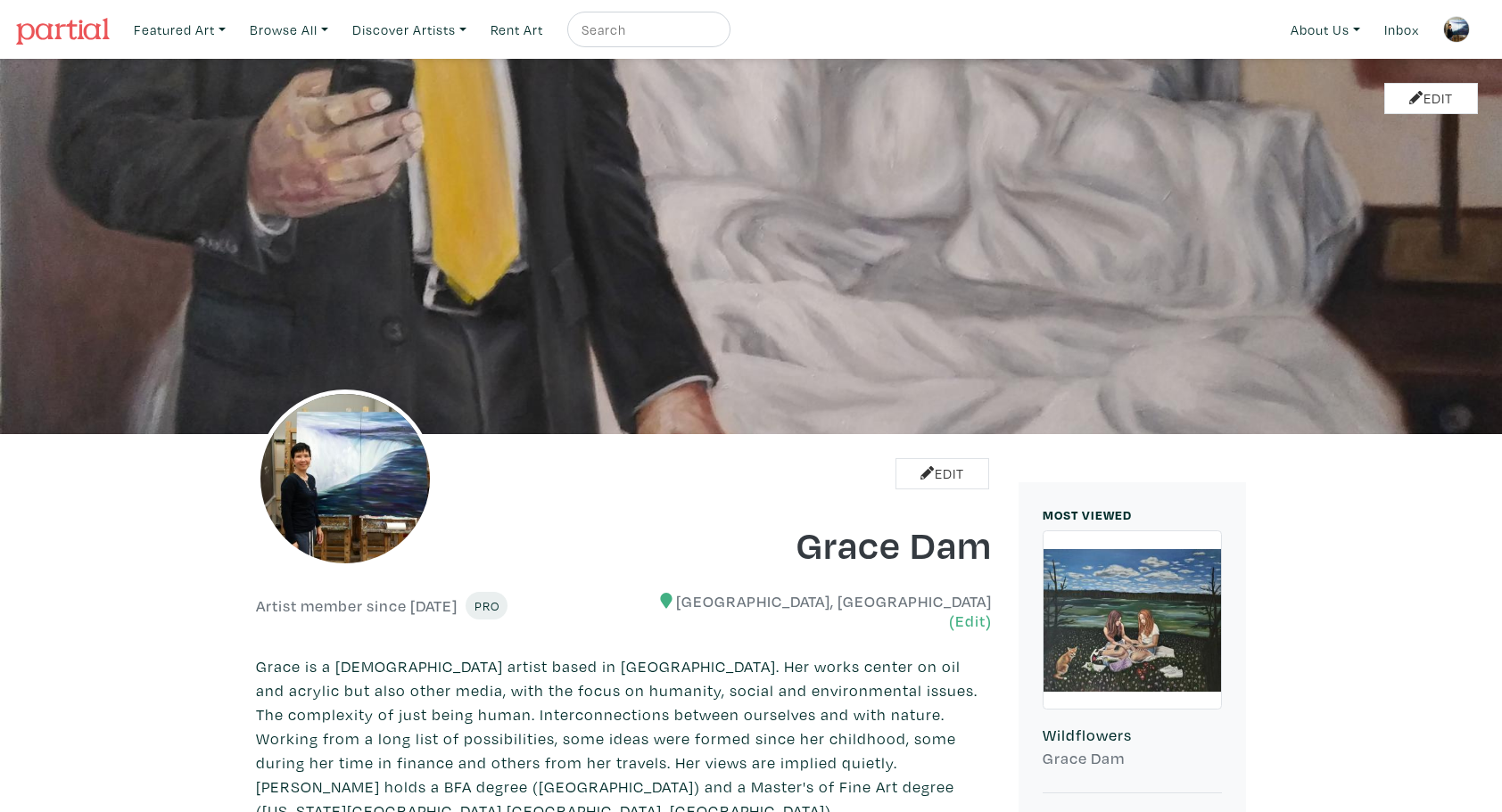
click at [1459, 25] on img at bounding box center [1456, 29] width 27 height 27
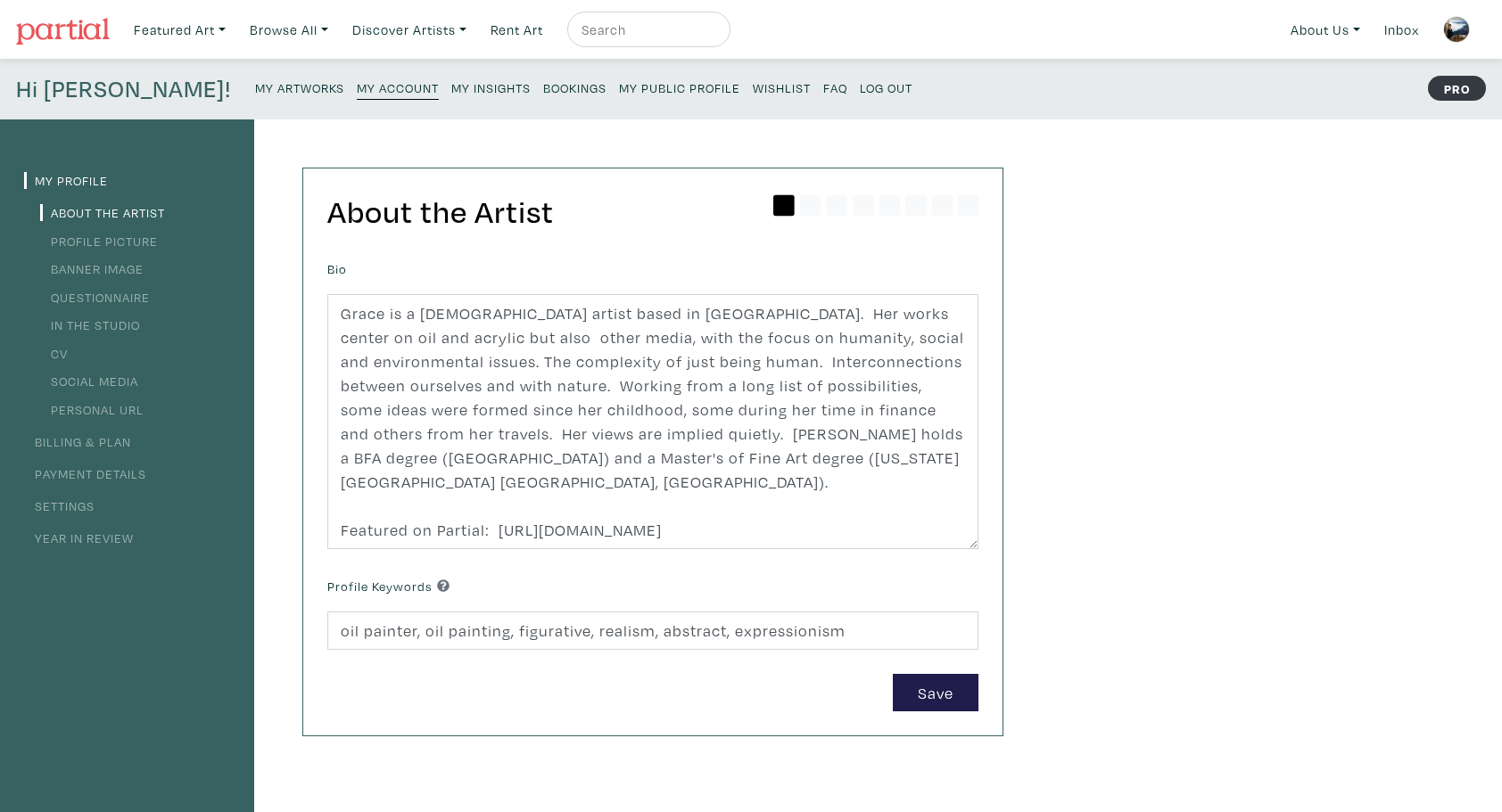
click at [121, 410] on link "Personal URL" at bounding box center [92, 410] width 104 height 17
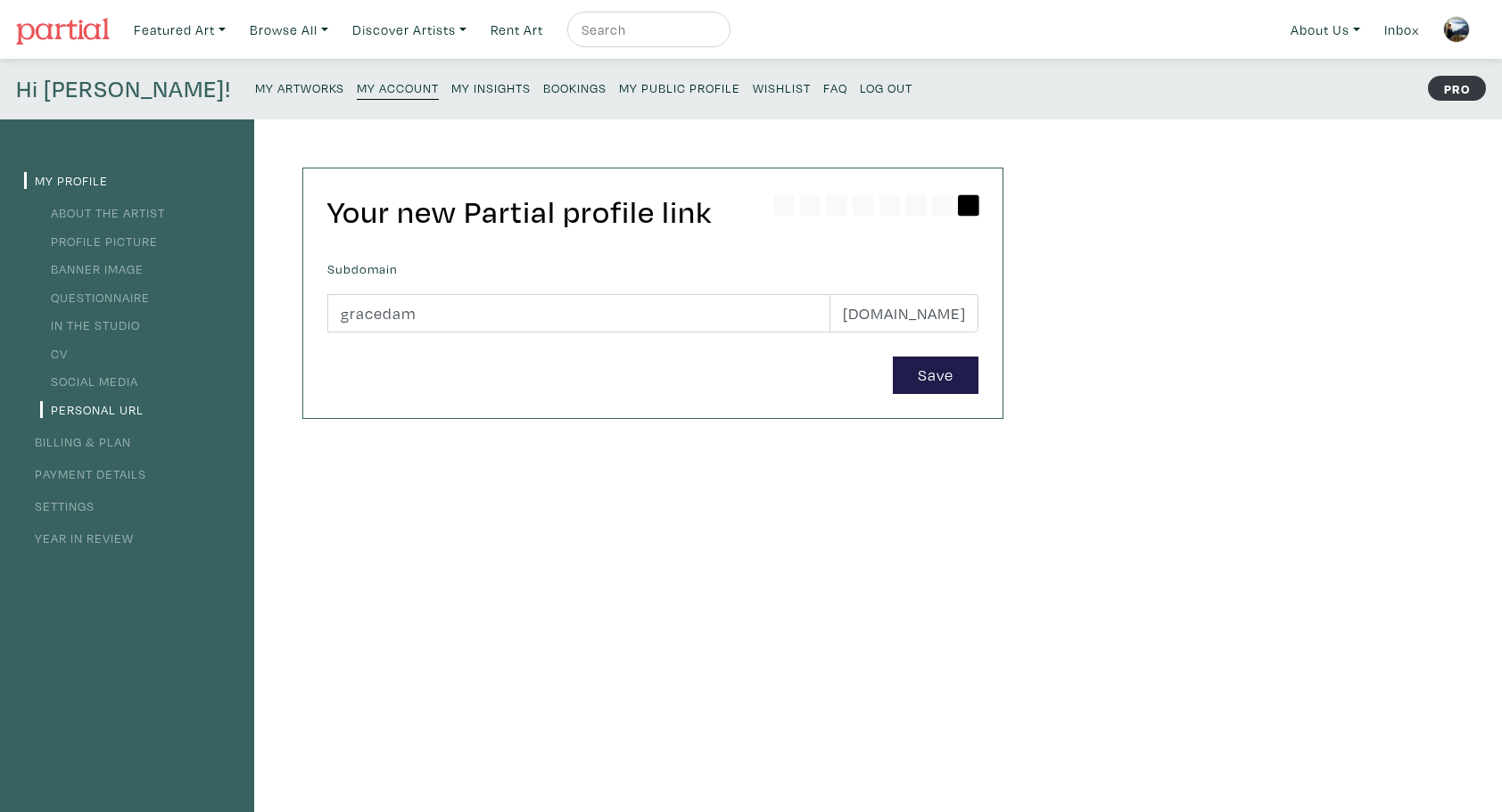
click at [63, 355] on link "CV" at bounding box center [54, 354] width 28 height 17
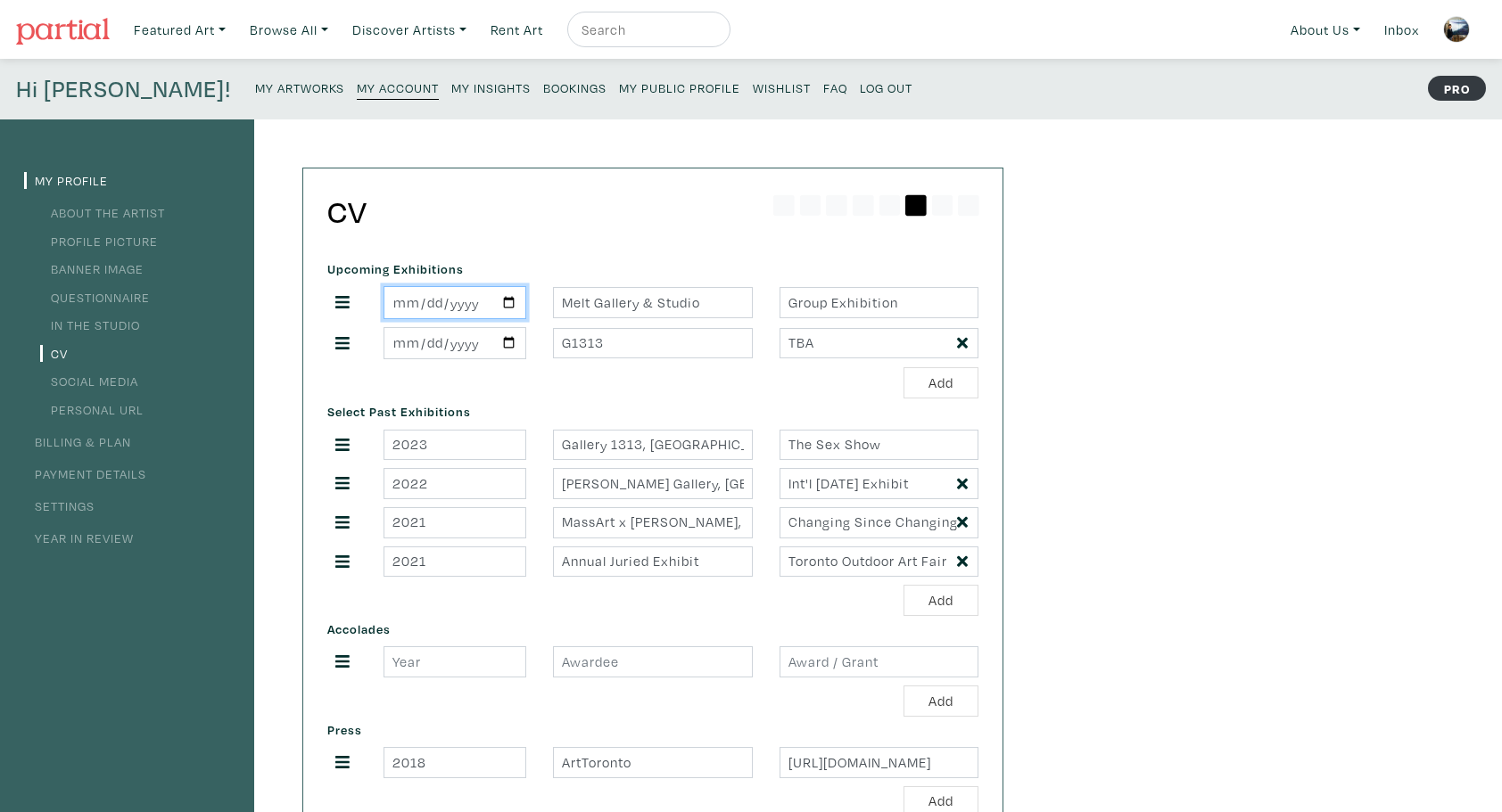
click at [510, 305] on input "[DATE]" at bounding box center [455, 302] width 142 height 33
click at [649, 217] on h2 "CV" at bounding box center [653, 211] width 651 height 38
click at [830, 339] on input "TBA" at bounding box center [879, 343] width 198 height 31
type input "T"
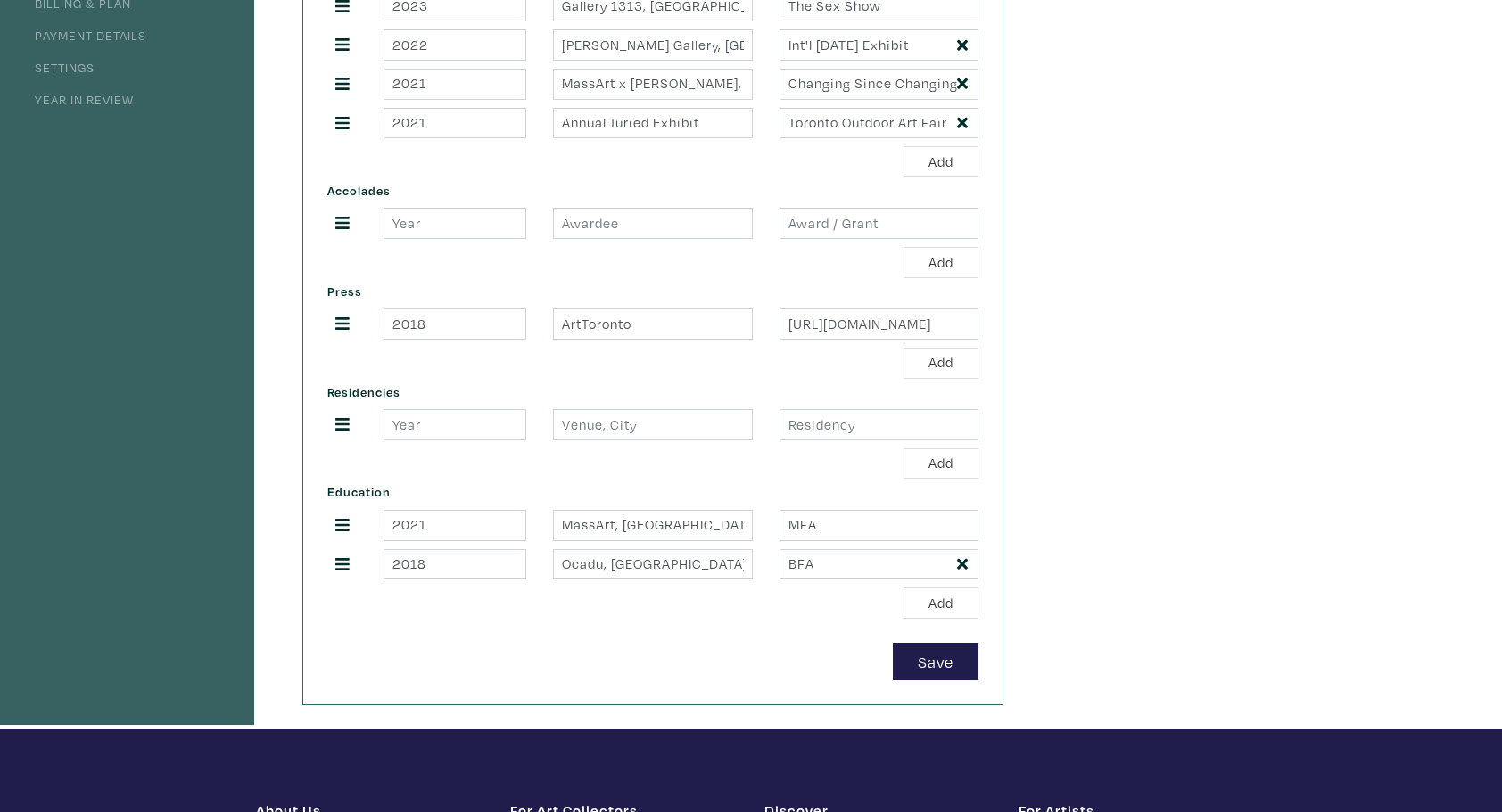
scroll to position [445, 0]
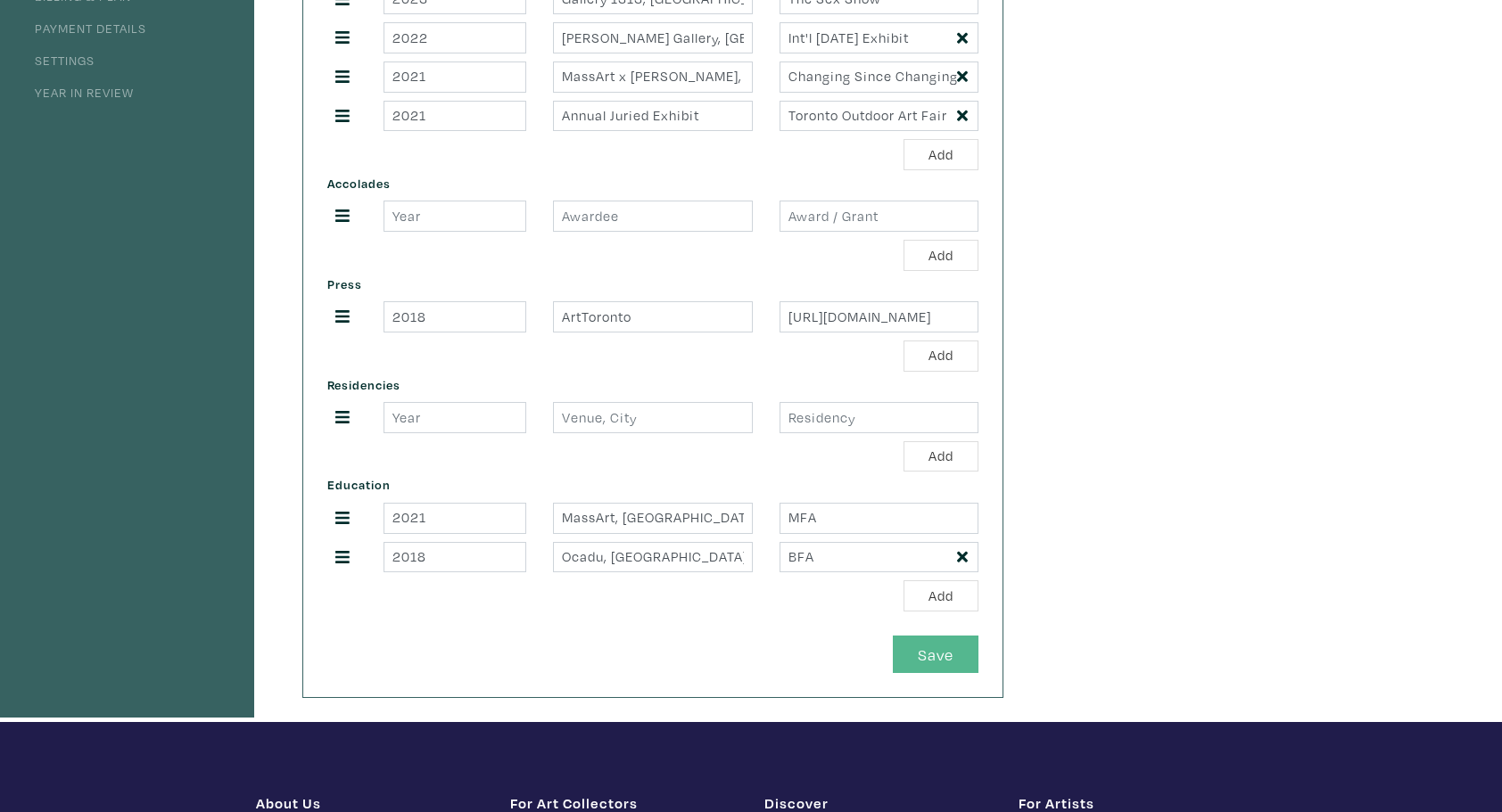
type input "Solo Exhibition"
click at [935, 642] on button "Save" at bounding box center [935, 654] width 85 height 38
click at [940, 644] on button "Save" at bounding box center [935, 654] width 85 height 38
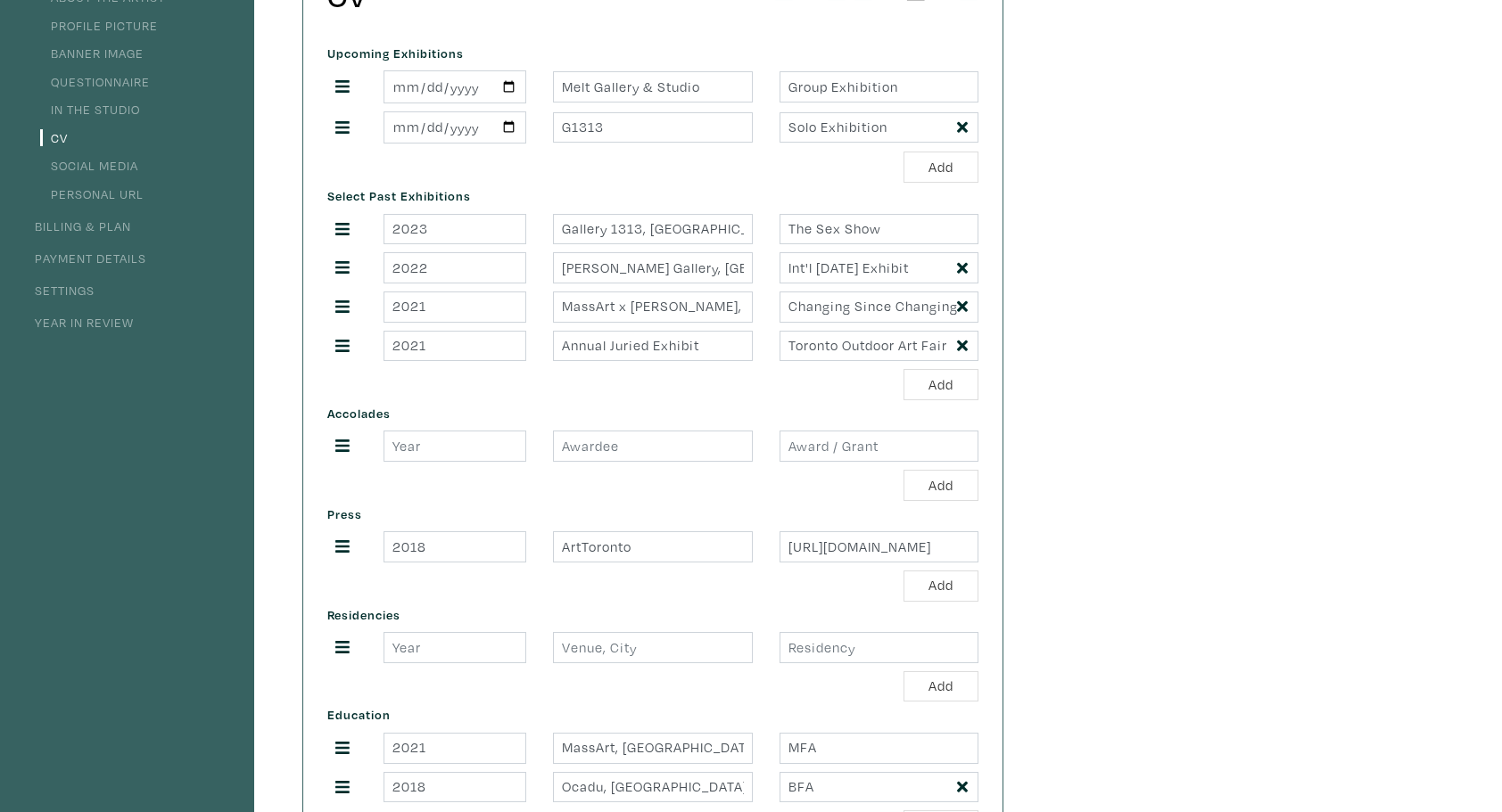
scroll to position [0, 0]
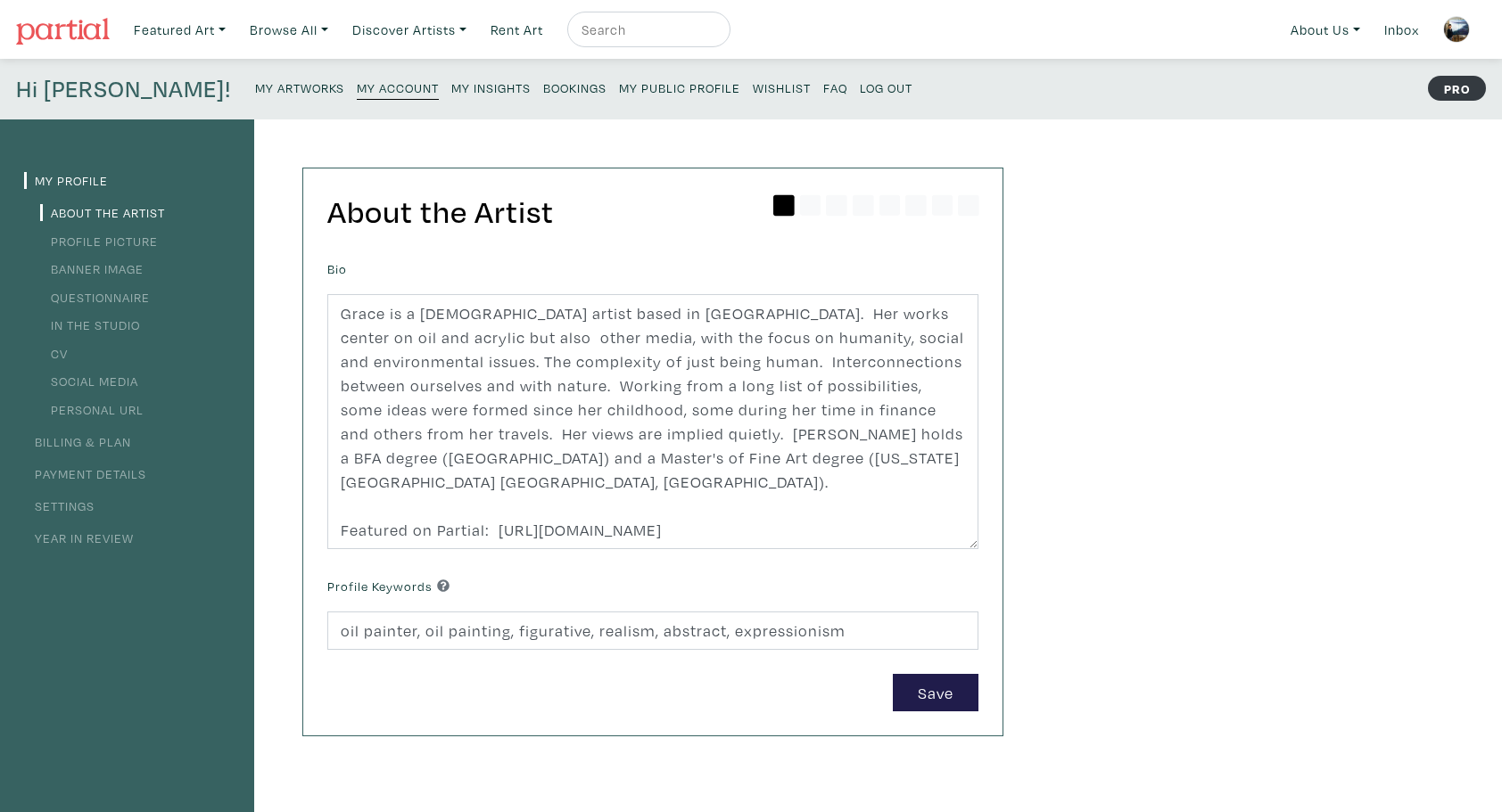
click at [859, 89] on small "Log Out" at bounding box center [885, 88] width 52 height 17
